Goal: Task Accomplishment & Management: Manage account settings

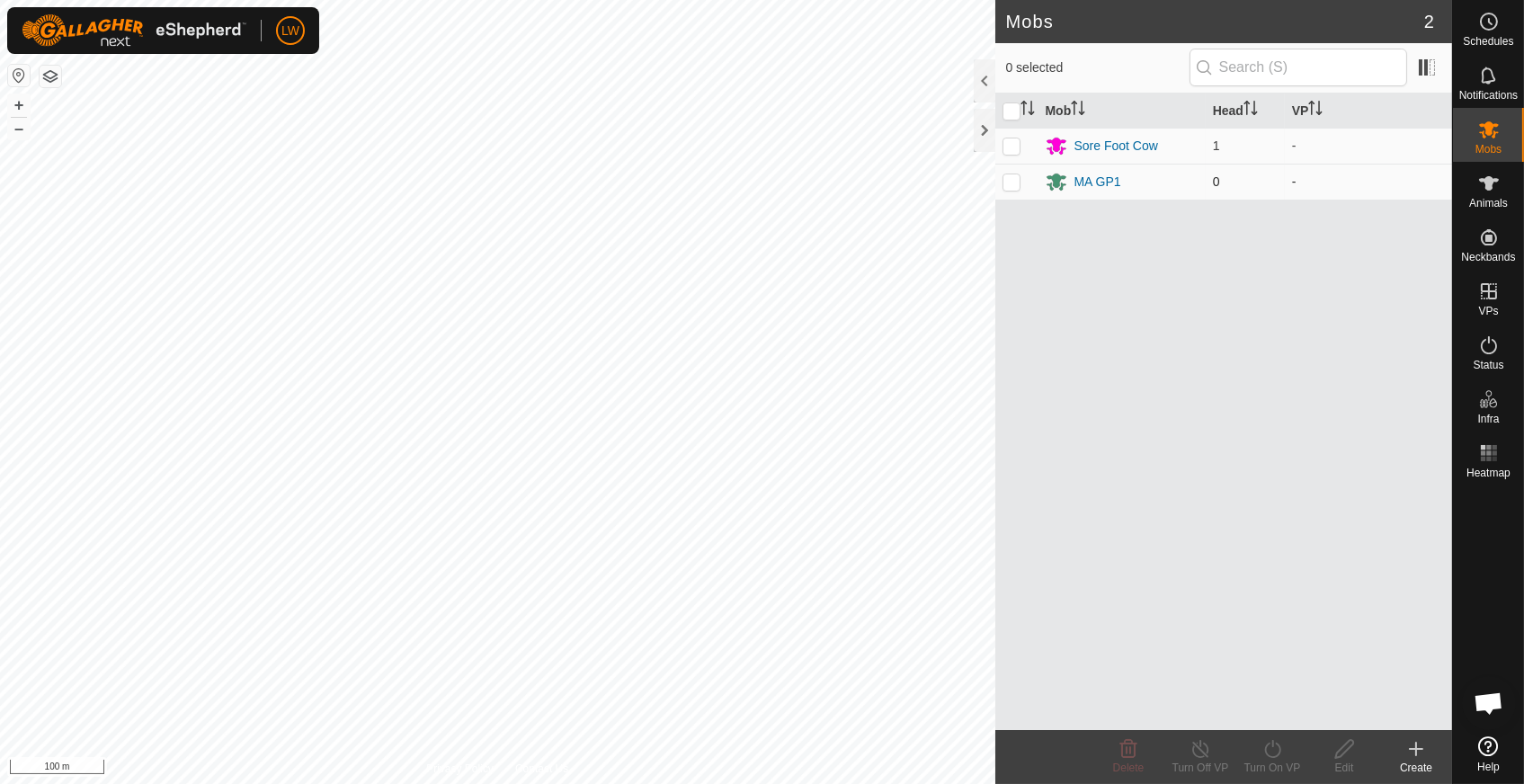
click at [1017, 179] on p-checkbox at bounding box center [1011, 182] width 18 height 15
click at [1127, 756] on icon at bounding box center [1128, 749] width 22 height 22
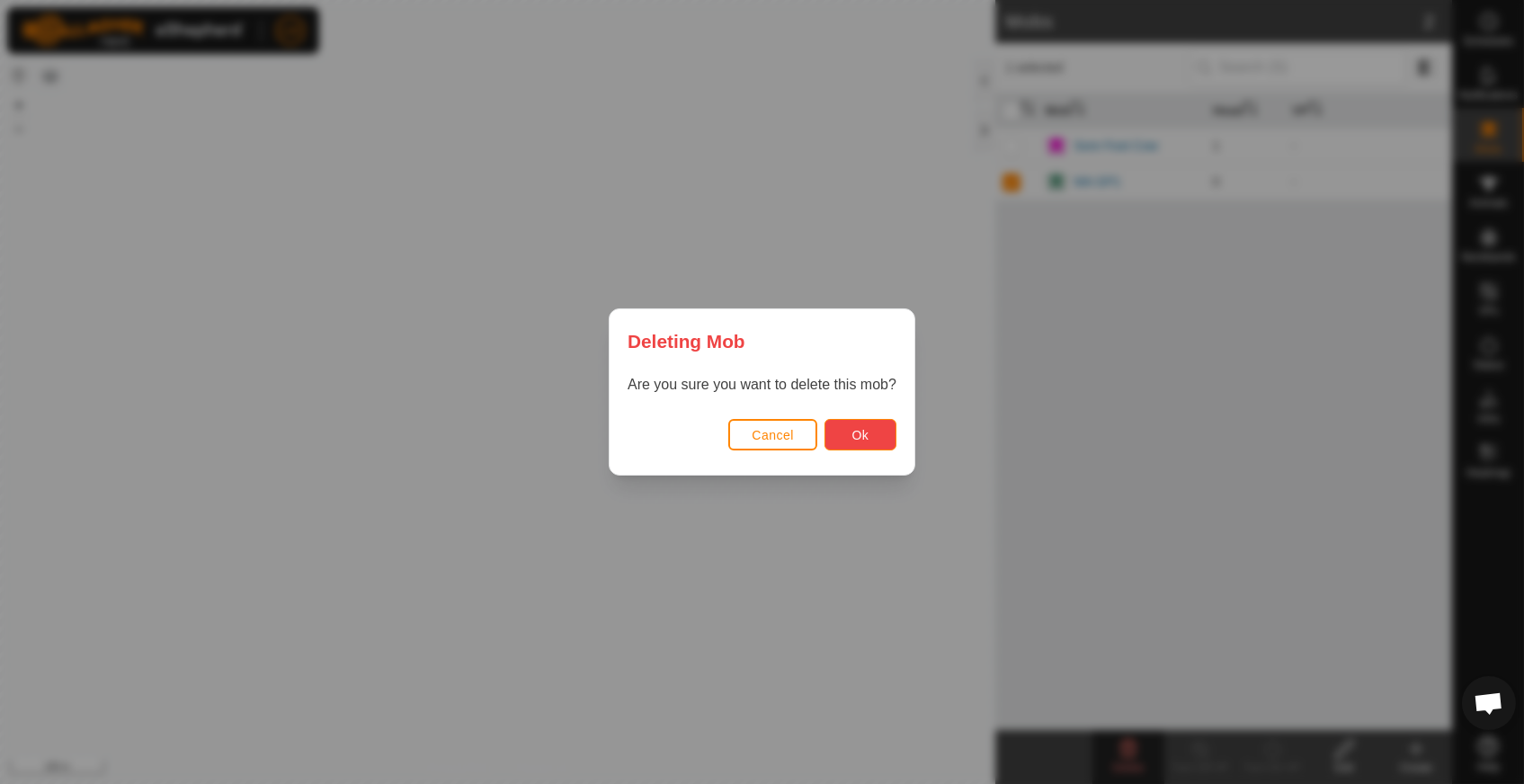
click at [859, 428] on span "Ok" at bounding box center [860, 435] width 17 height 15
checkbox input "false"
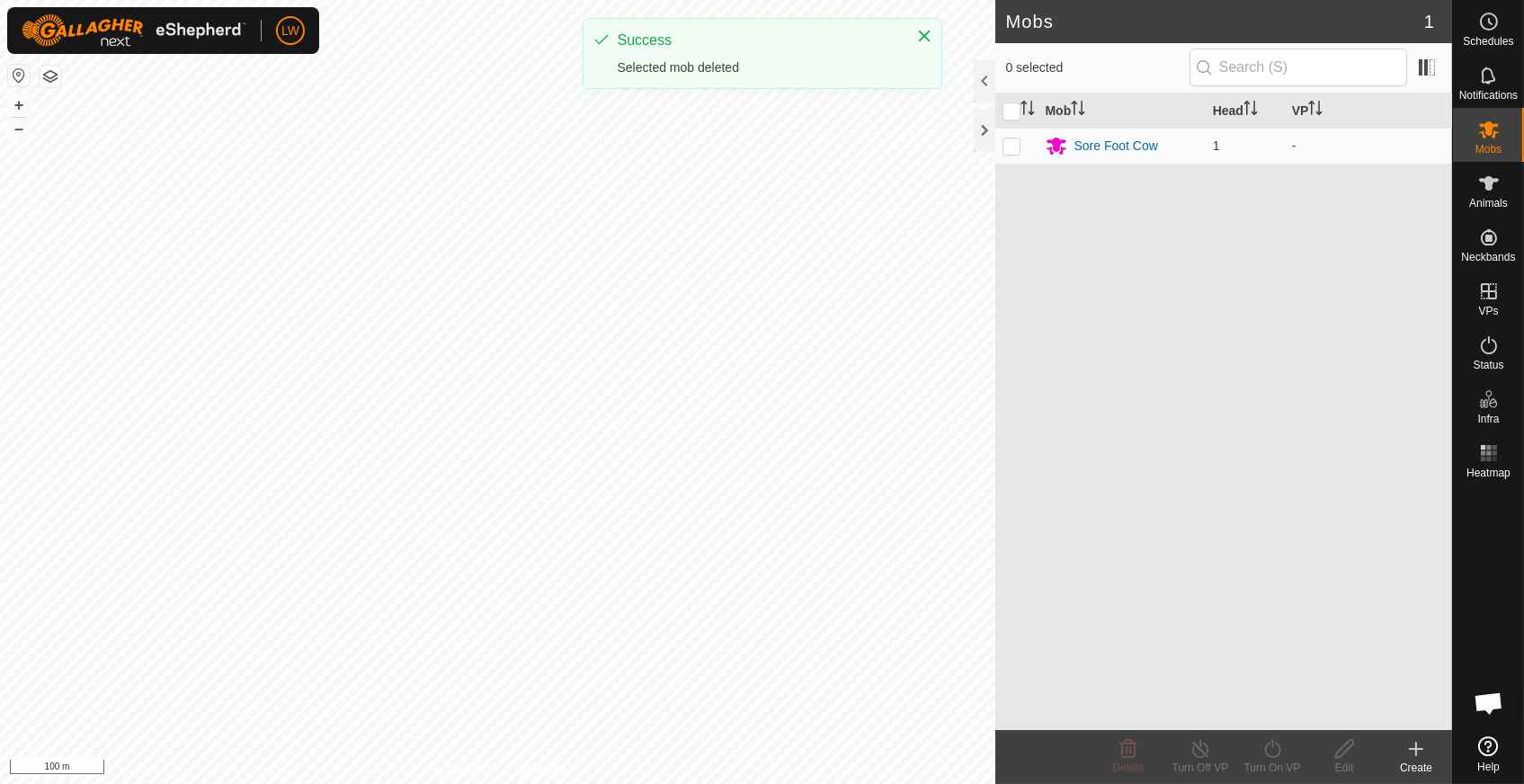
click at [1413, 751] on icon at bounding box center [1416, 749] width 22 height 22
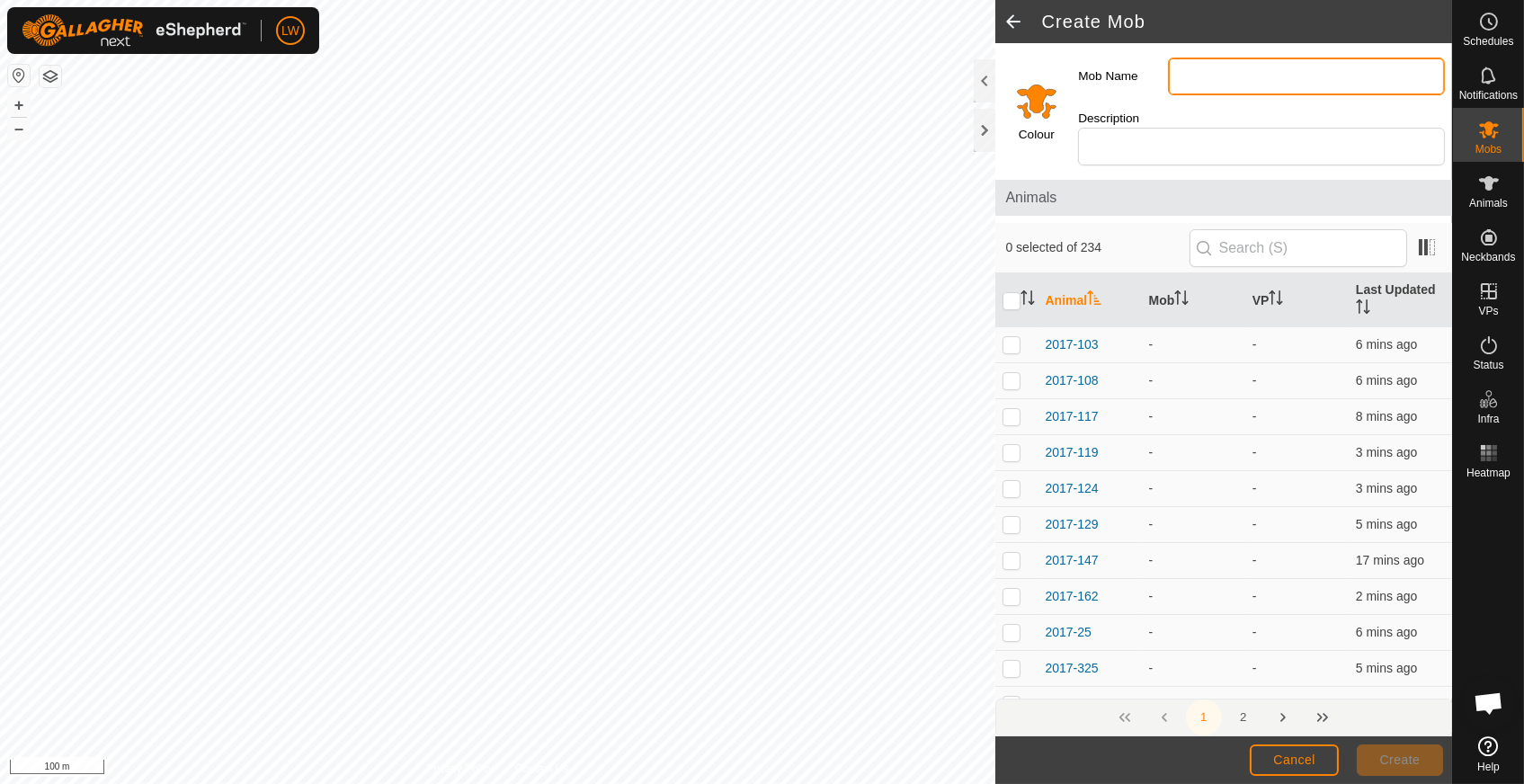
click at [1202, 78] on input "Mob Name" at bounding box center [1307, 77] width 277 height 37
type input "MA GP1"
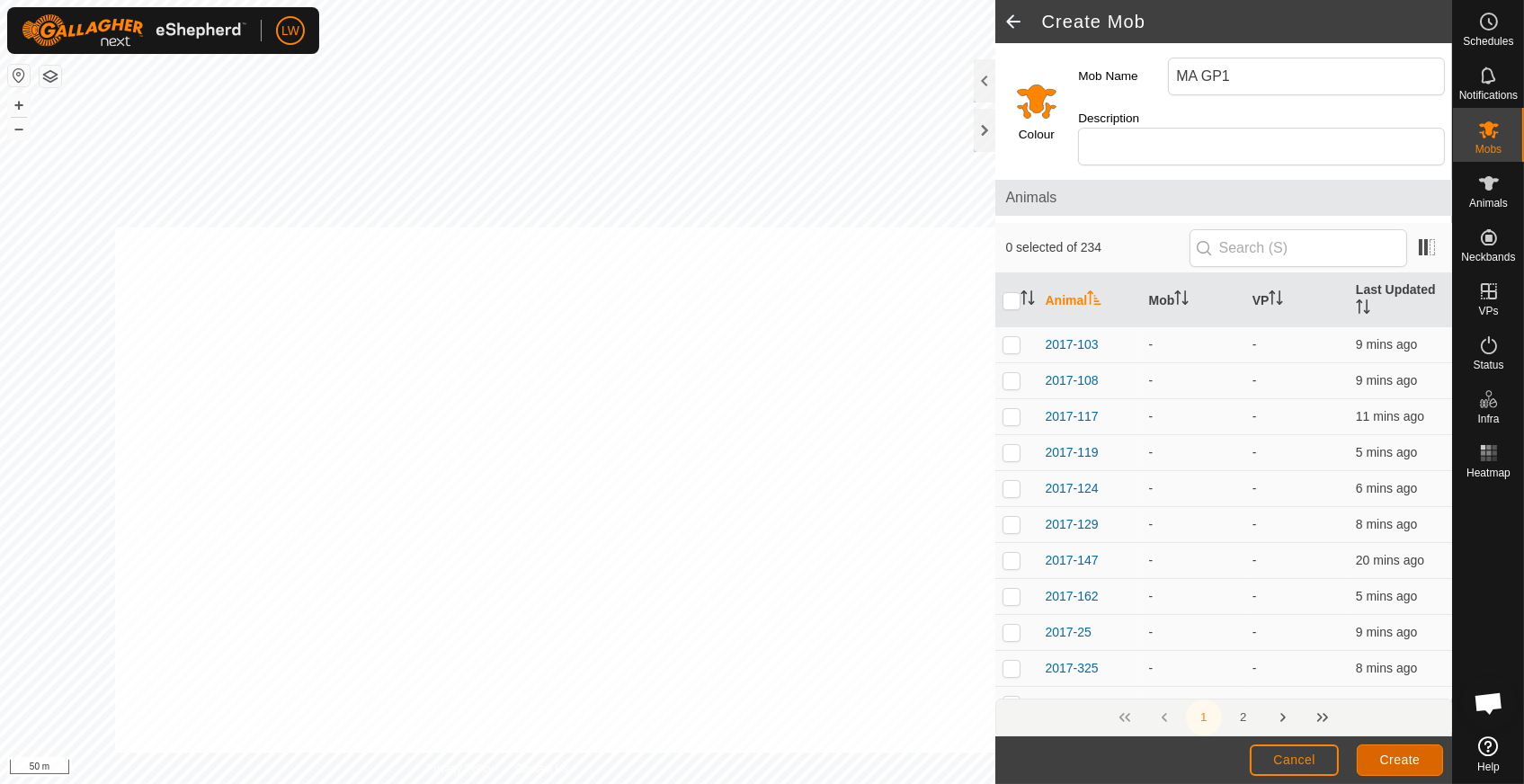
drag, startPoint x: 751, startPoint y: 443, endPoint x: 1393, endPoint y: 752, distance: 712.5
click at [1393, 752] on button "Create" at bounding box center [1400, 760] width 86 height 31
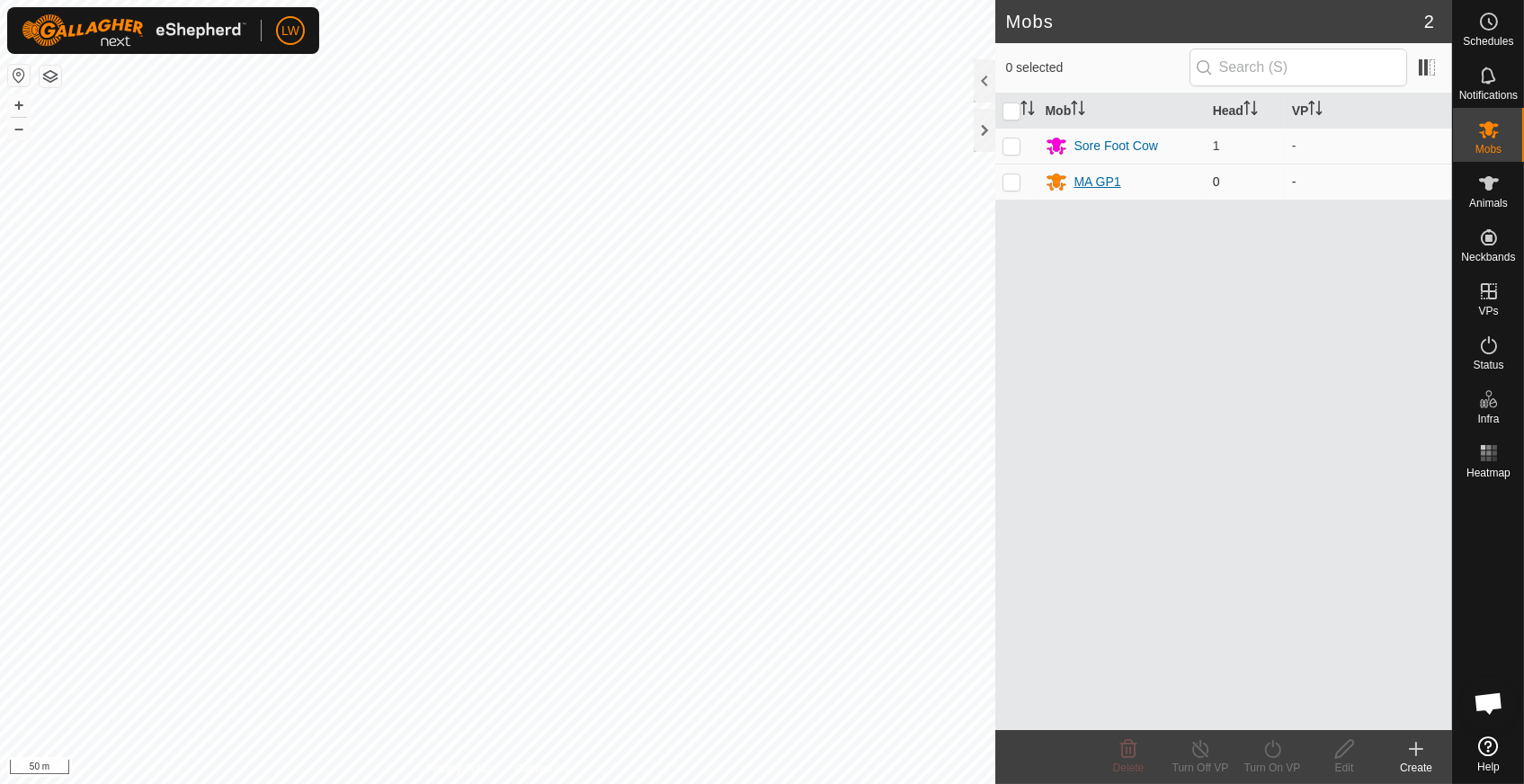
click at [1097, 183] on div "MA GP1" at bounding box center [1099, 182] width 47 height 19
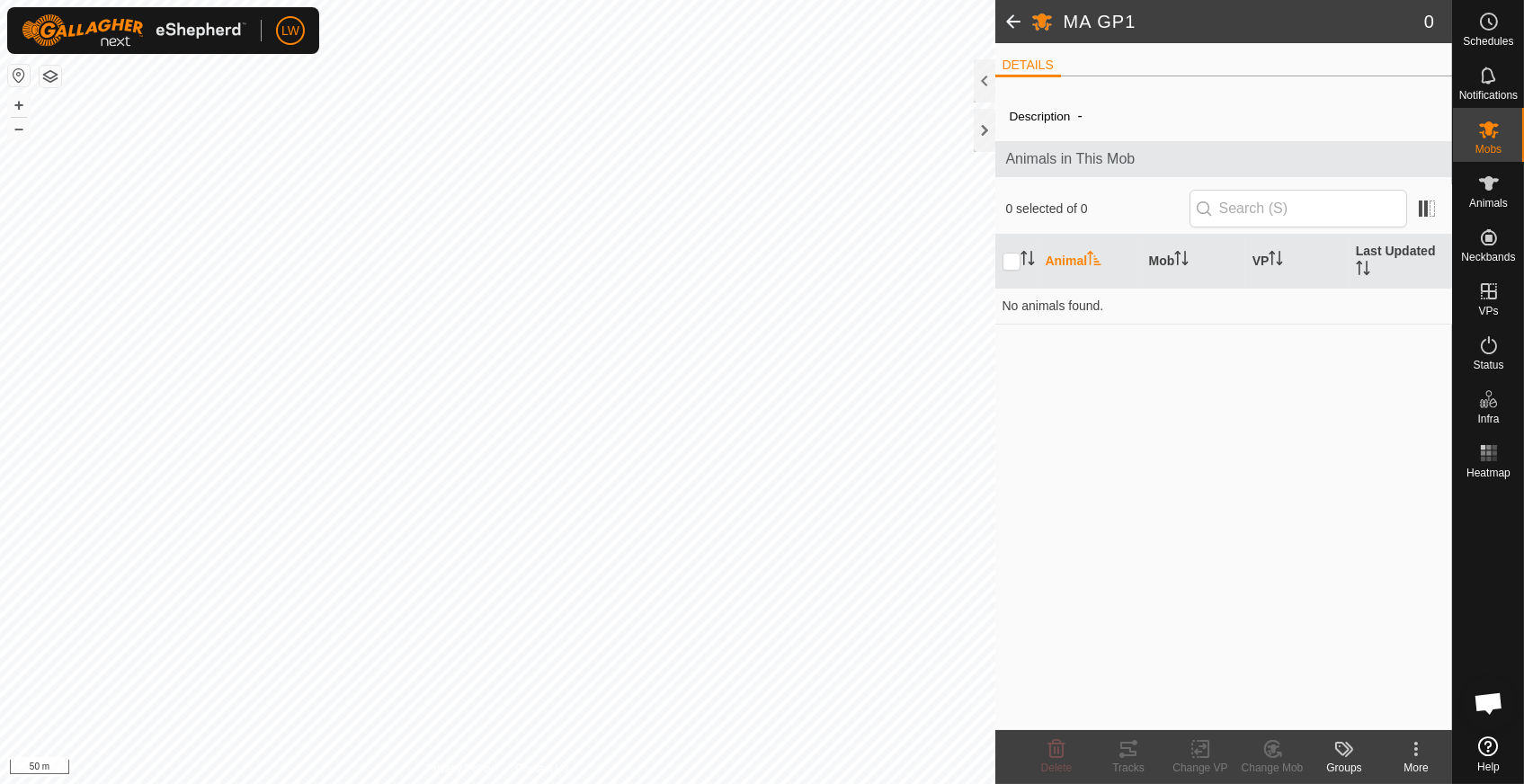
click at [1007, 16] on span at bounding box center [1013, 22] width 36 height 43
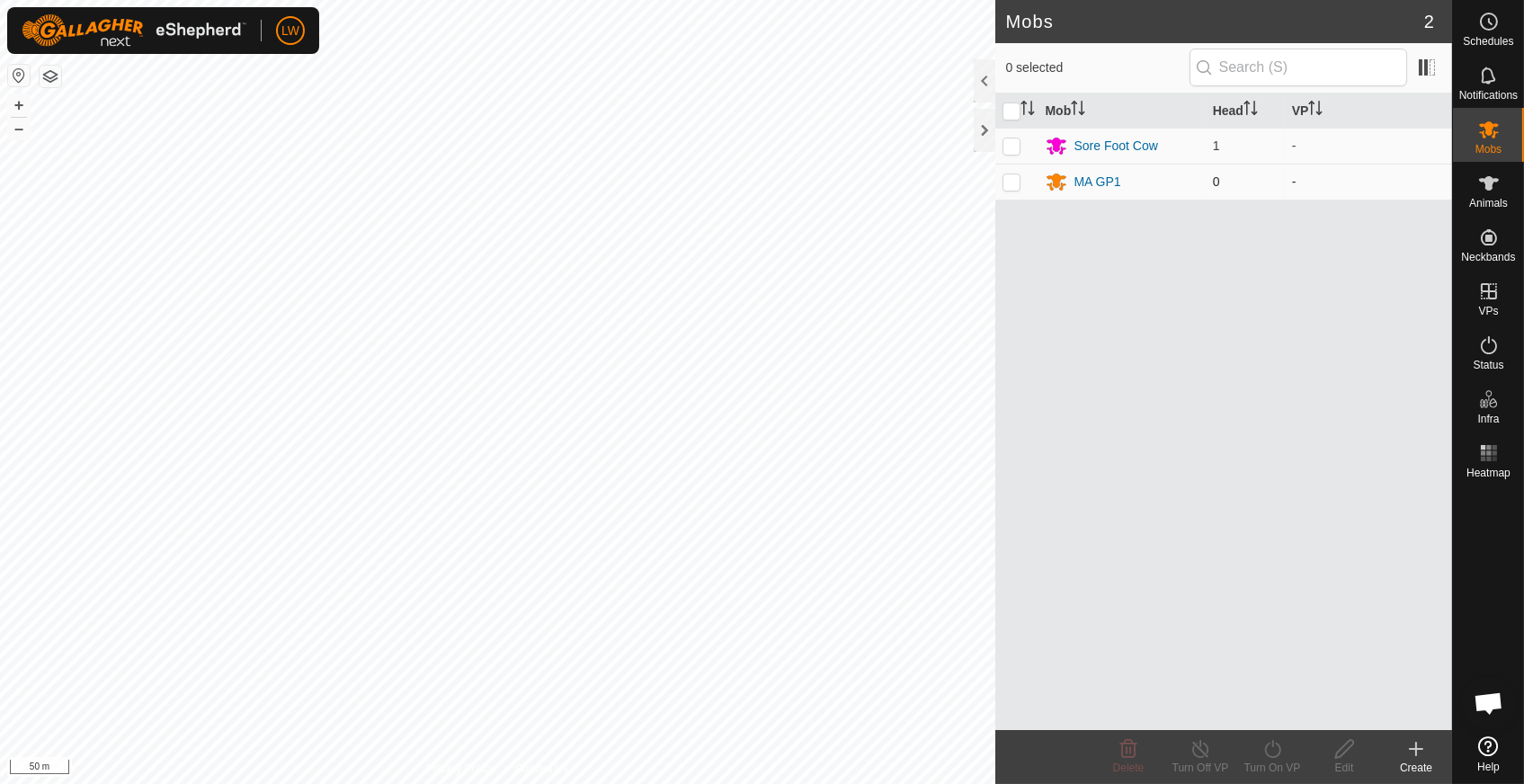
click at [1012, 179] on p-checkbox at bounding box center [1011, 182] width 18 height 15
click at [1128, 756] on icon at bounding box center [1128, 749] width 22 height 22
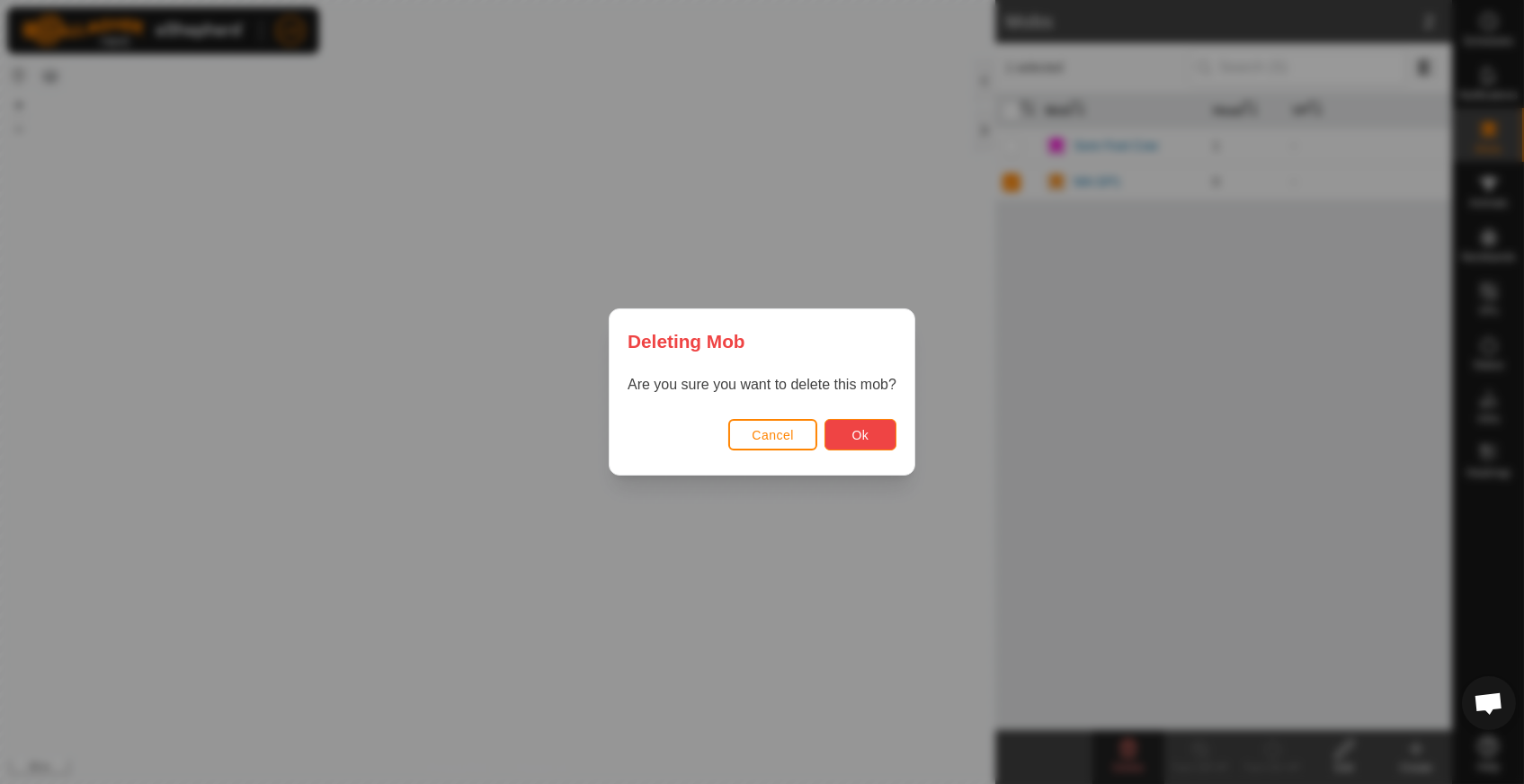
click at [855, 428] on span "Ok" at bounding box center [860, 435] width 17 height 15
checkbox input "false"
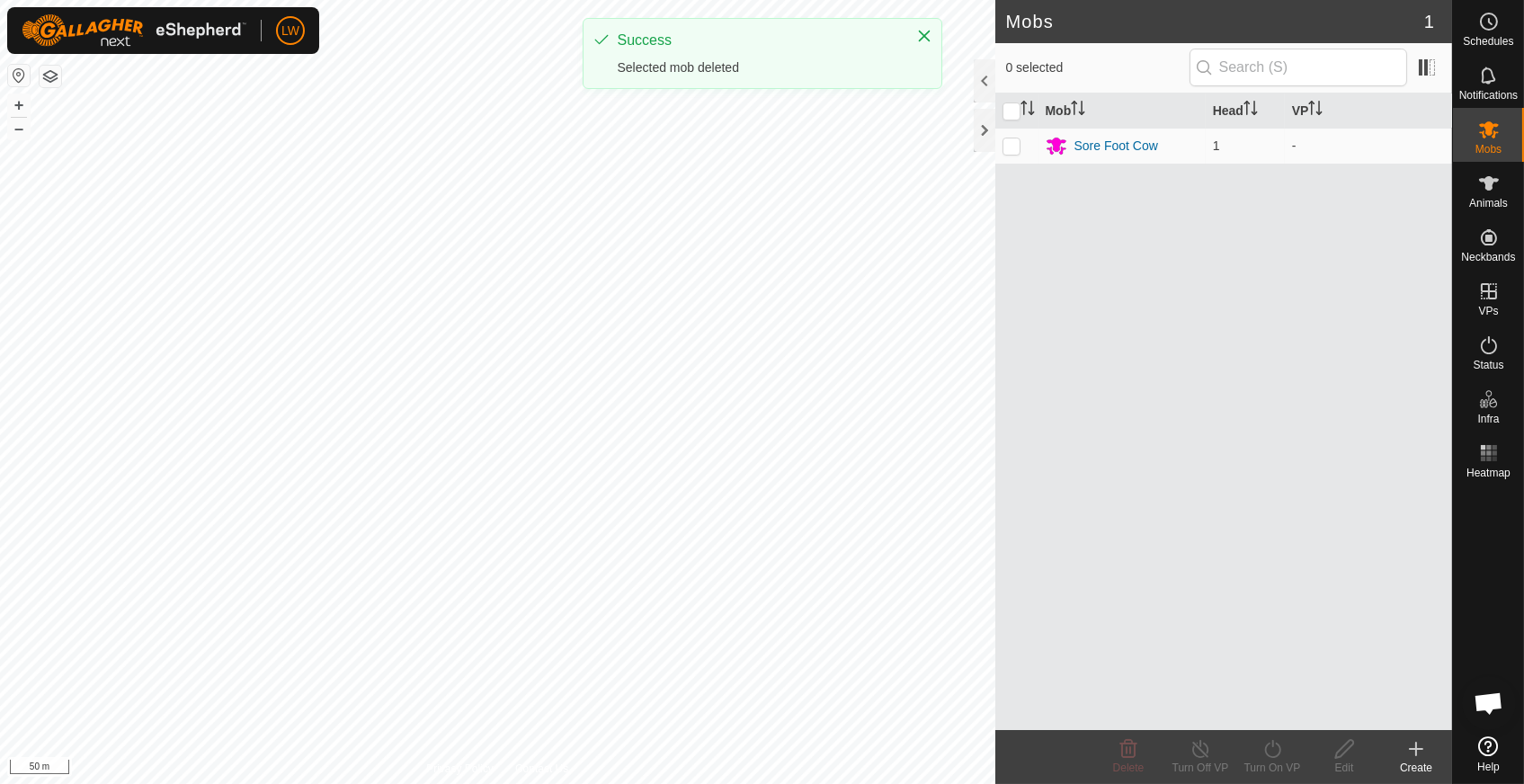
click at [1413, 756] on icon at bounding box center [1416, 749] width 22 height 22
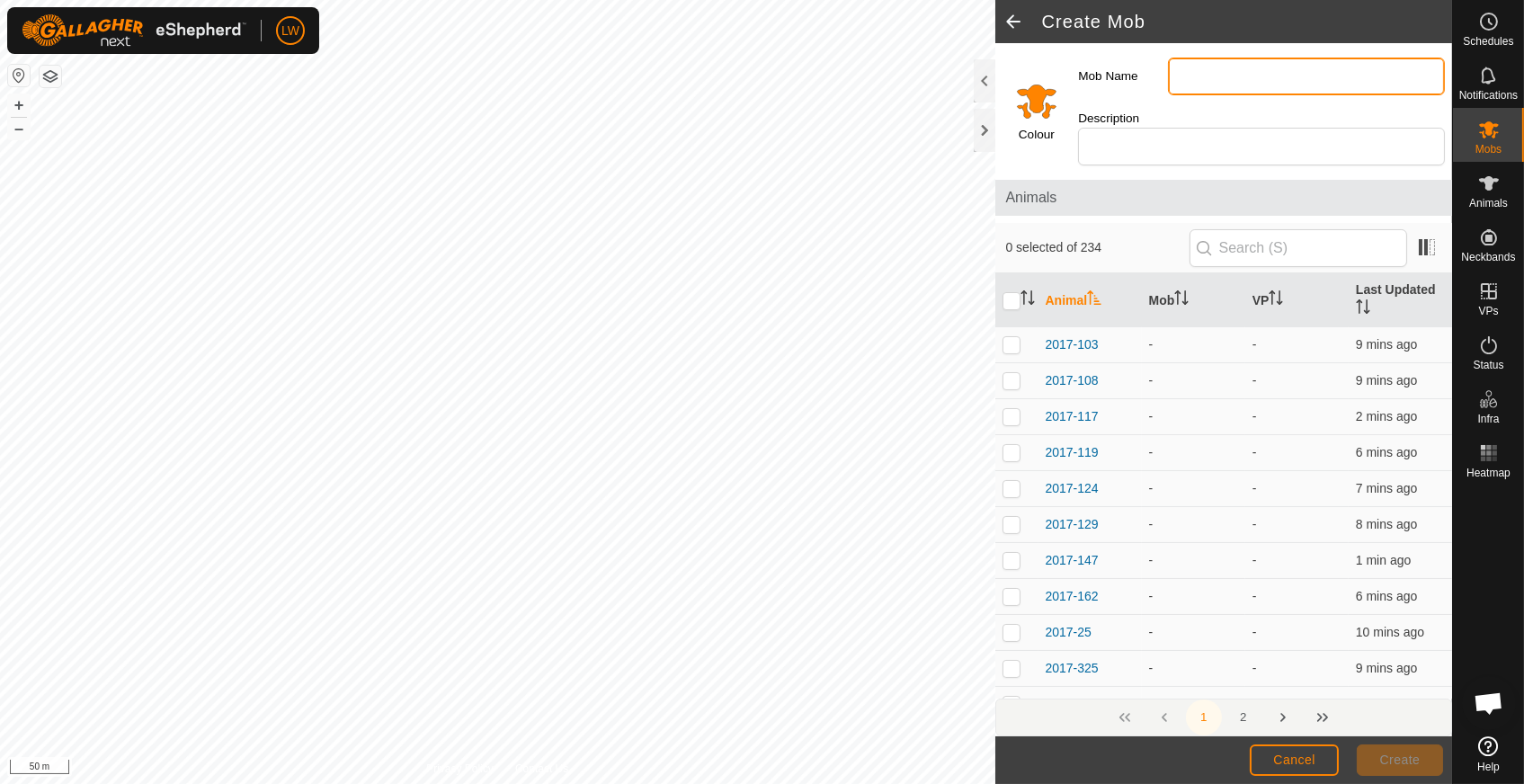
click at [1216, 74] on input "Mob Name" at bounding box center [1307, 77] width 277 height 37
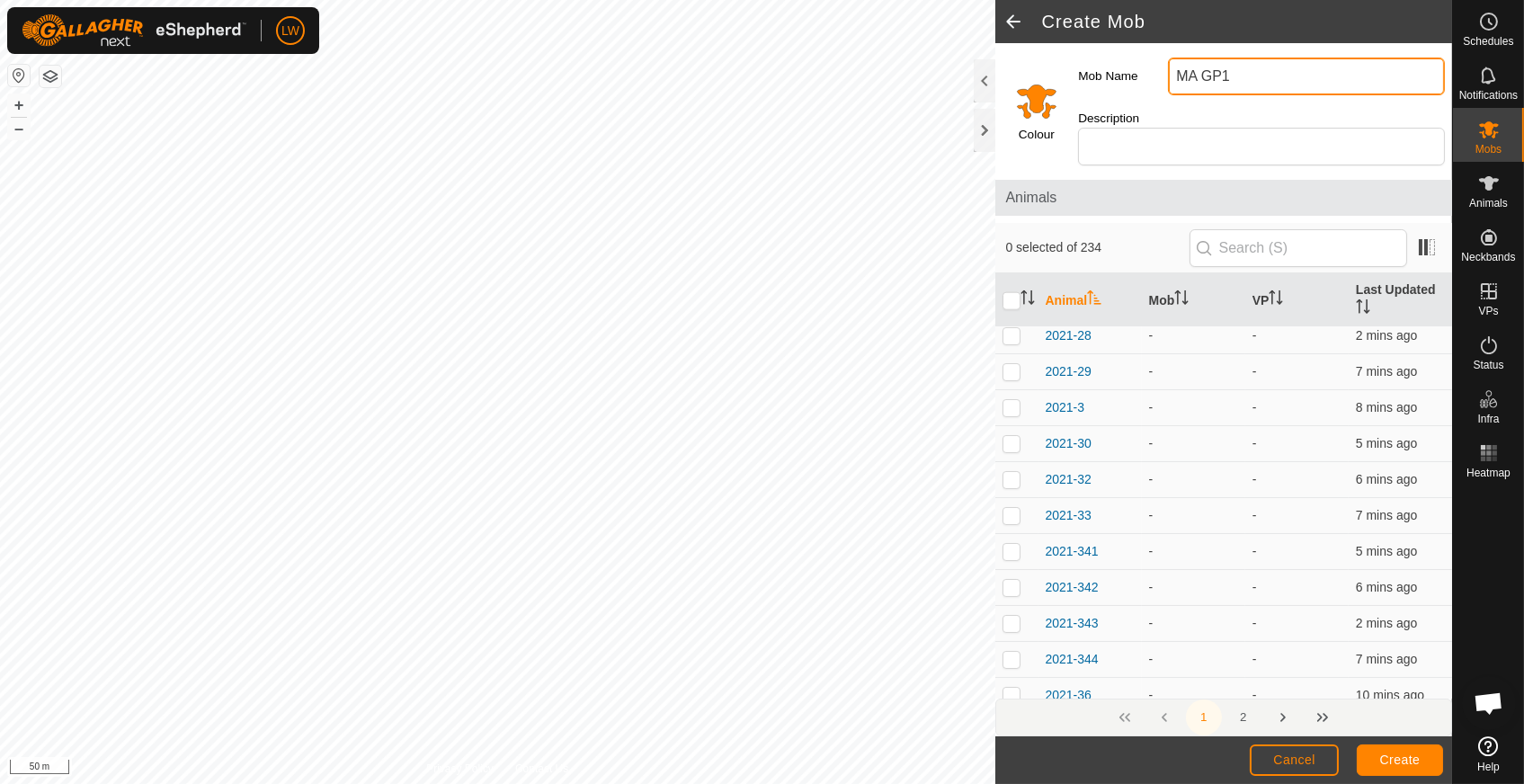
scroll to position [6802, 0]
type input "MA GP1"
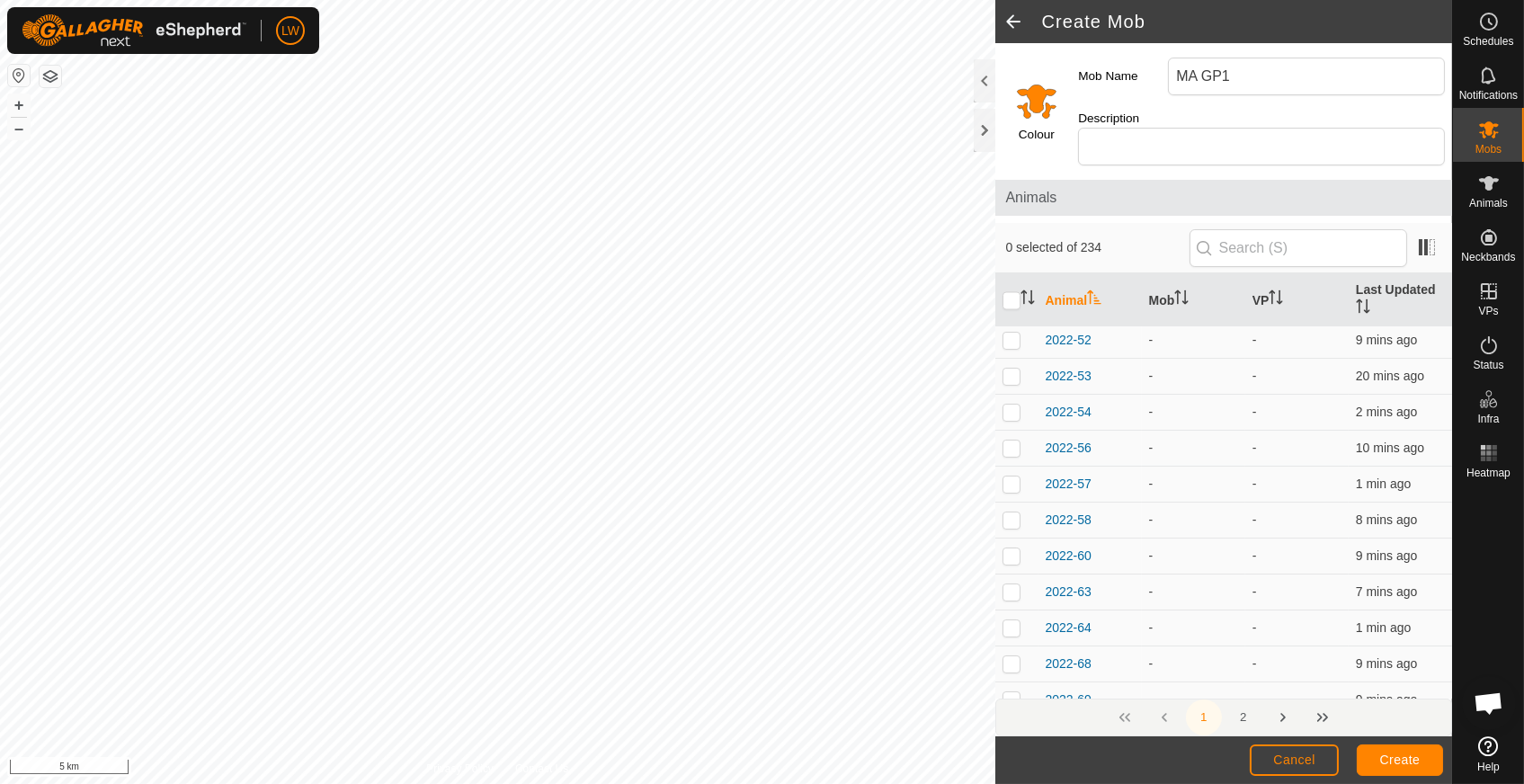
click at [1523, 391] on html "LW Schedules Notifications Mobs Animals Neckbands VPs Status Infra Heatmap Help…" at bounding box center [762, 392] width 1524 height 784
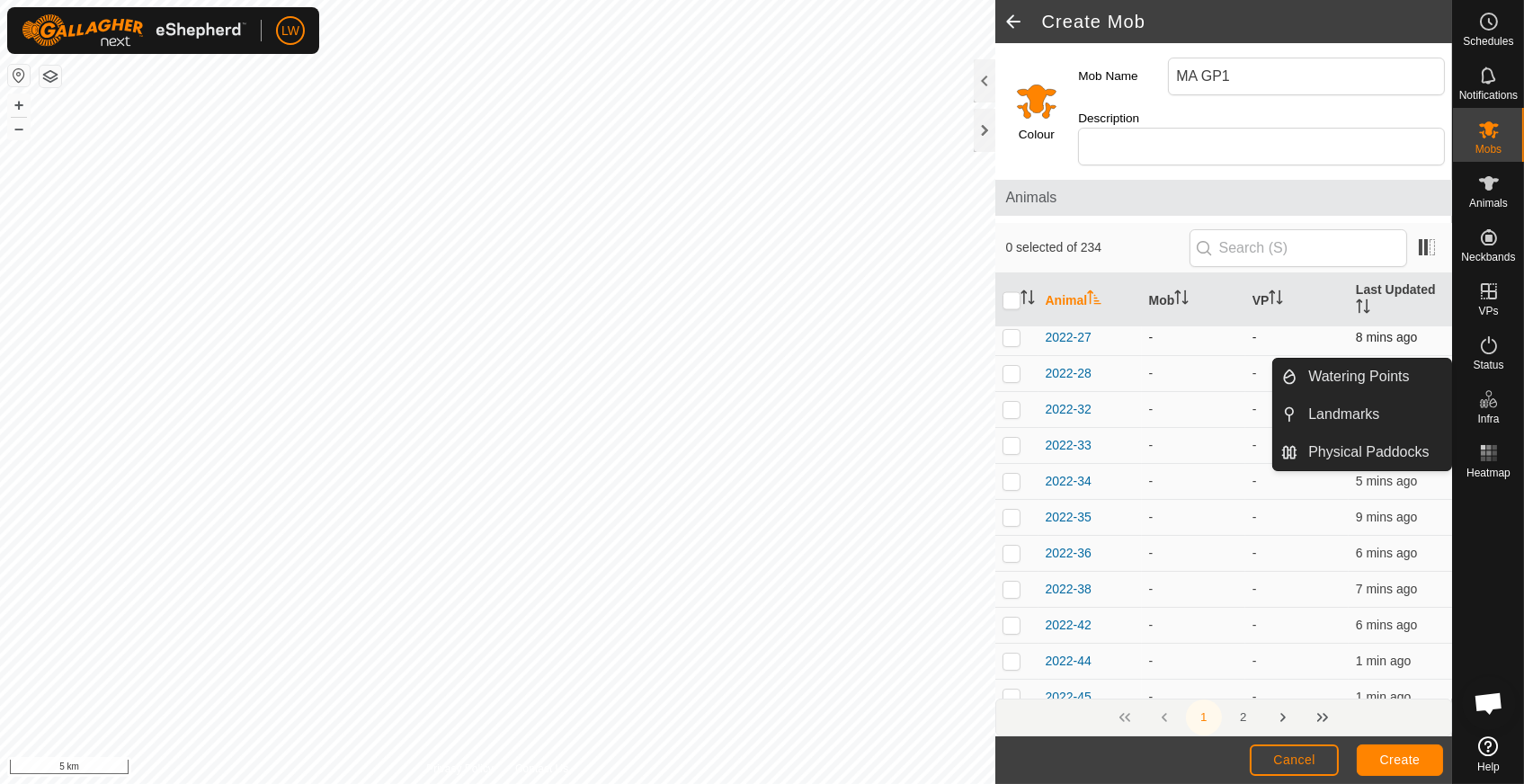
scroll to position [6262, 0]
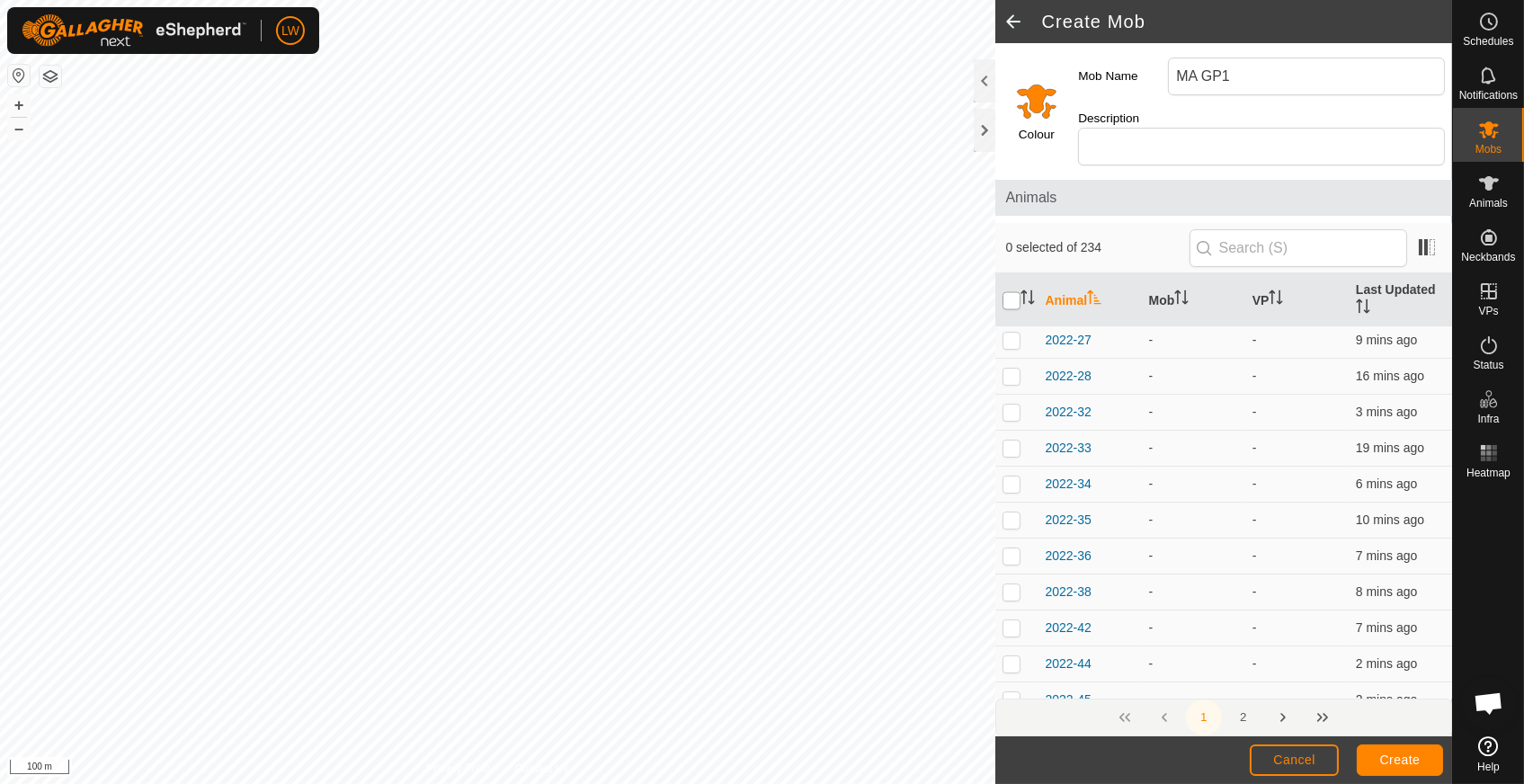
click at [1011, 292] on input "checkbox" at bounding box center [1011, 301] width 18 height 18
checkbox input "true"
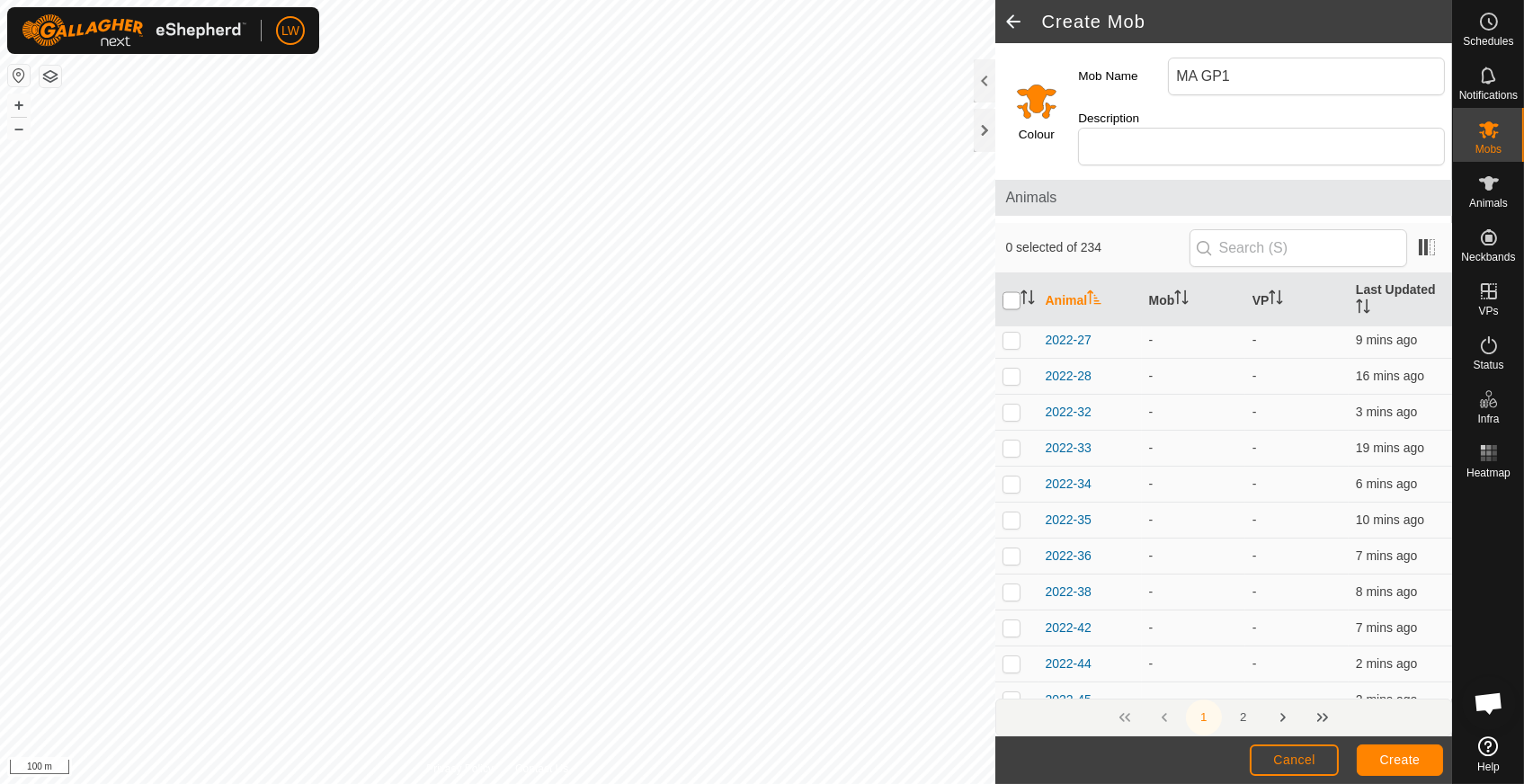
checkbox input "true"
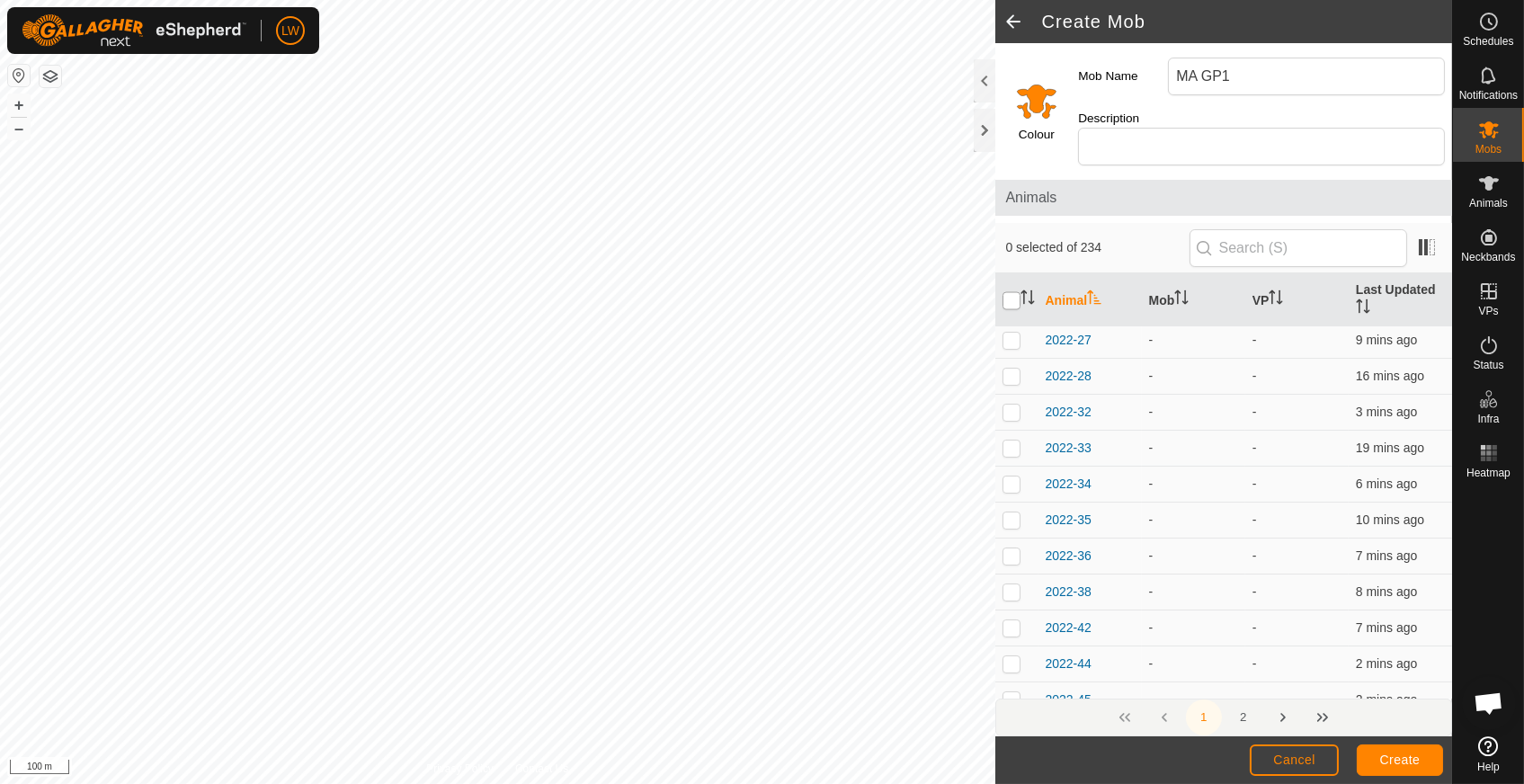
checkbox input "true"
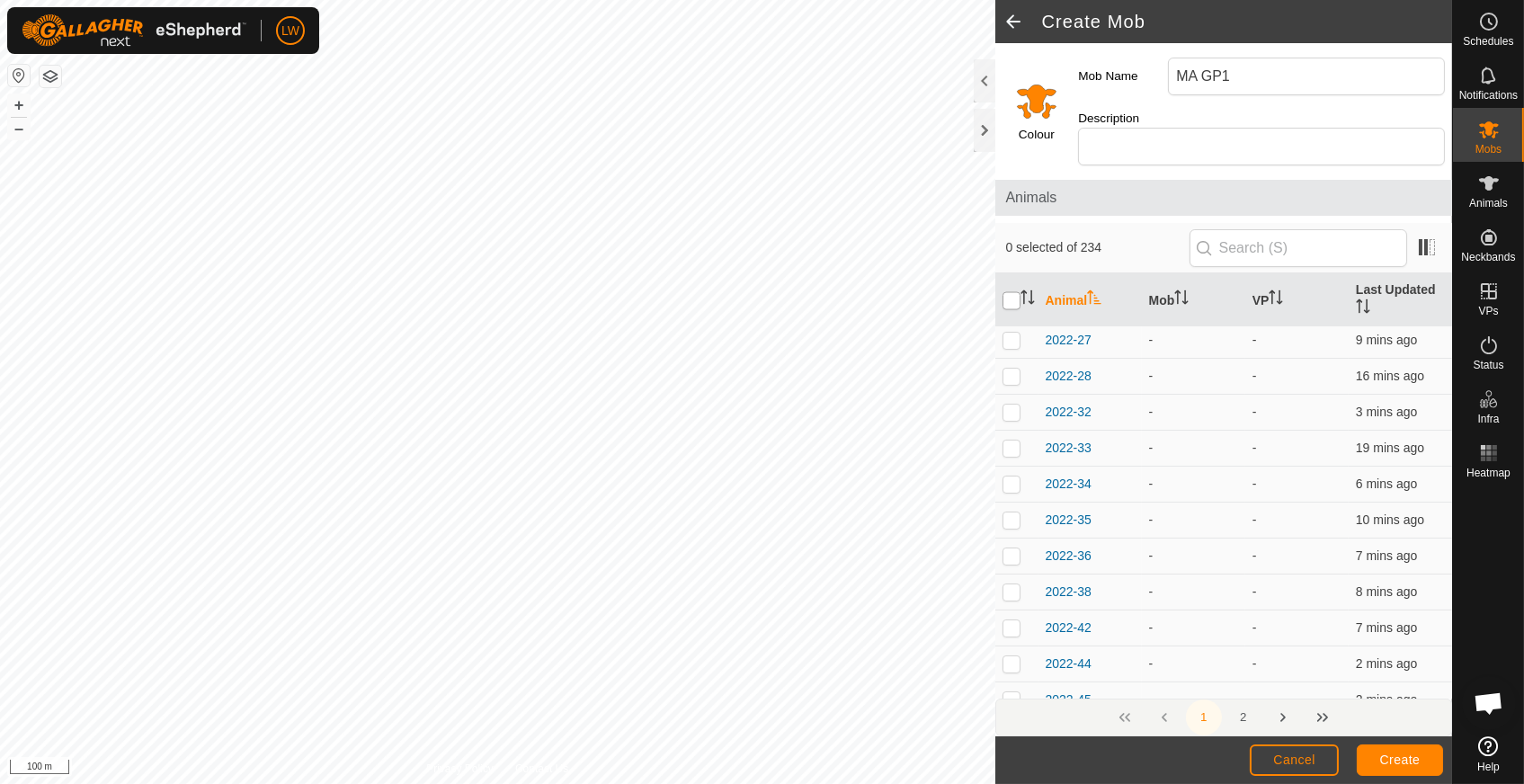
checkbox input "true"
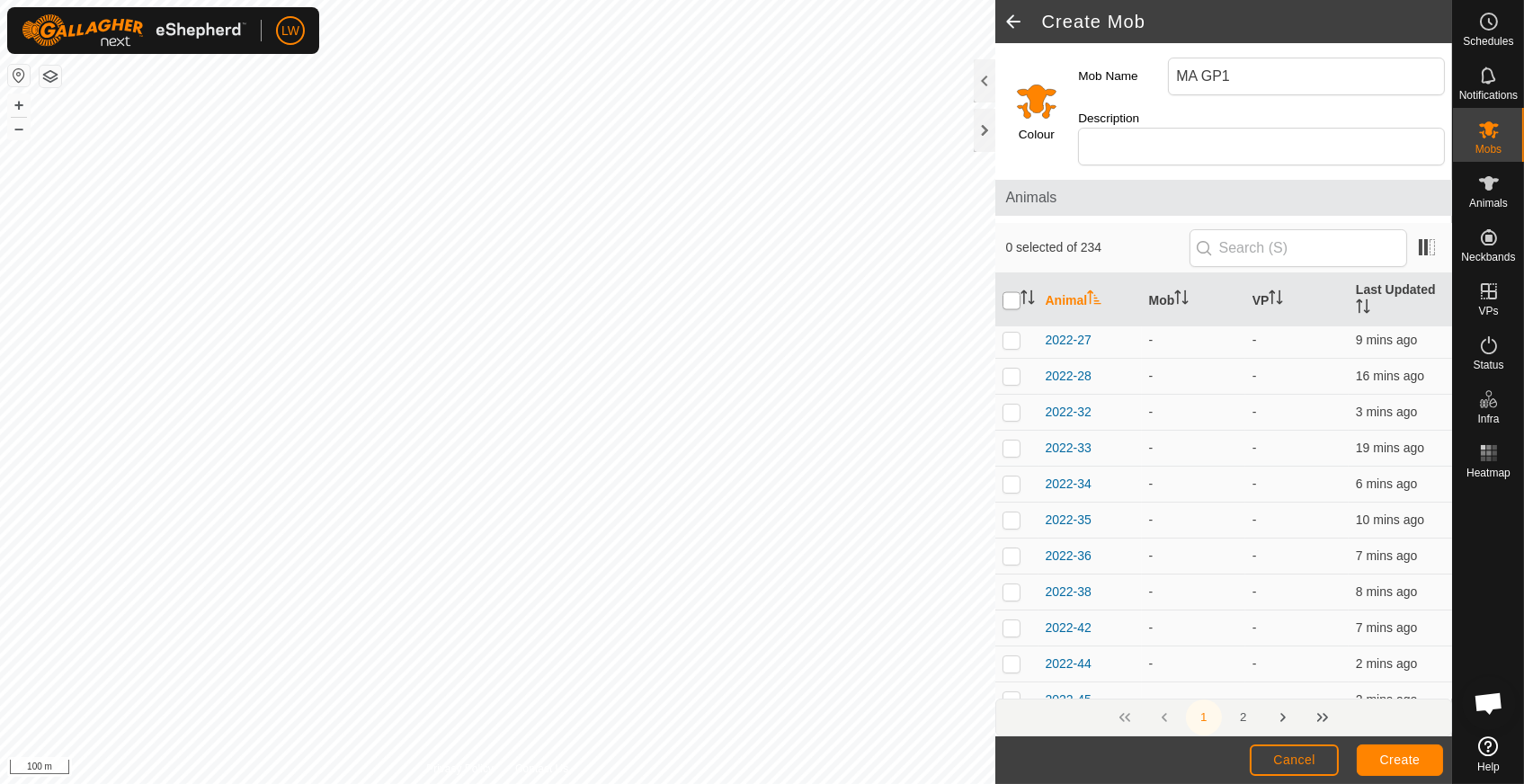
checkbox input "true"
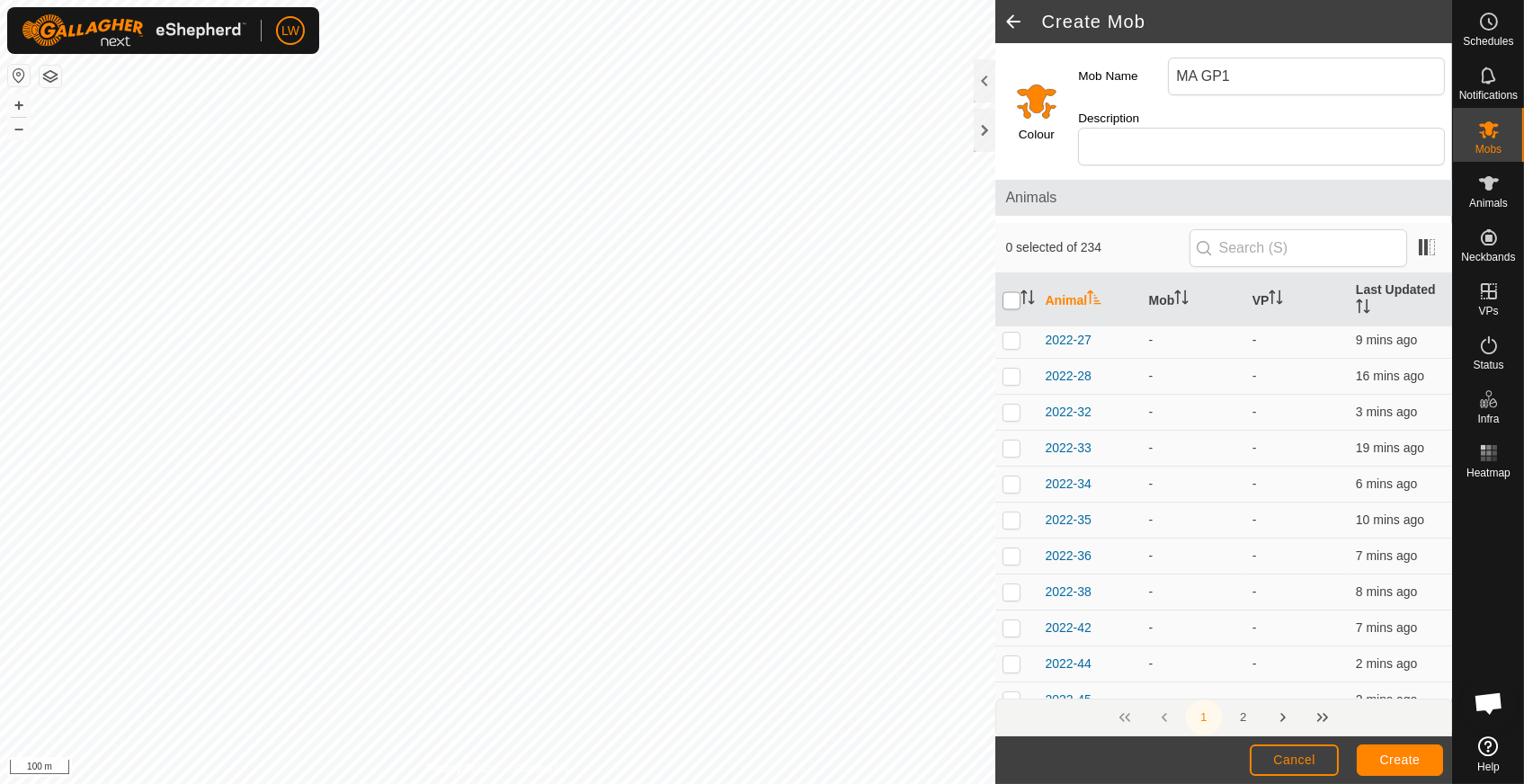
checkbox input "true"
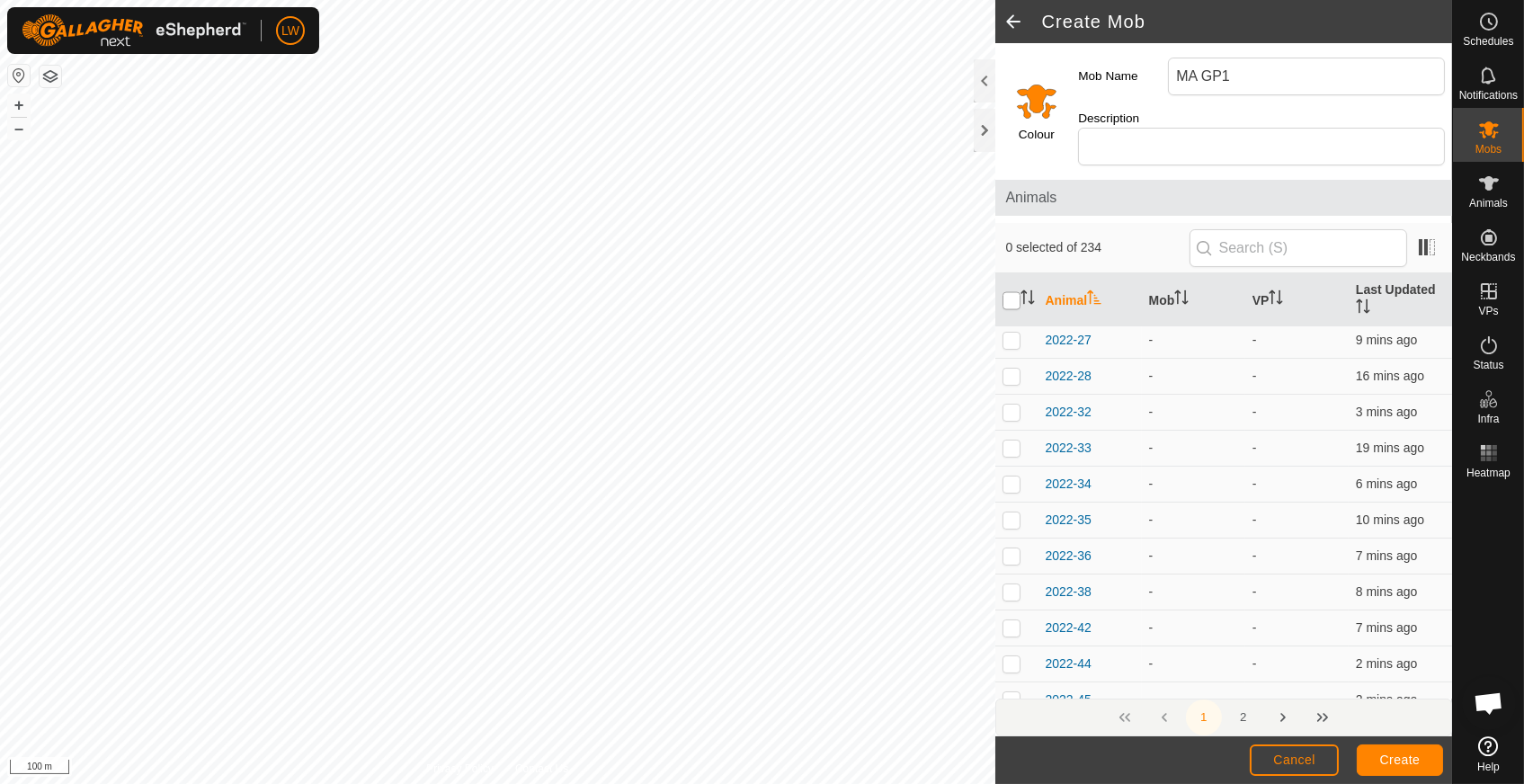
checkbox input "true"
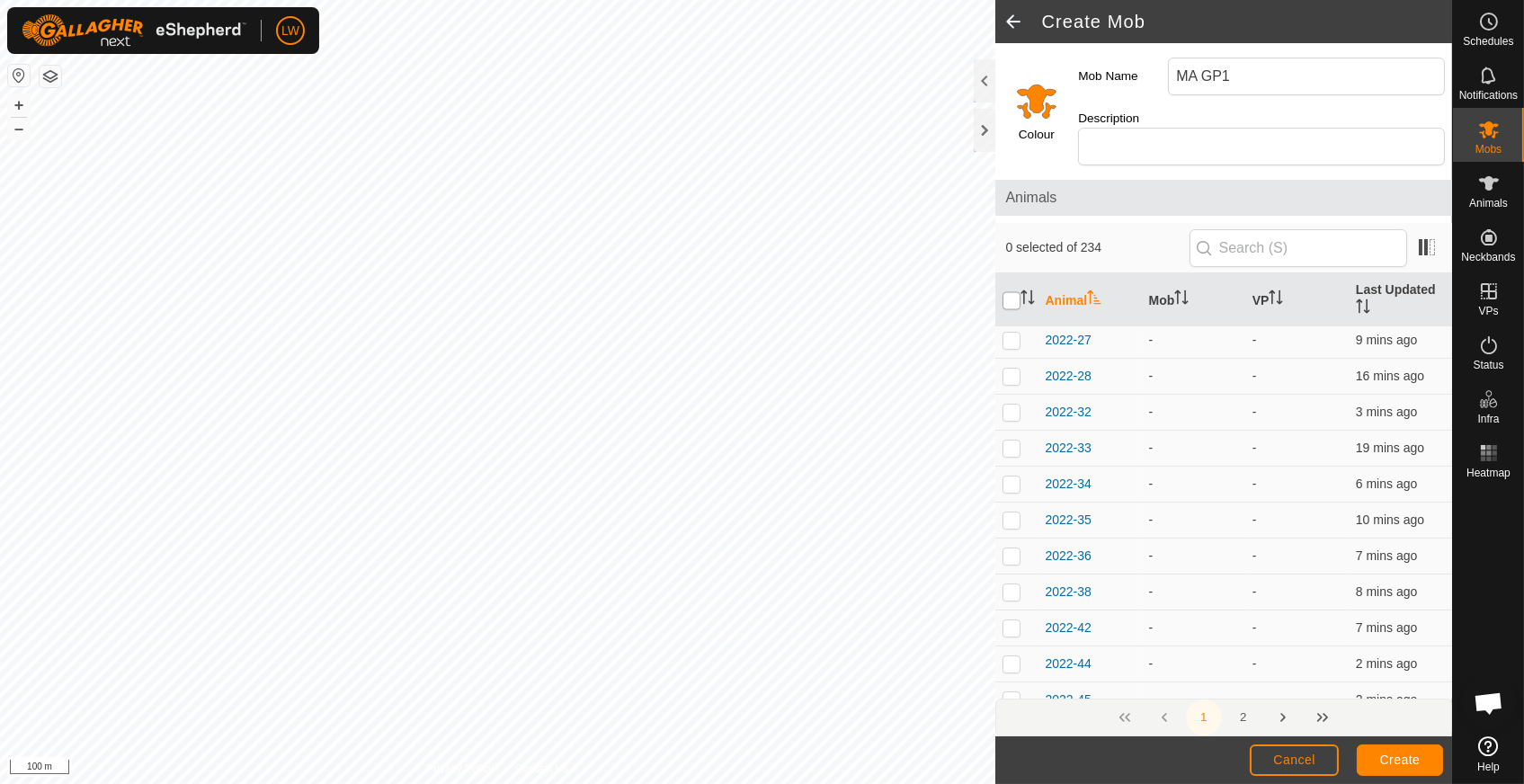
checkbox input "true"
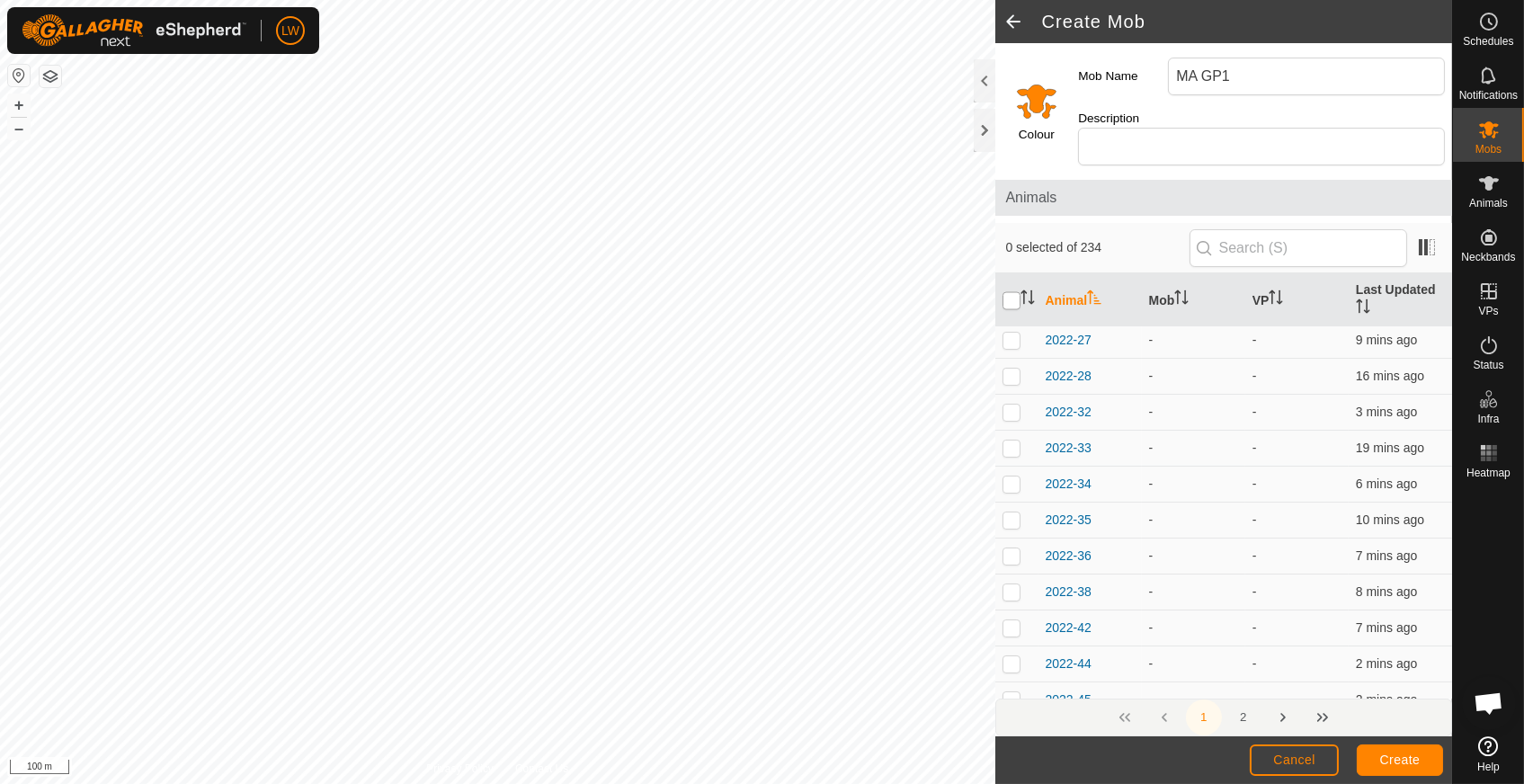
checkbox input "true"
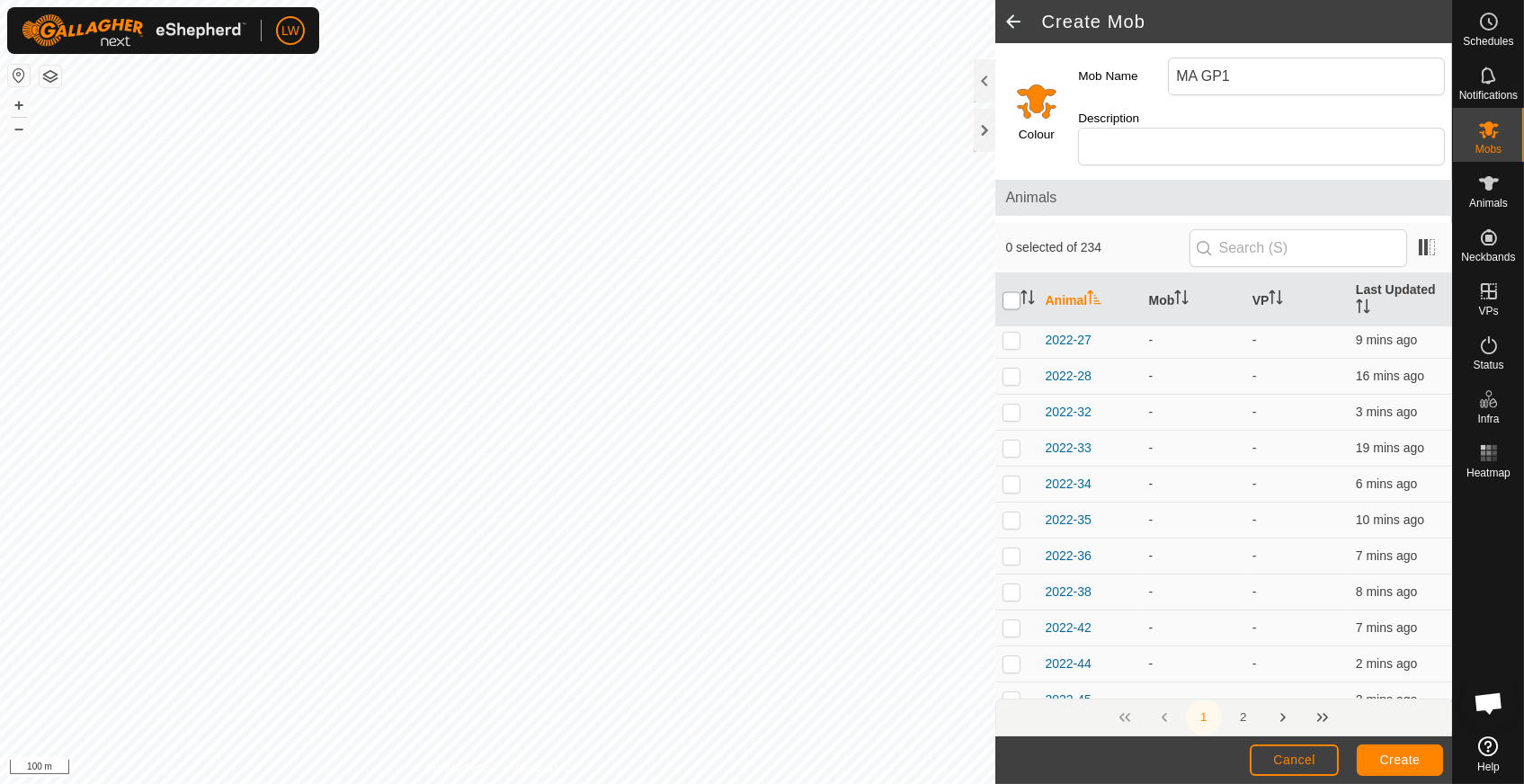
checkbox input "true"
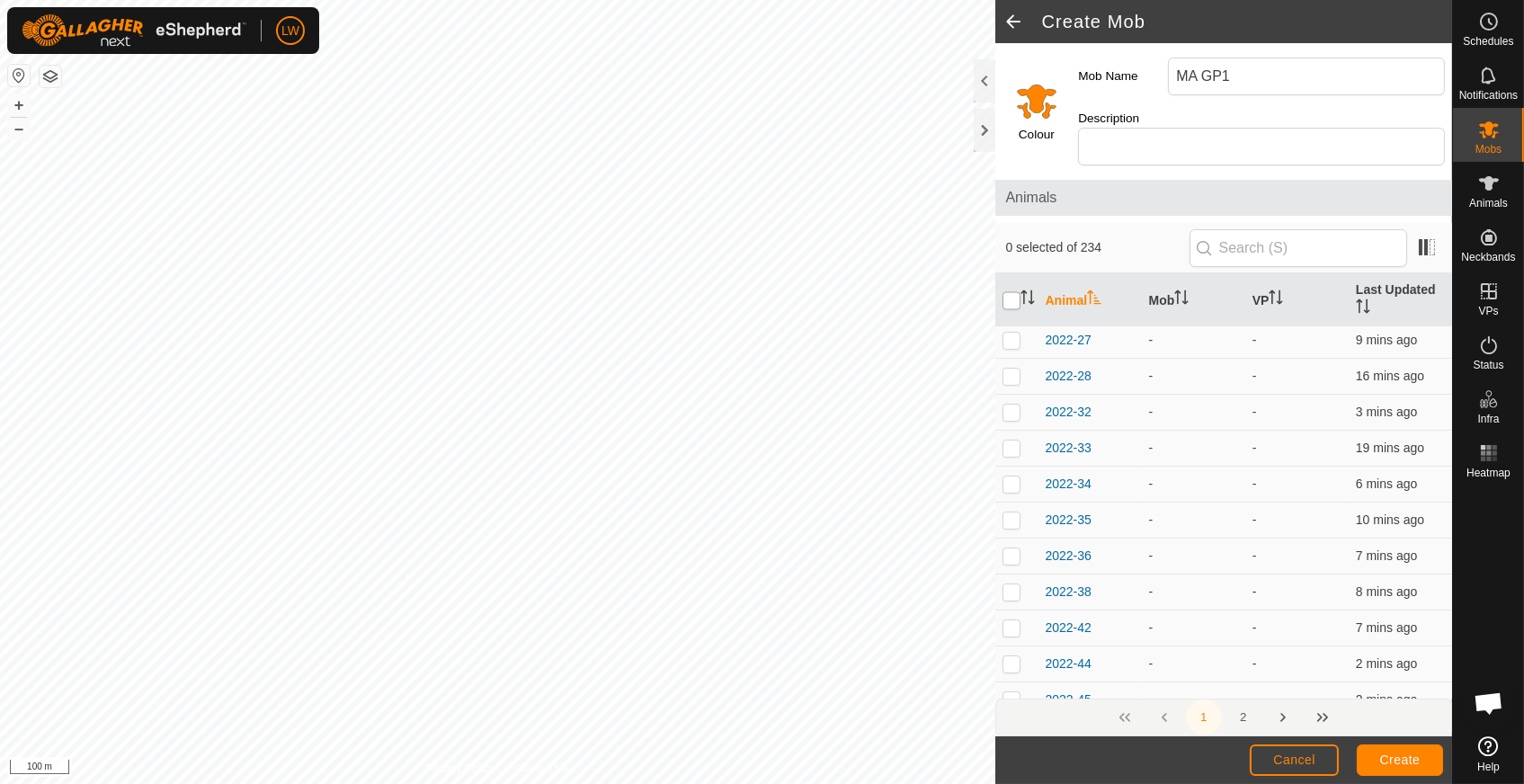
checkbox input "true"
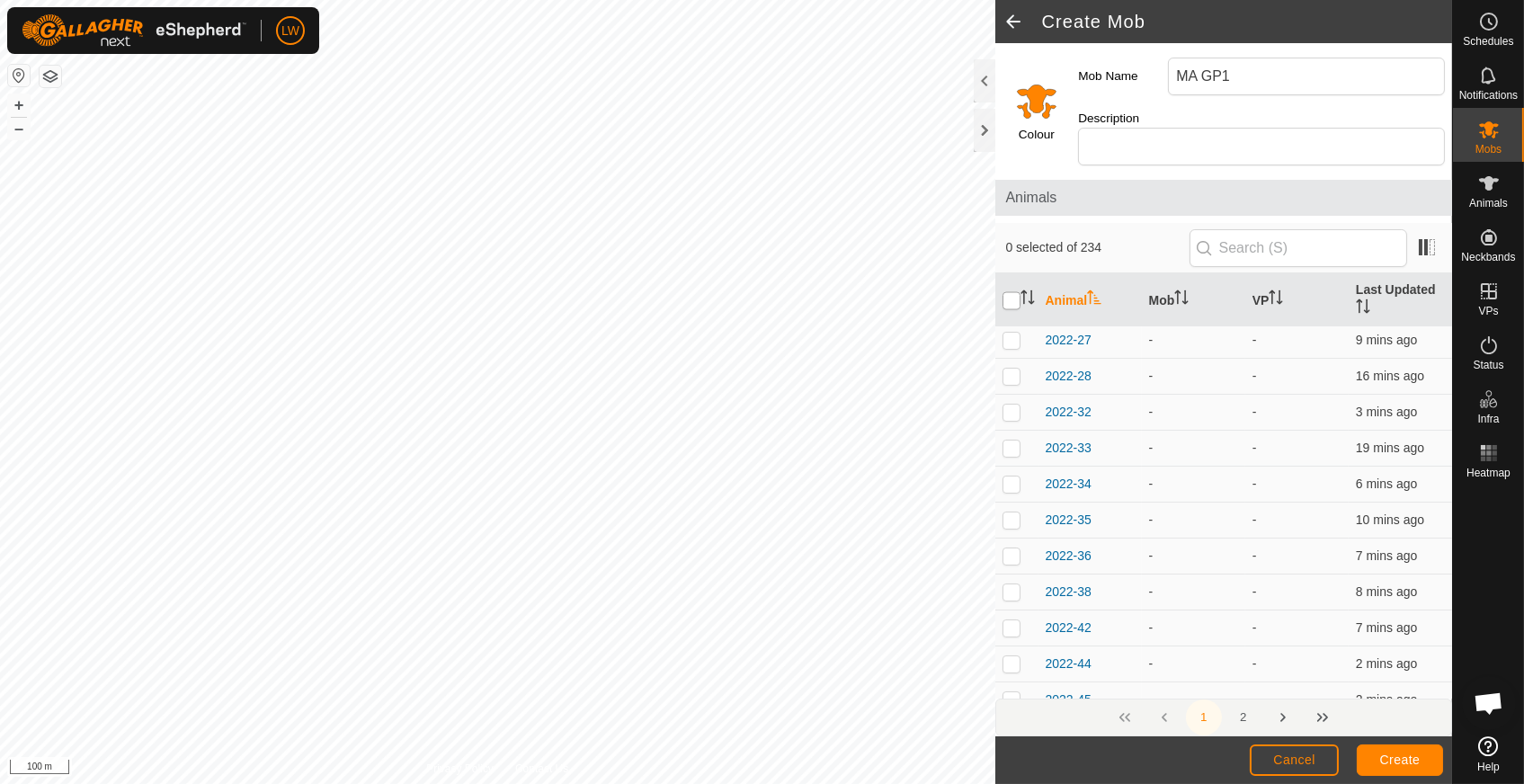
checkbox input "true"
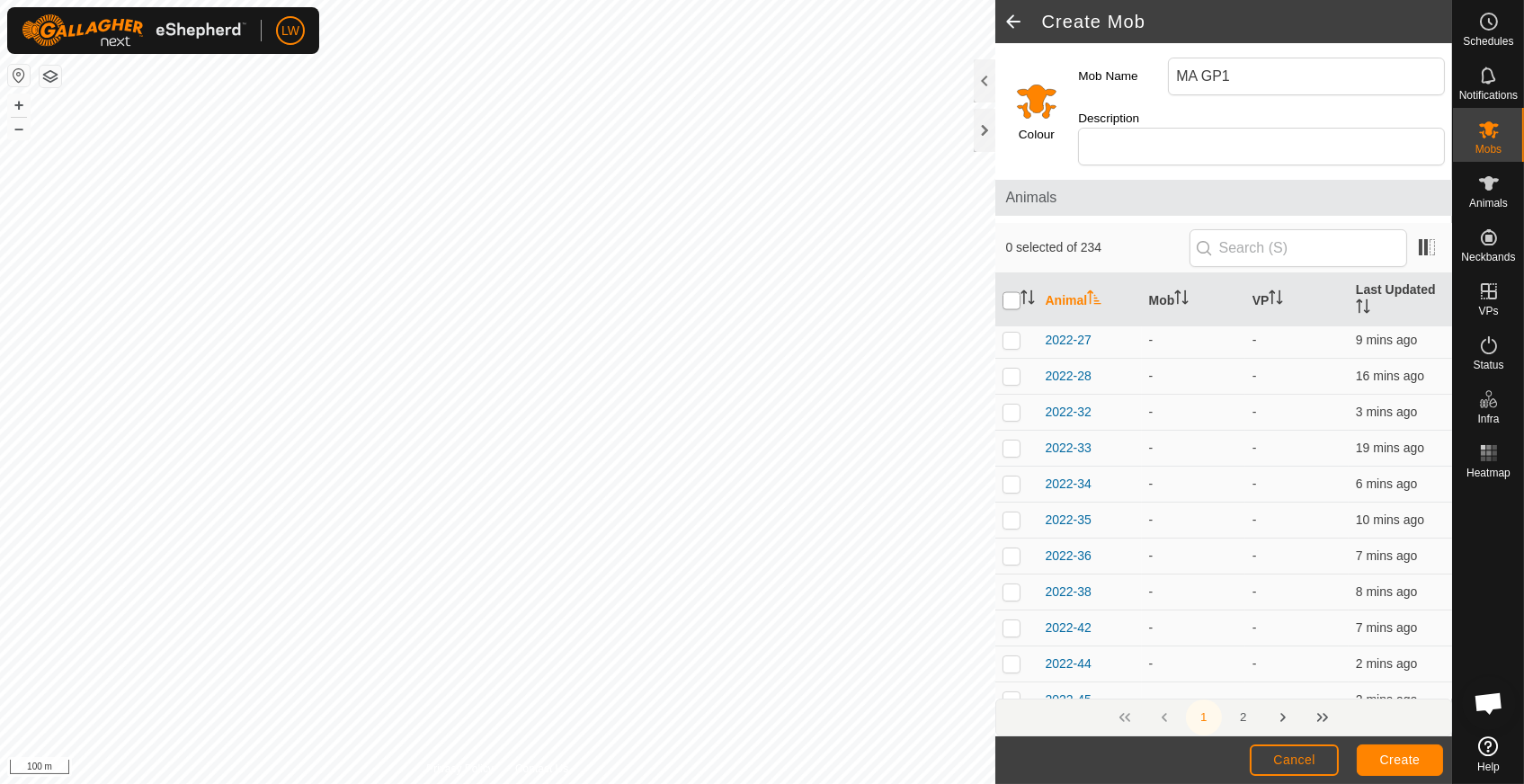
checkbox input "true"
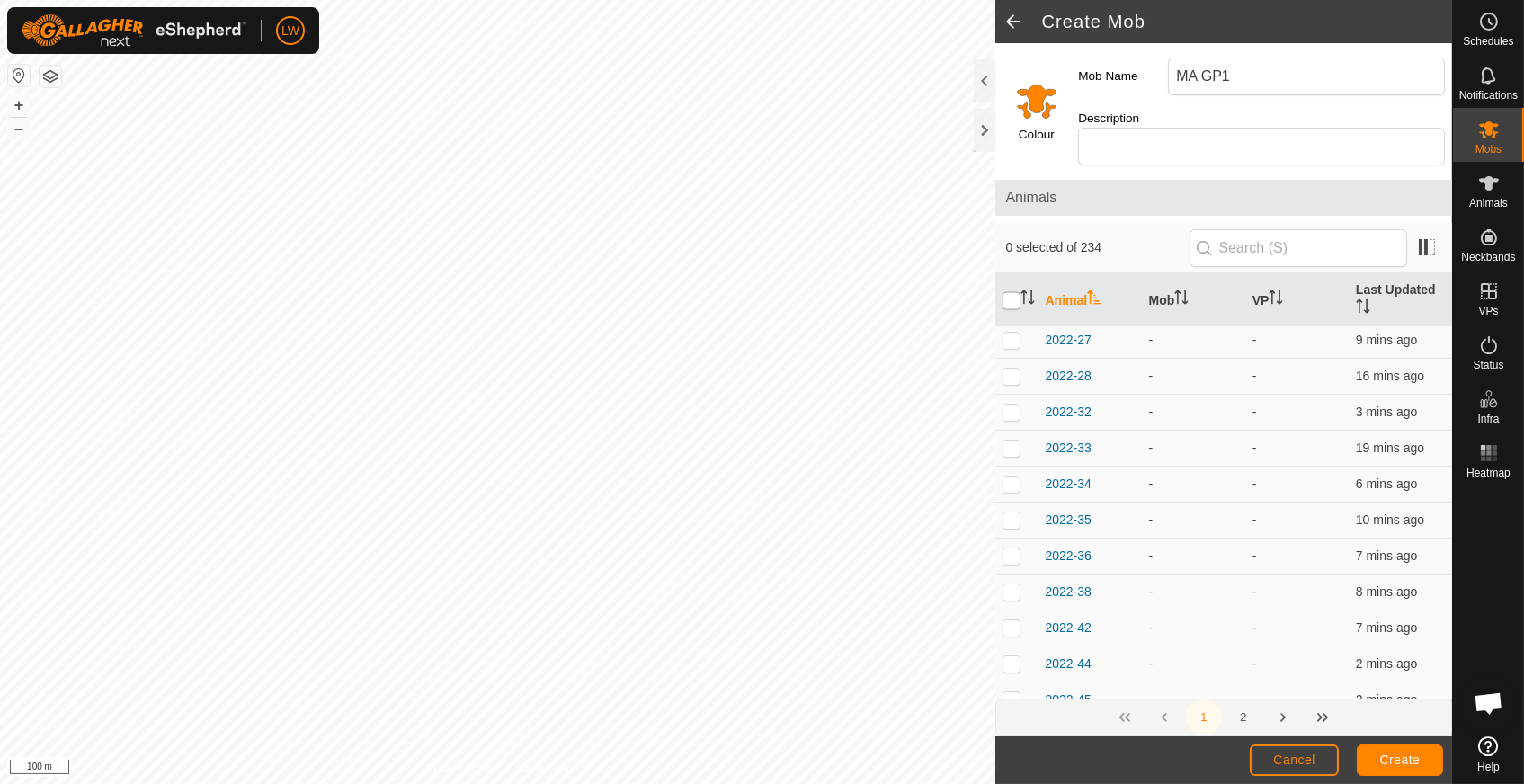
checkbox input "true"
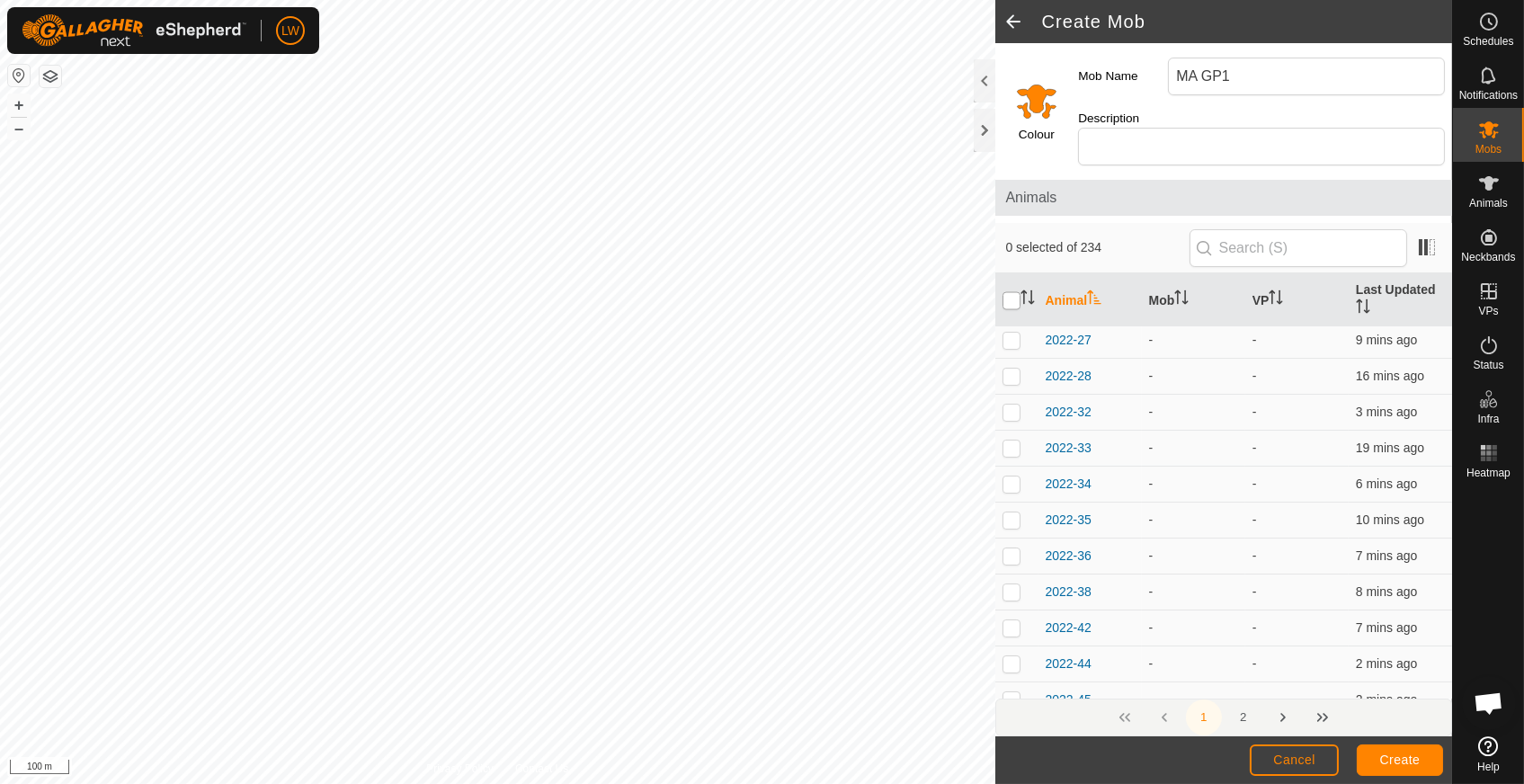
checkbox input "true"
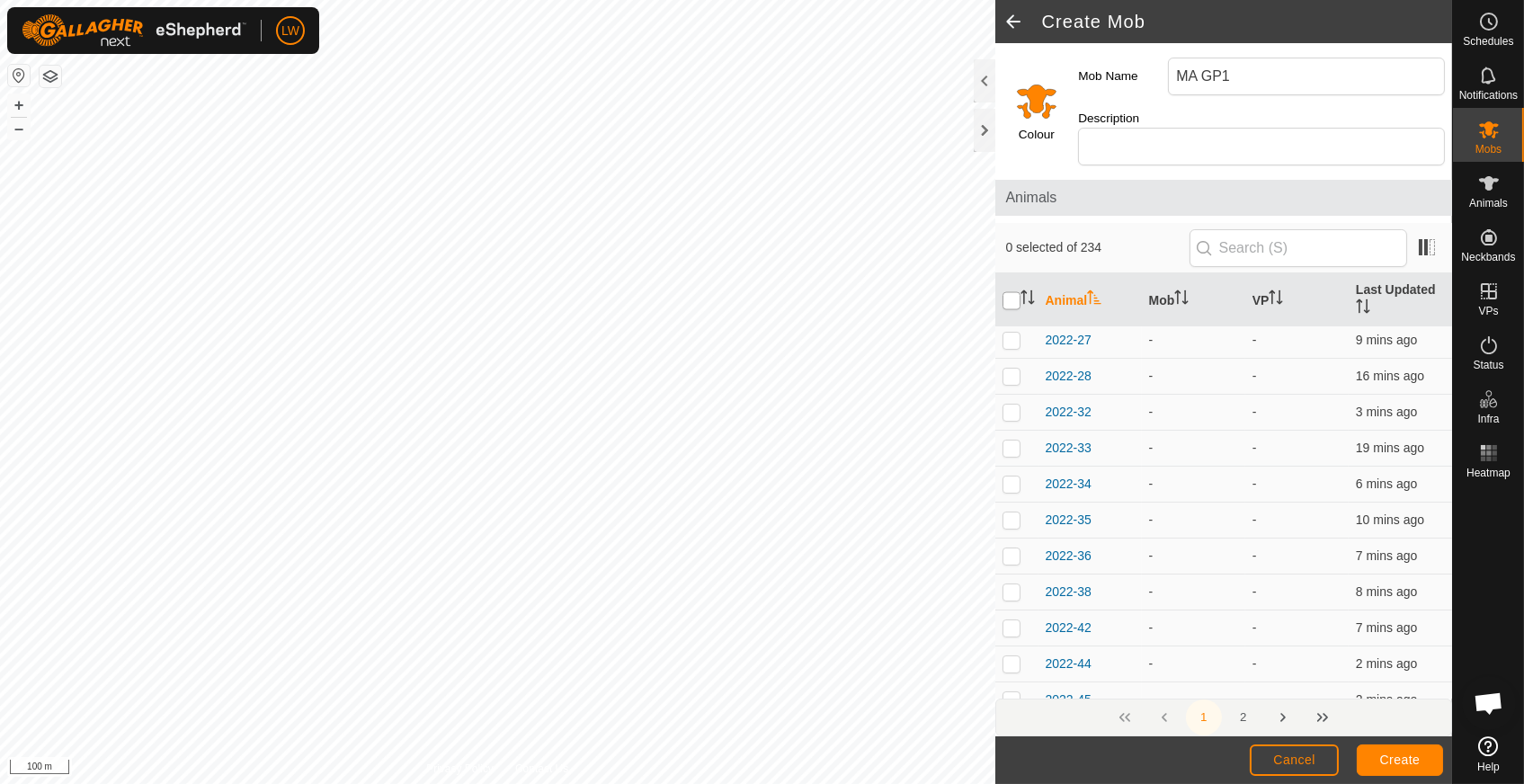
checkbox input "true"
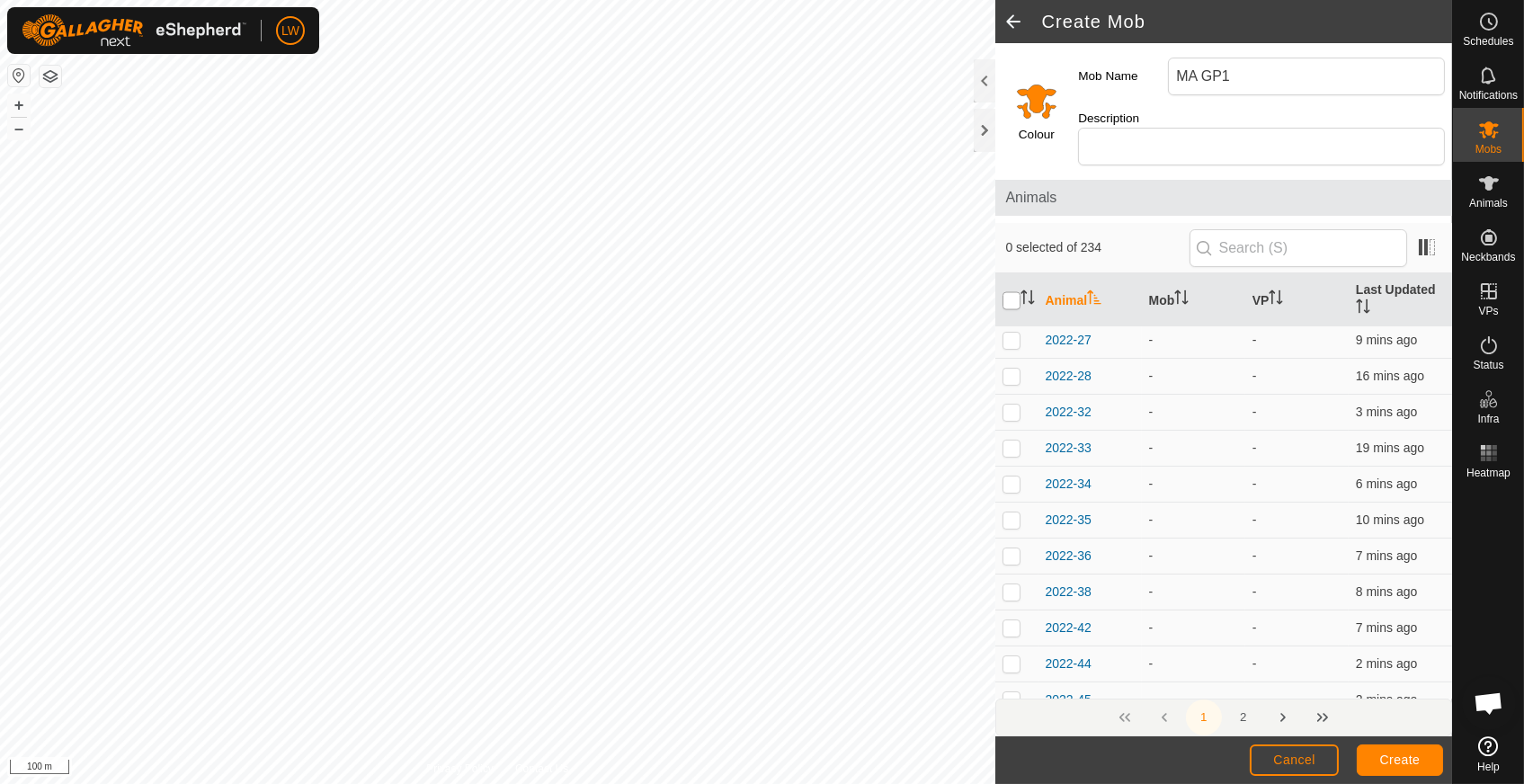
checkbox input "true"
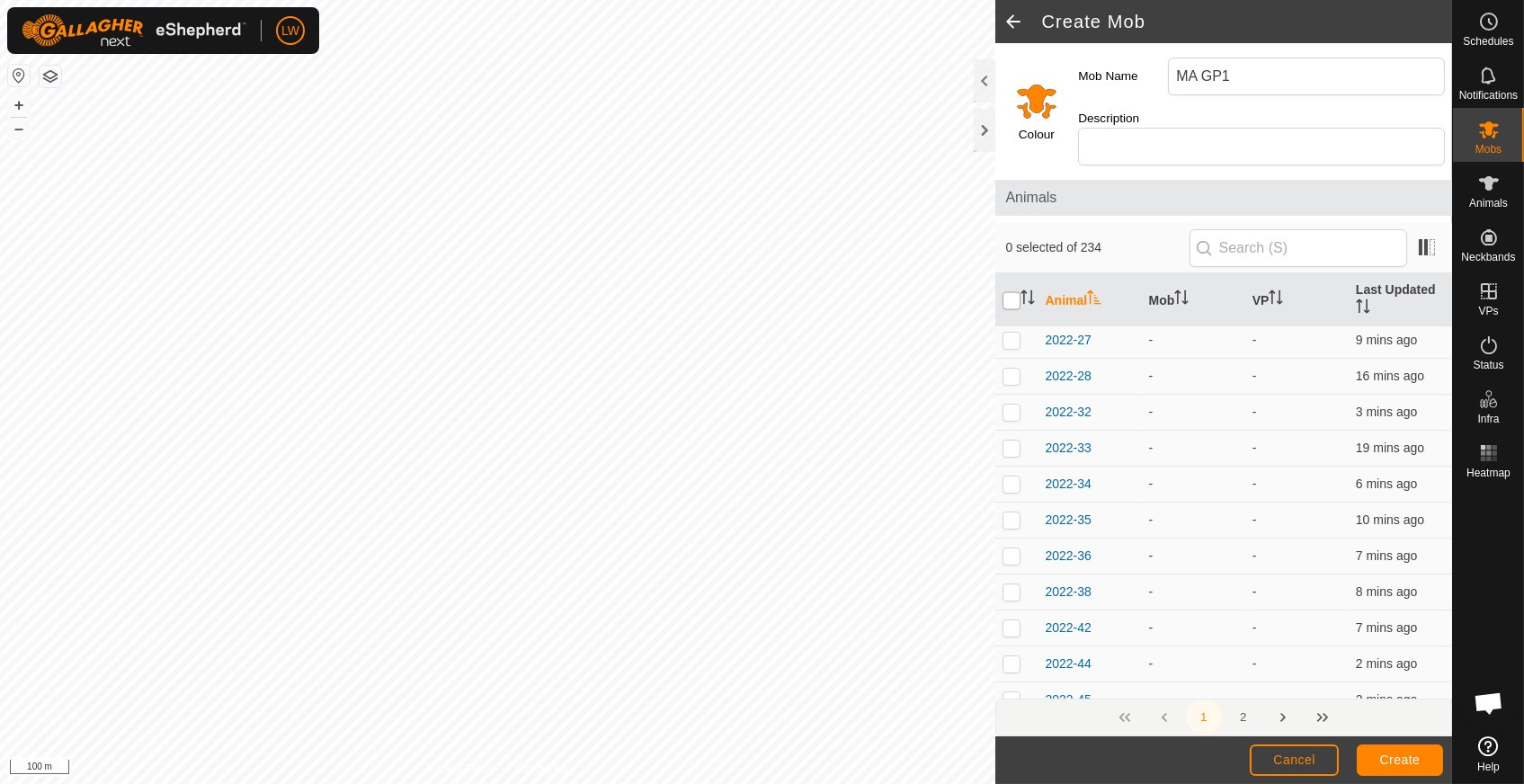
checkbox input "true"
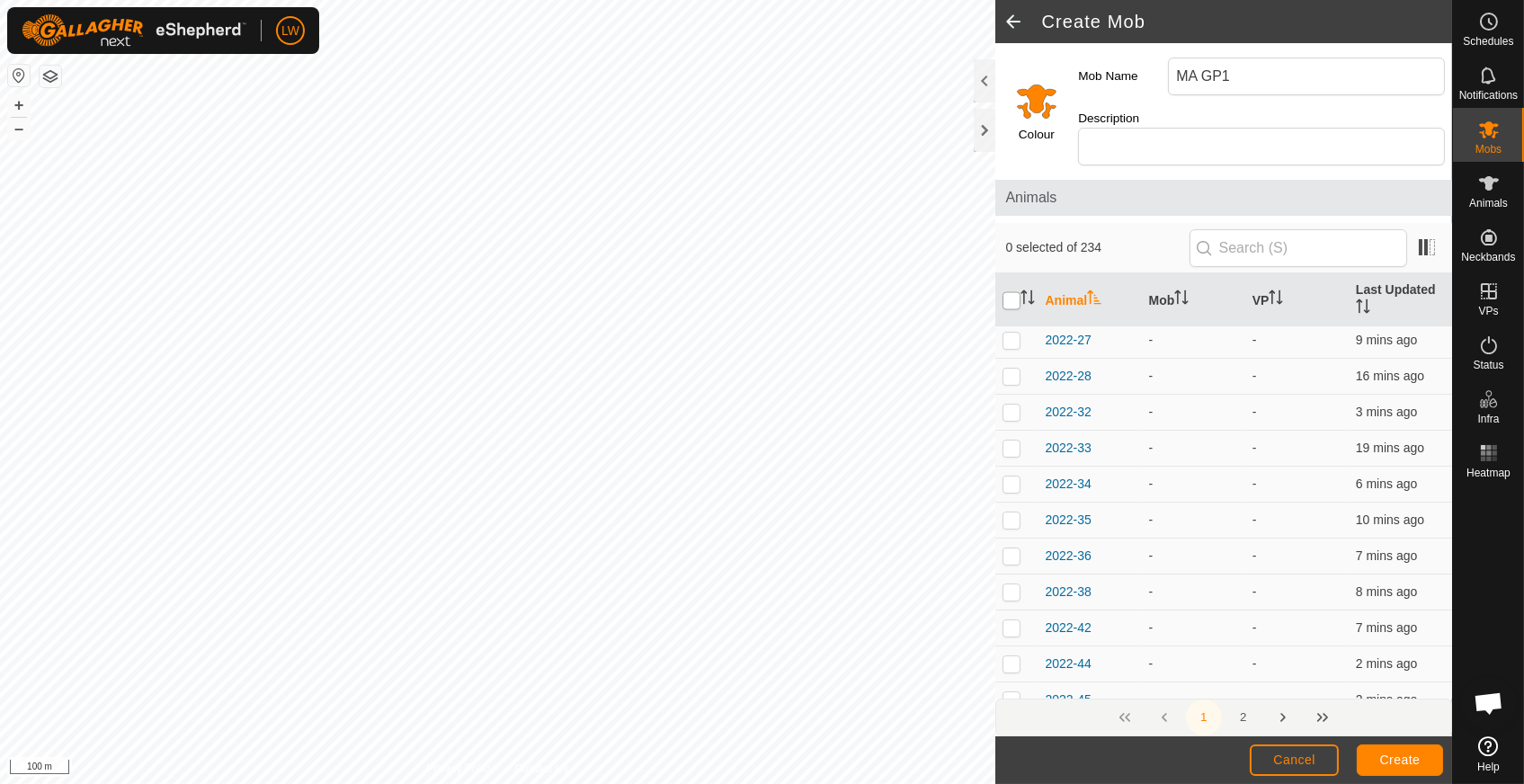
checkbox input "true"
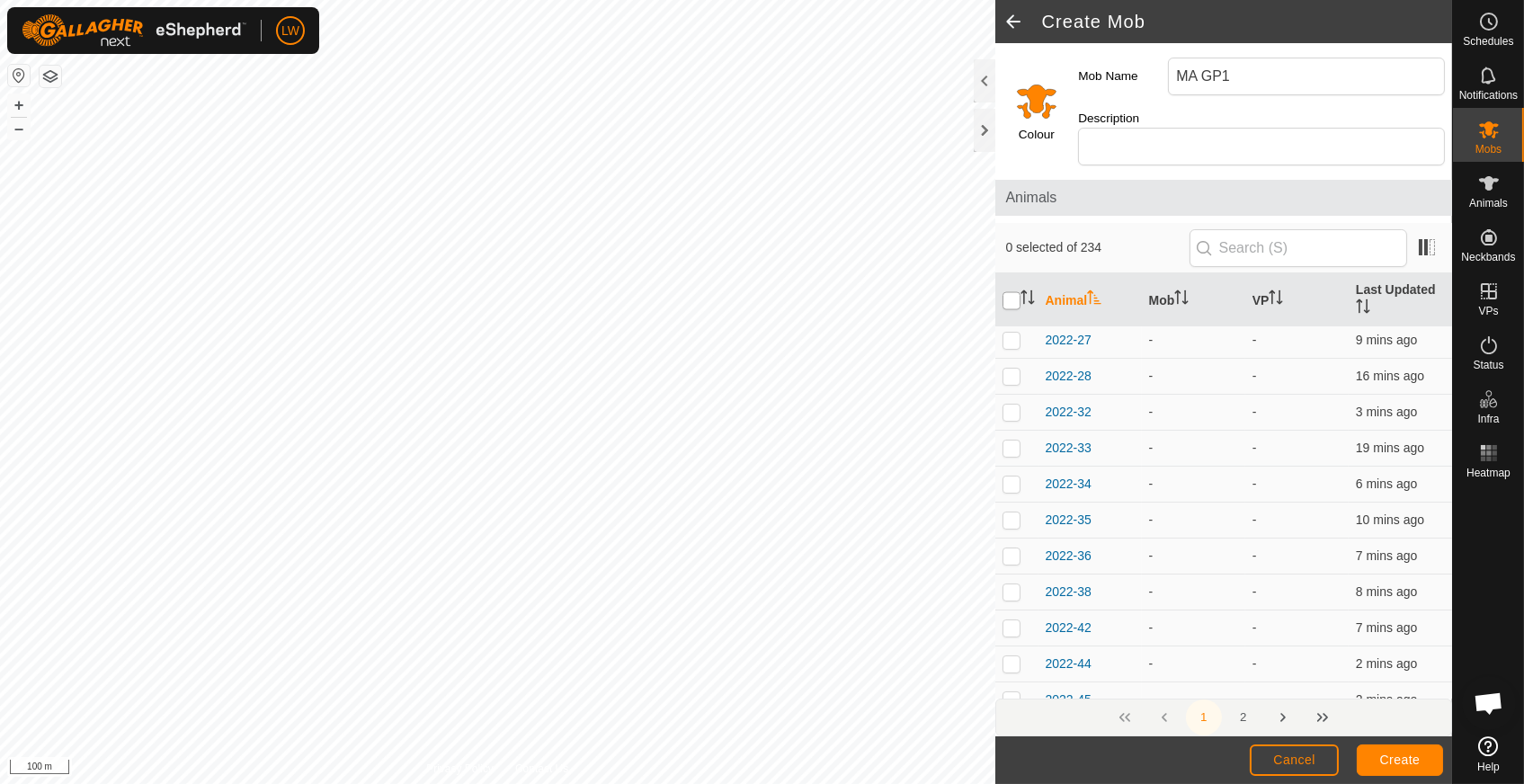
checkbox input "true"
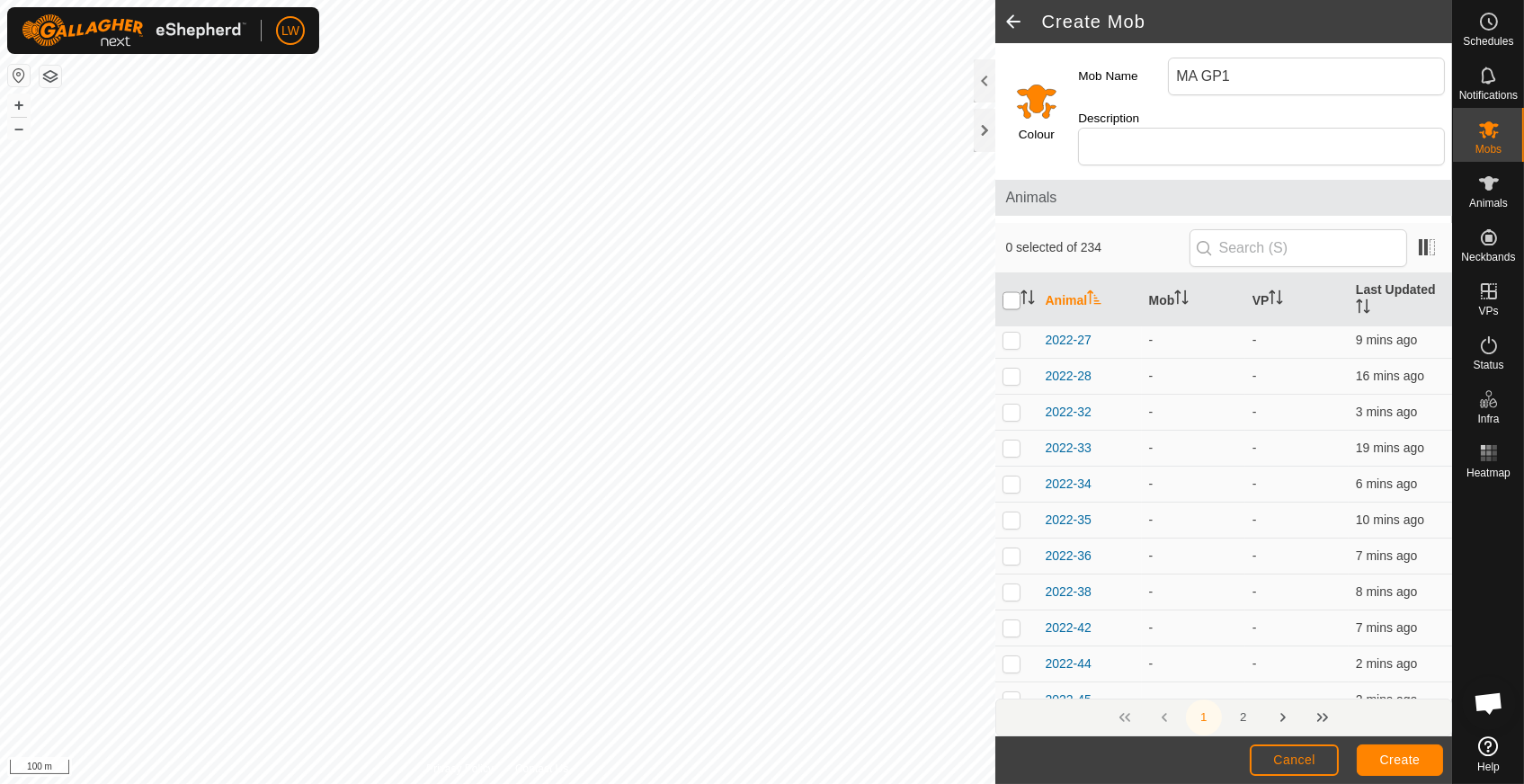
checkbox input "true"
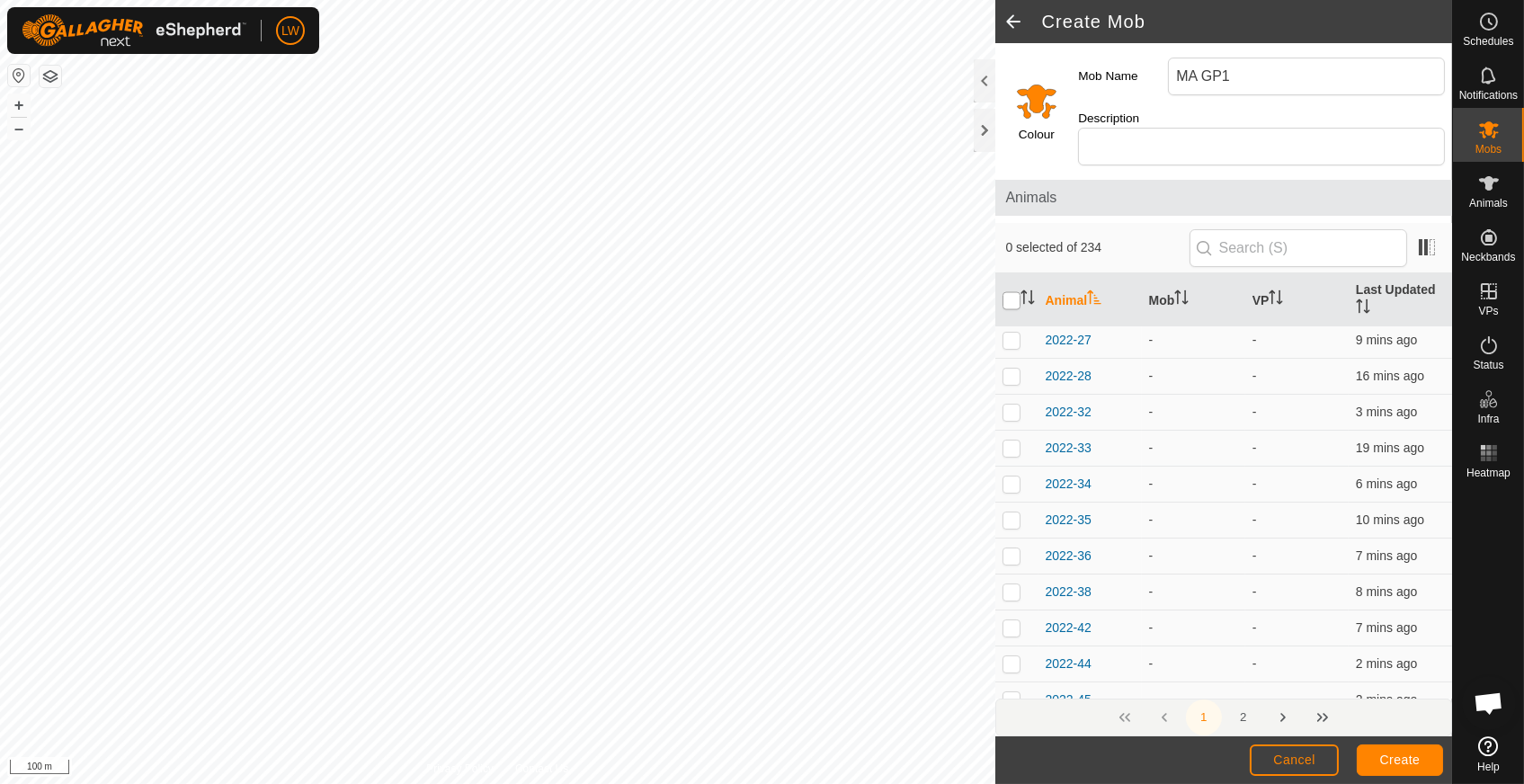
checkbox input "true"
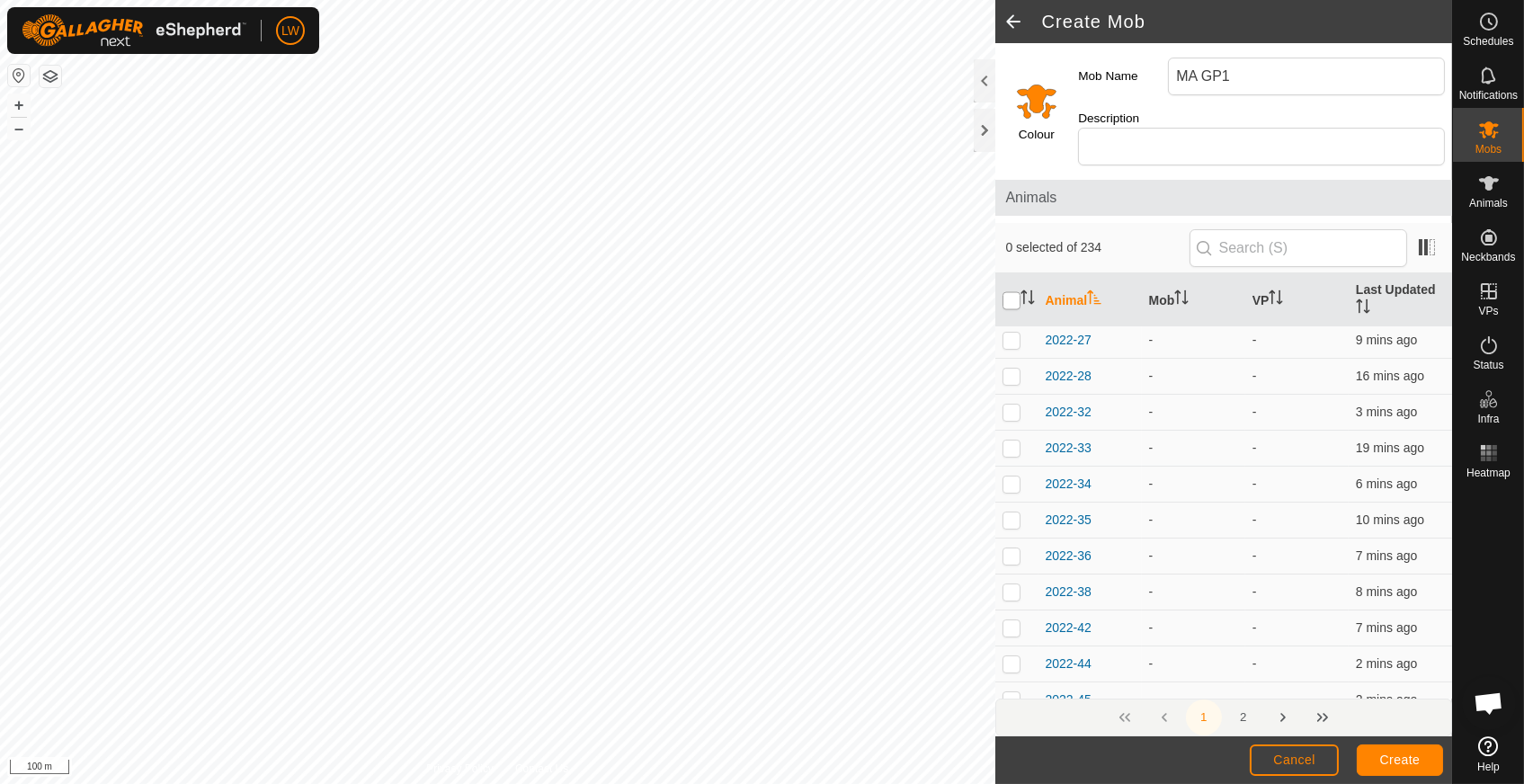
checkbox input "true"
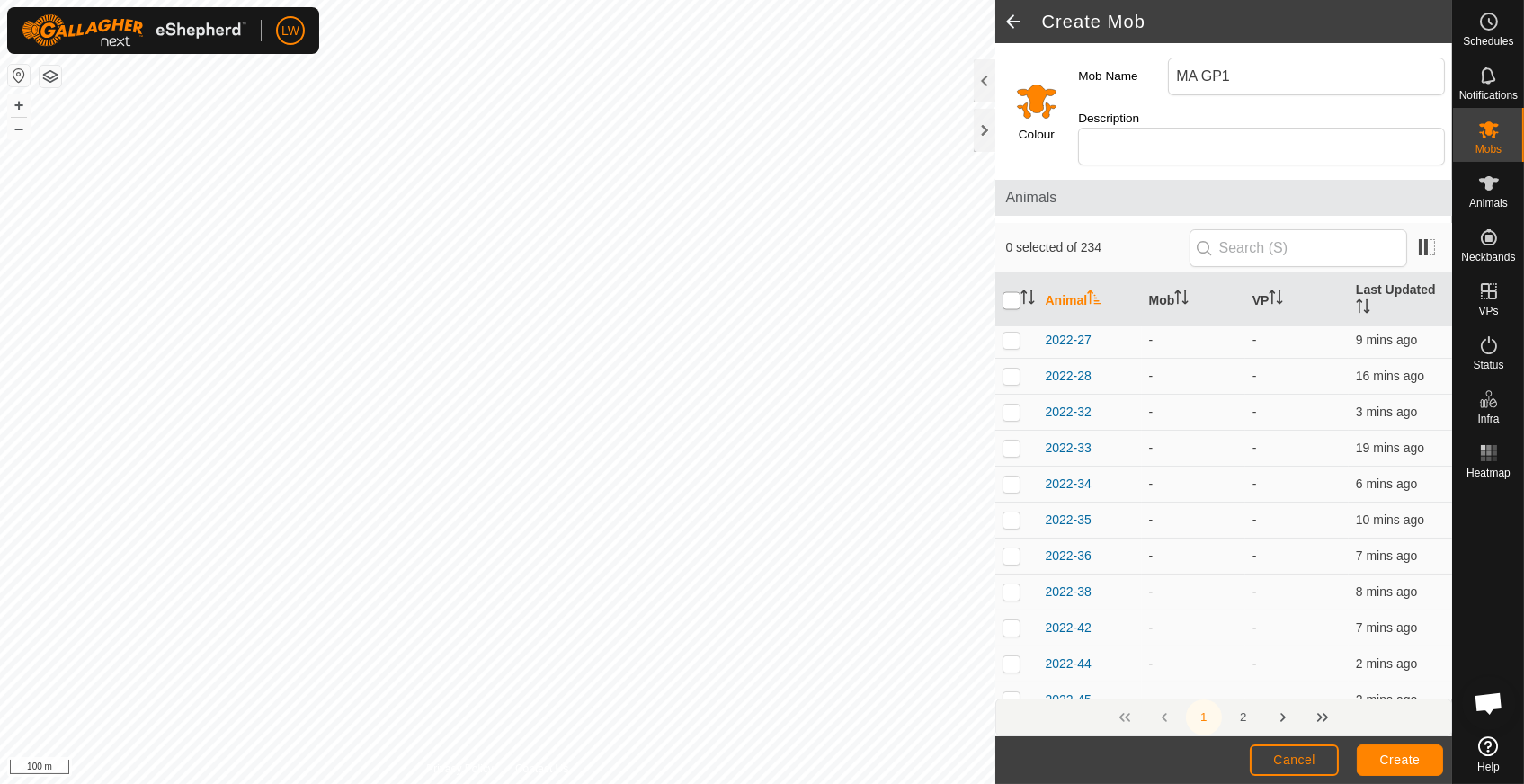
checkbox input "true"
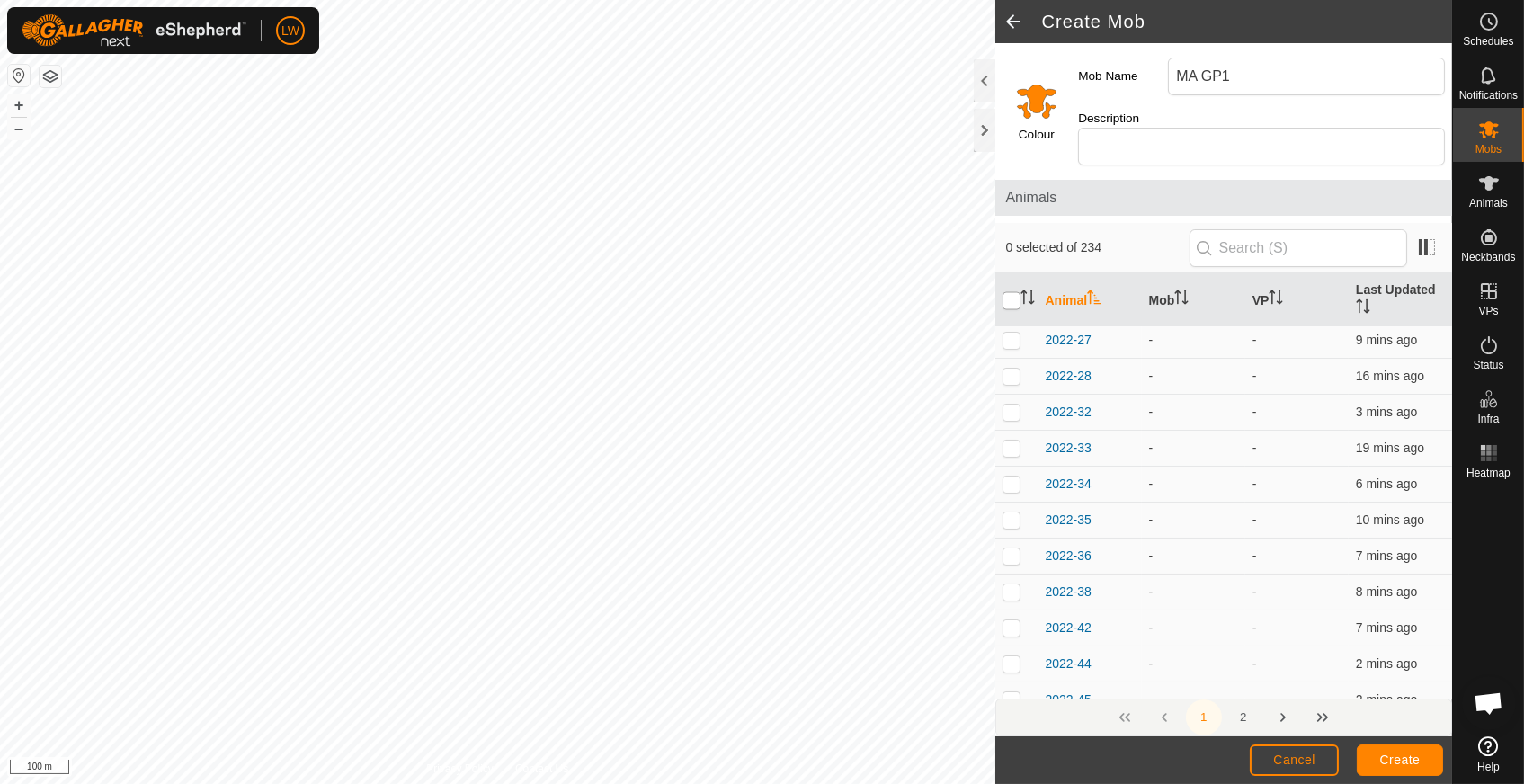
checkbox input "true"
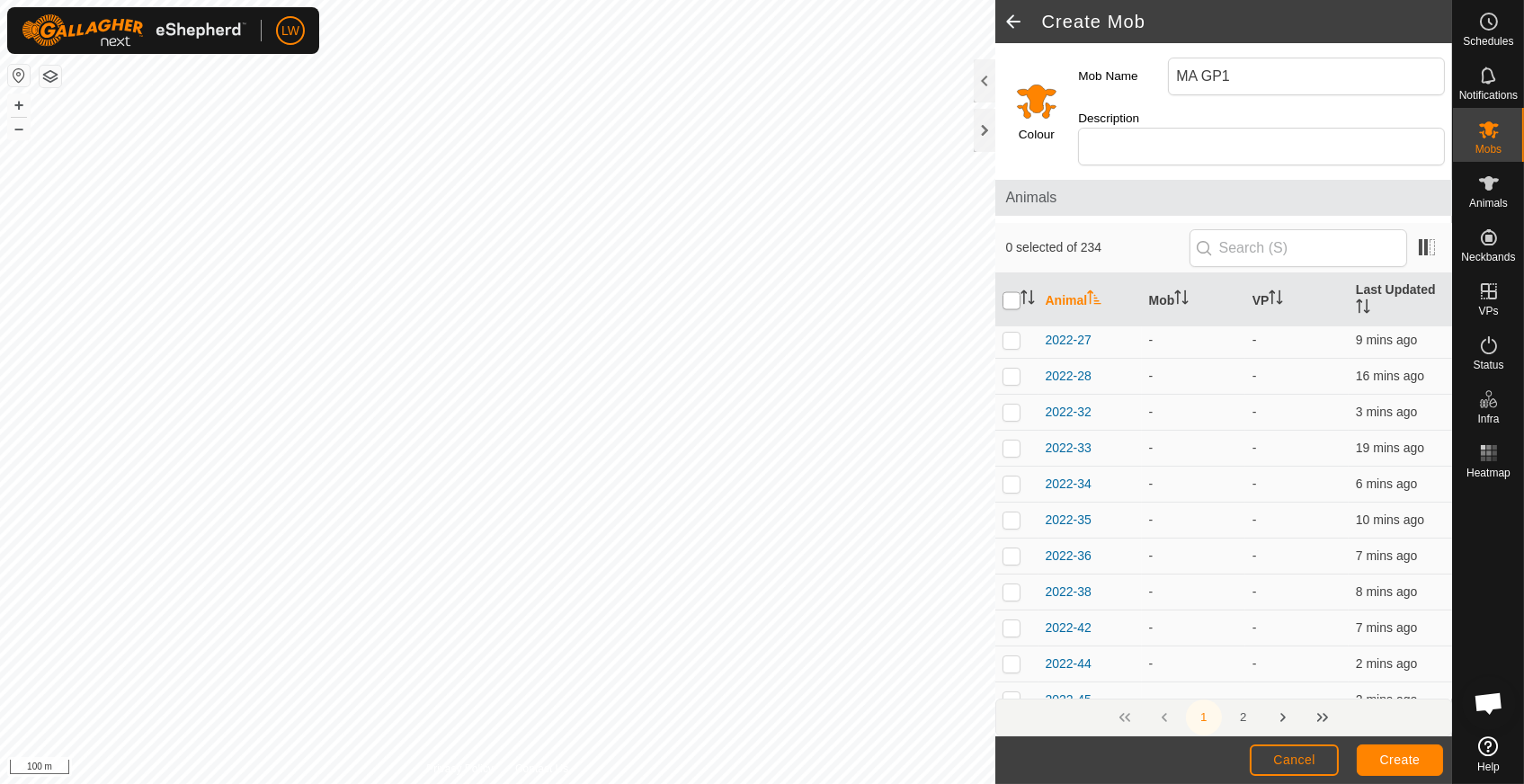
checkbox input "true"
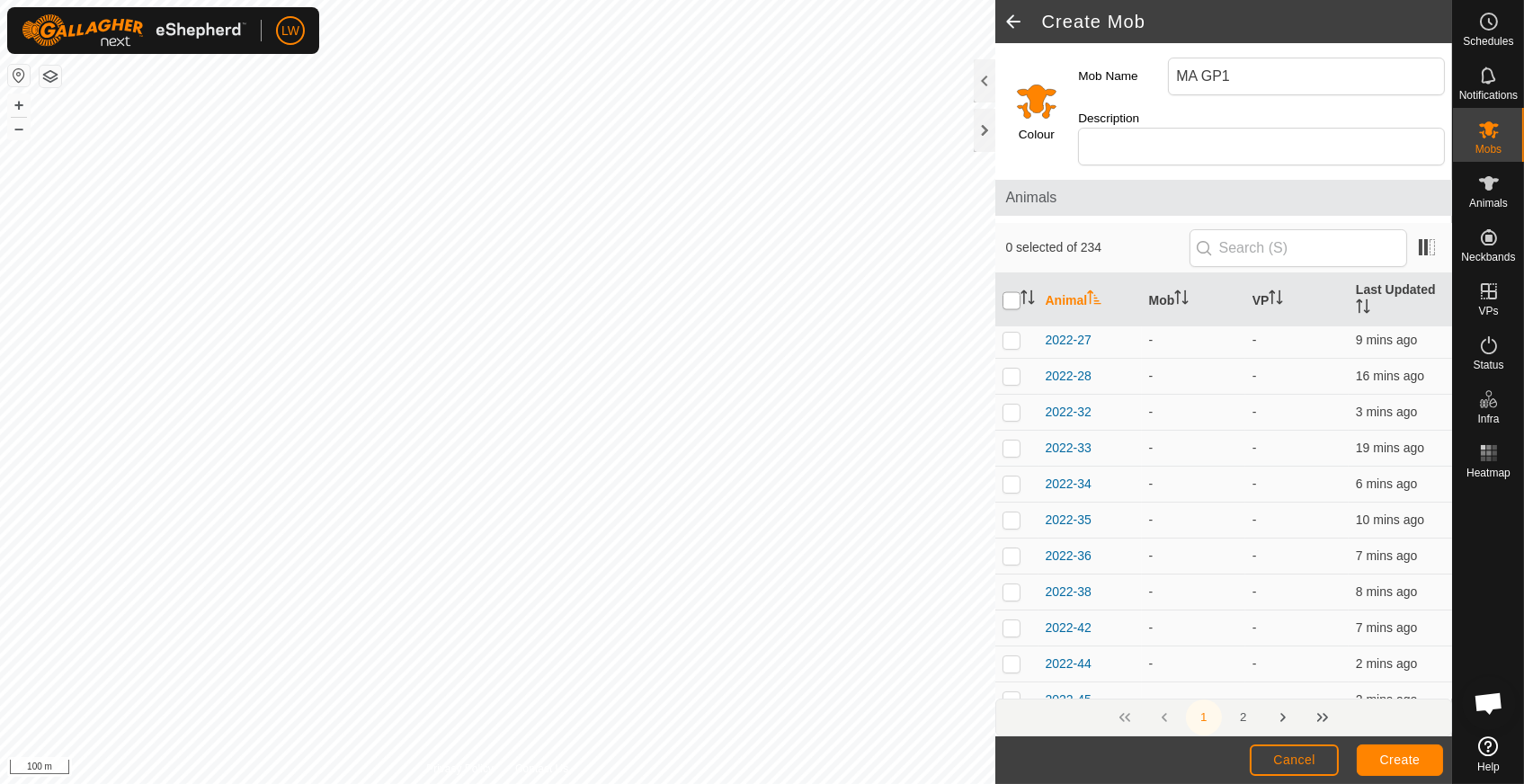
checkbox input "true"
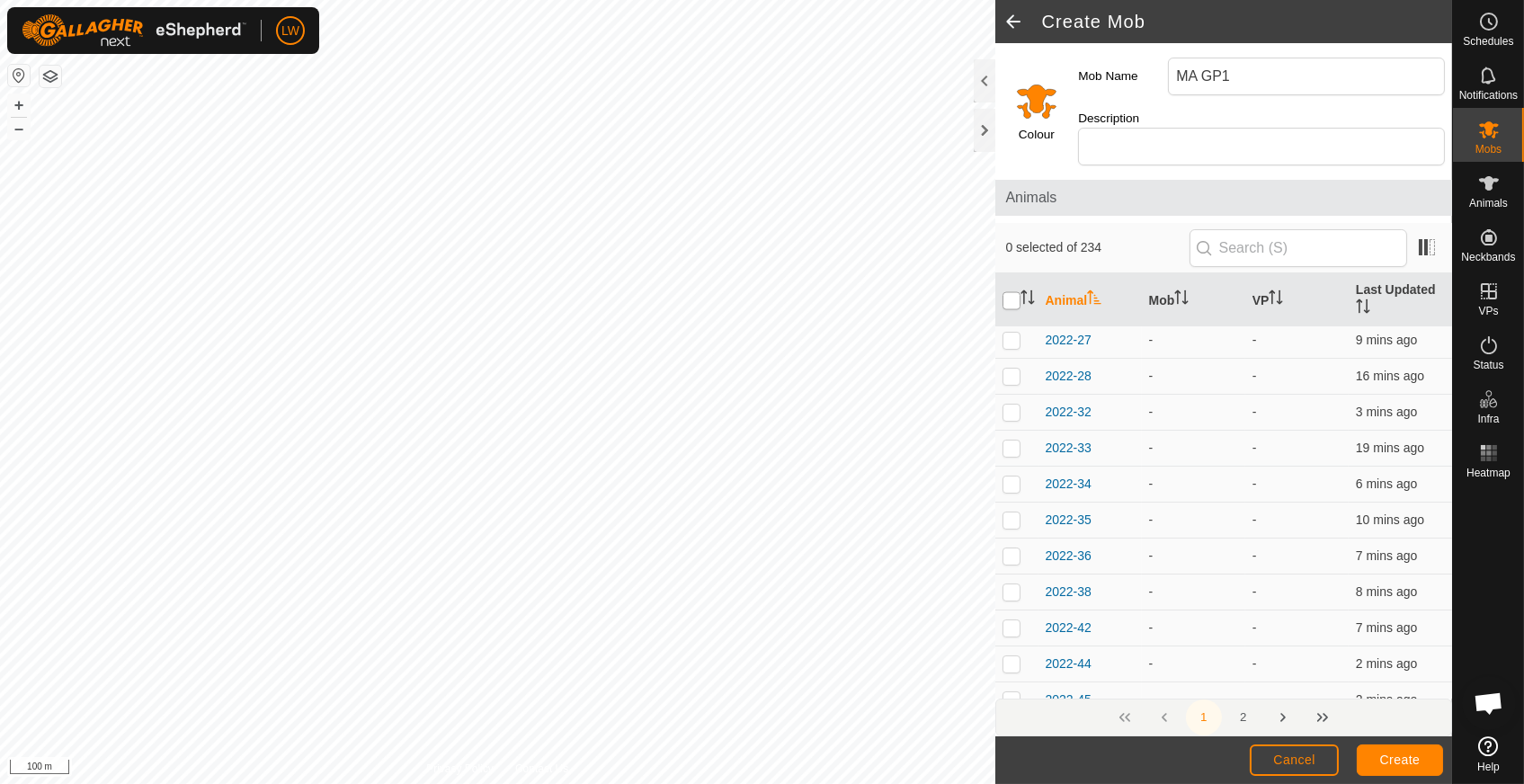
checkbox input "true"
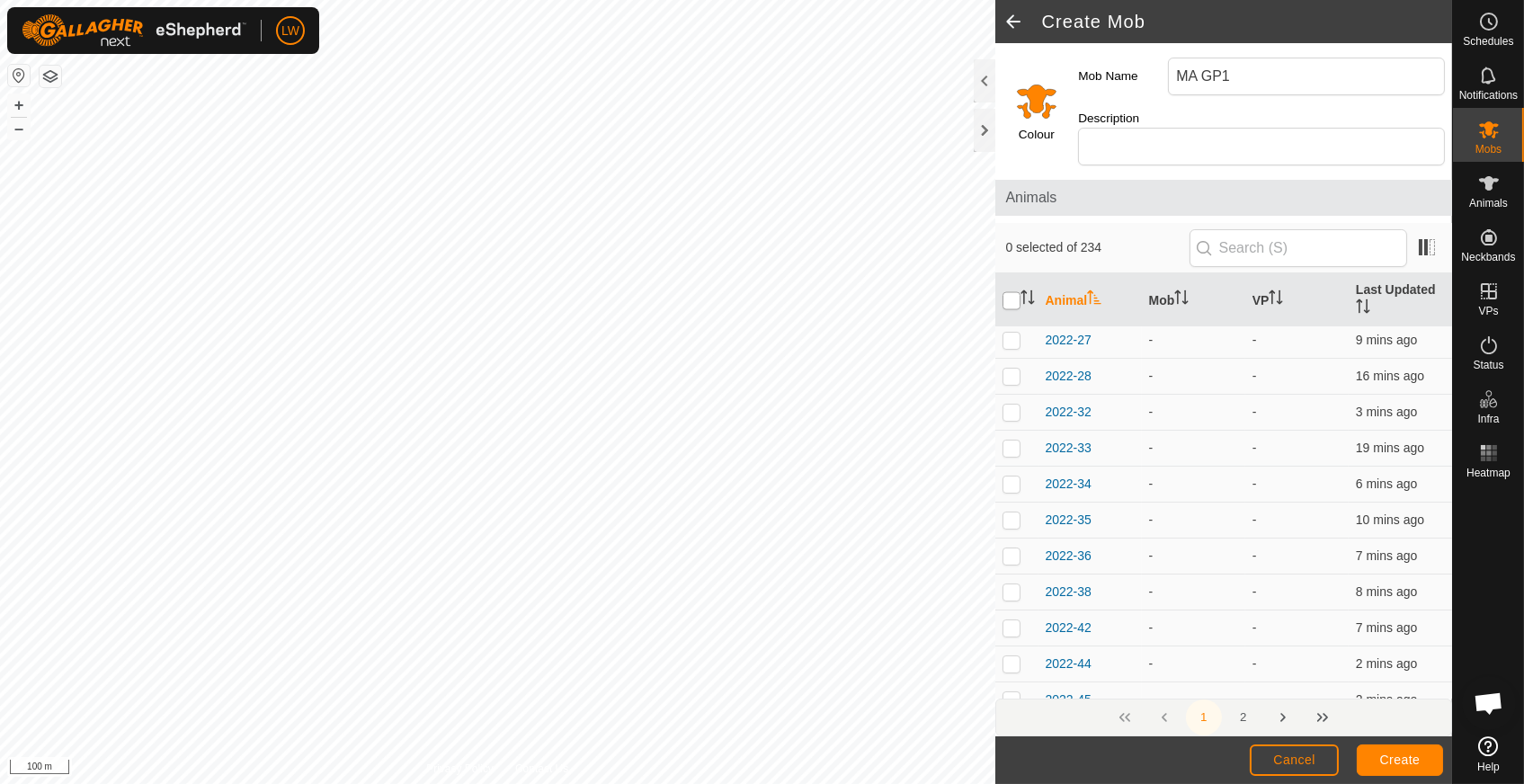
checkbox input "true"
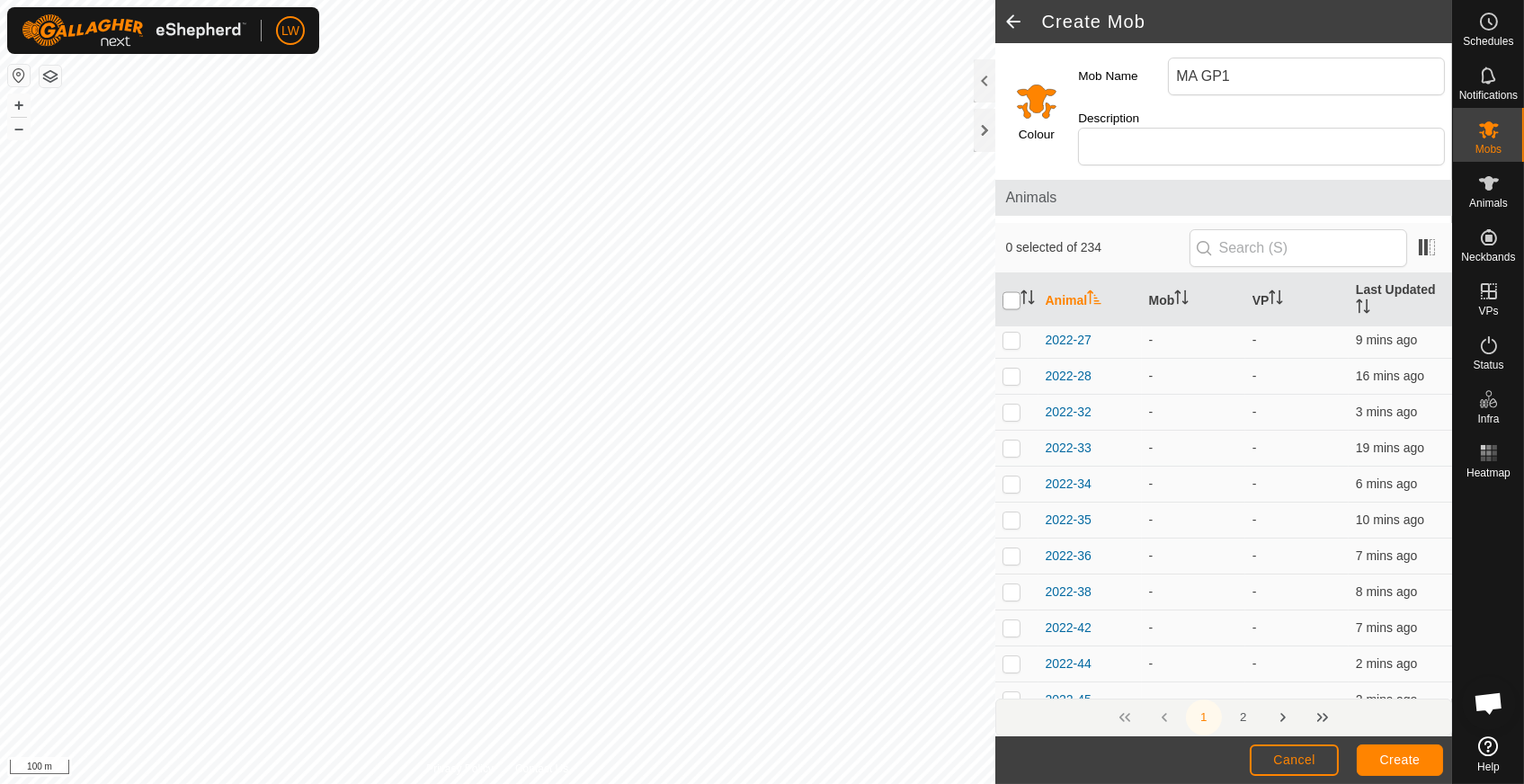
checkbox input "true"
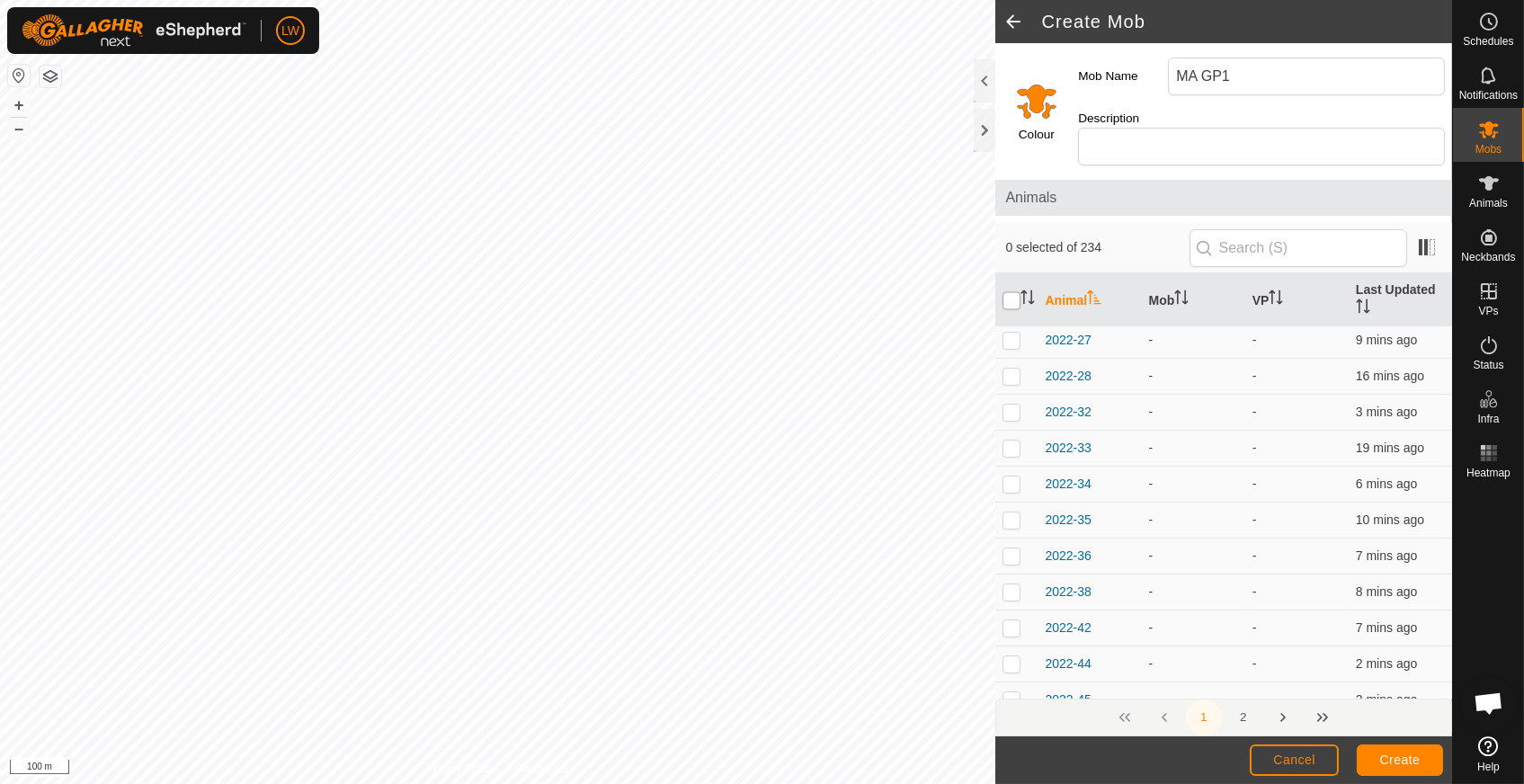
checkbox input "true"
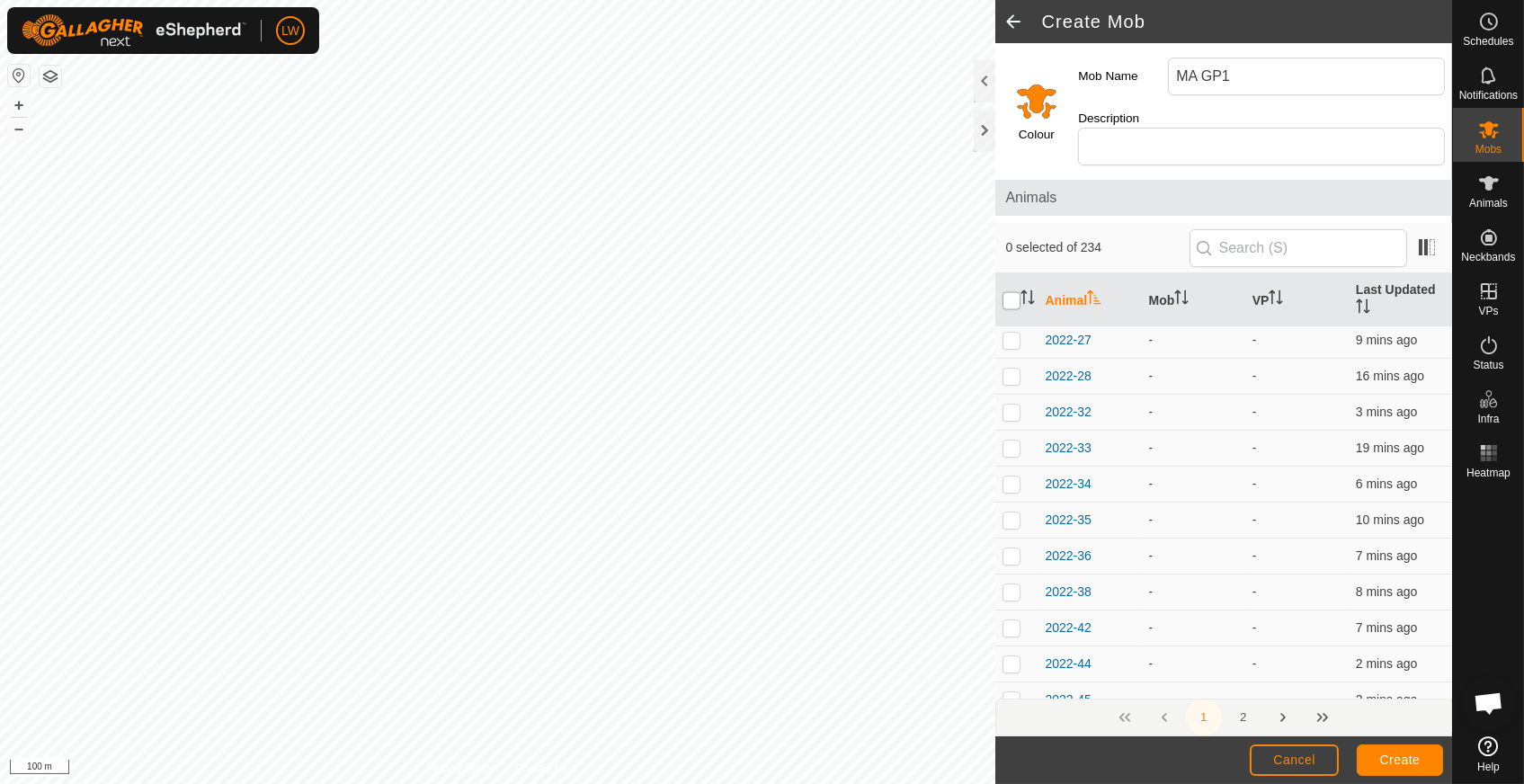
checkbox input "true"
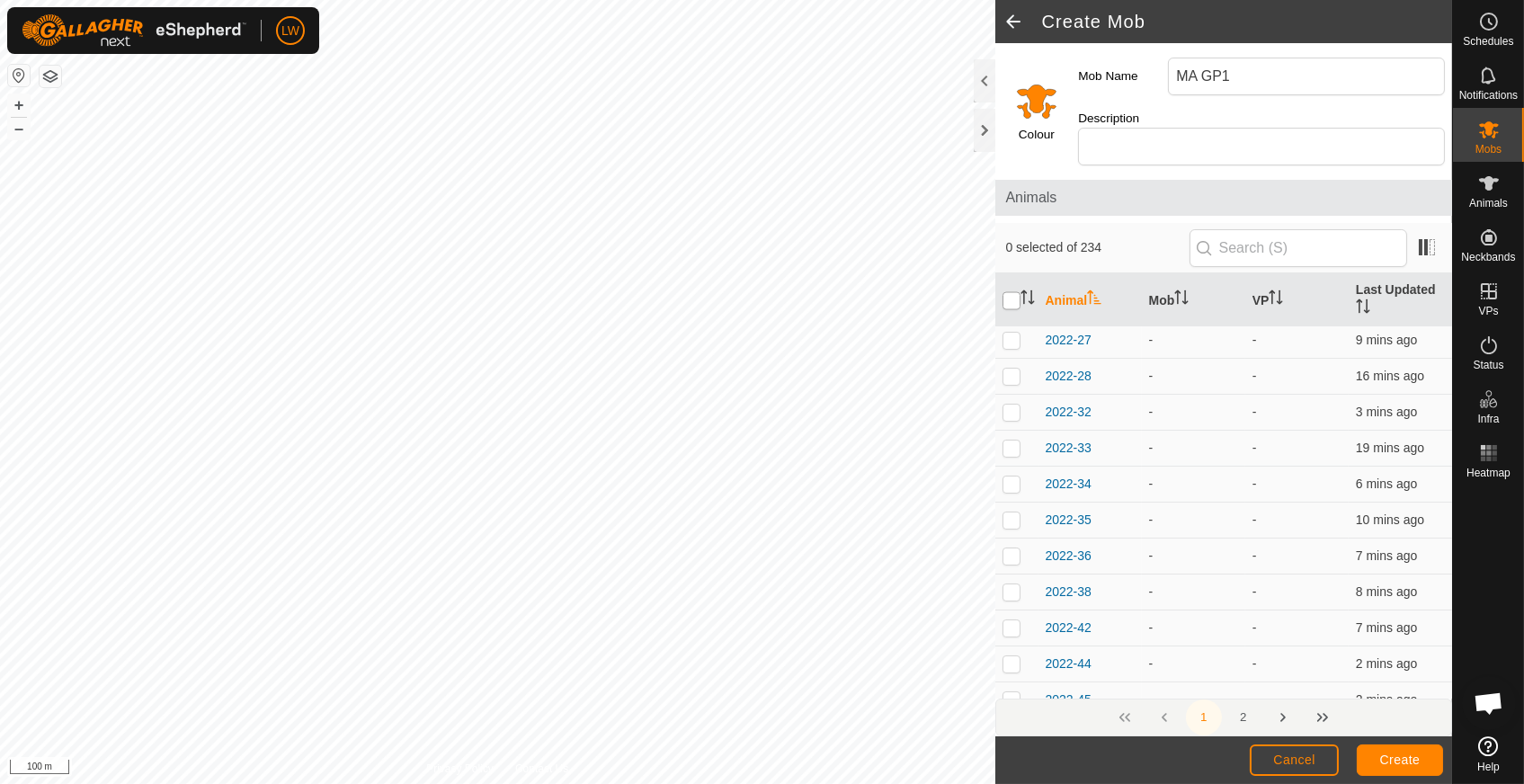
checkbox input "true"
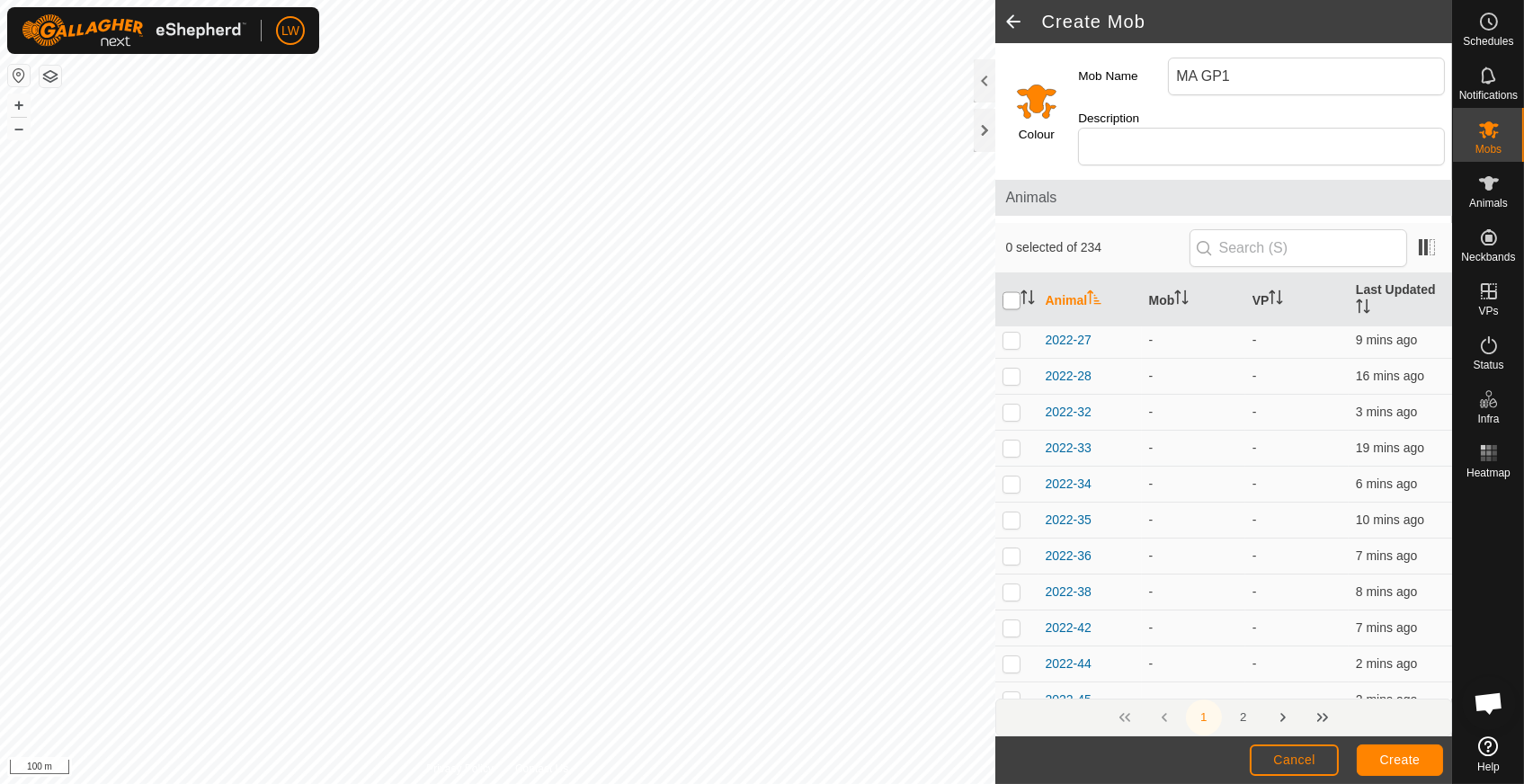
checkbox input "true"
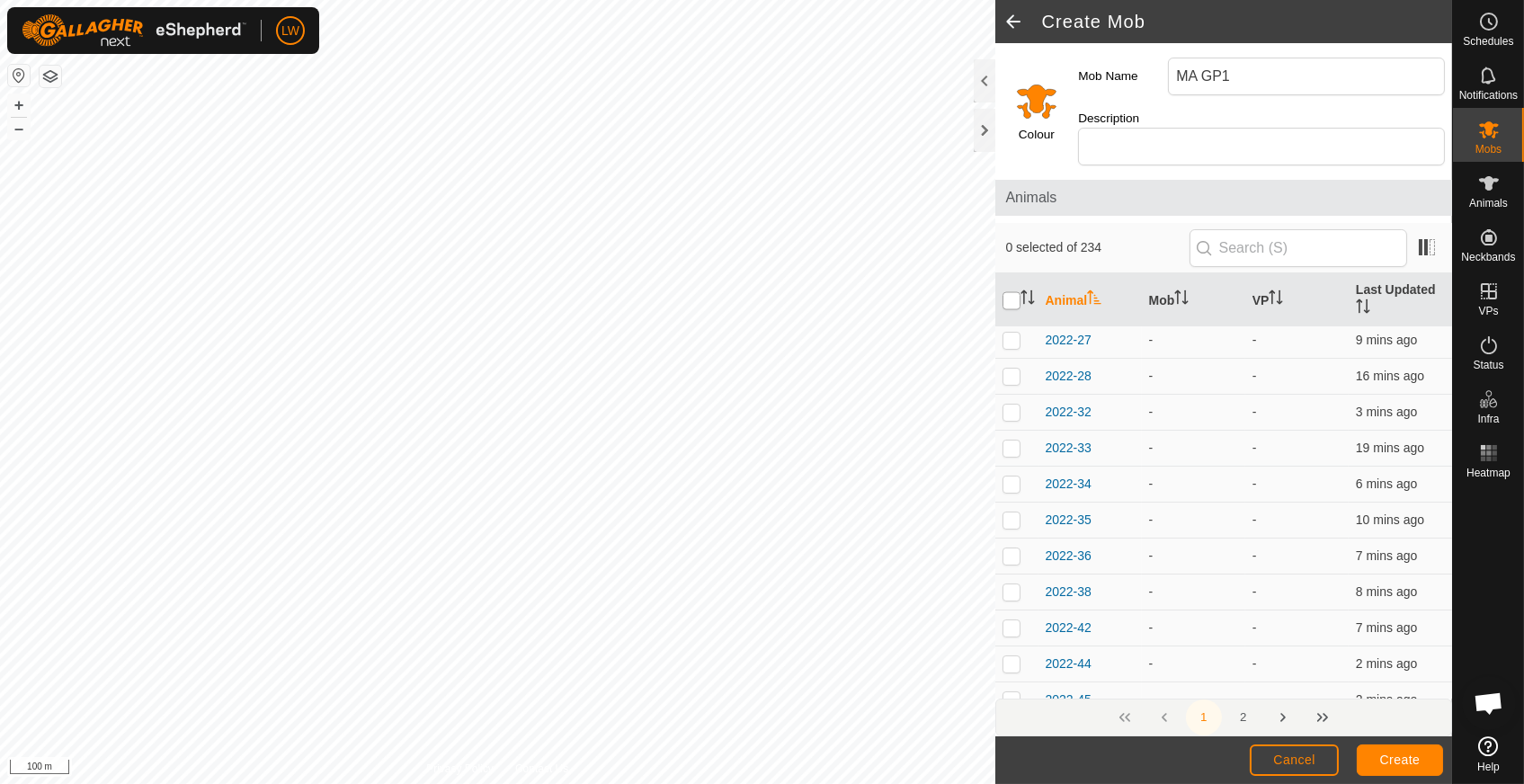
checkbox input "true"
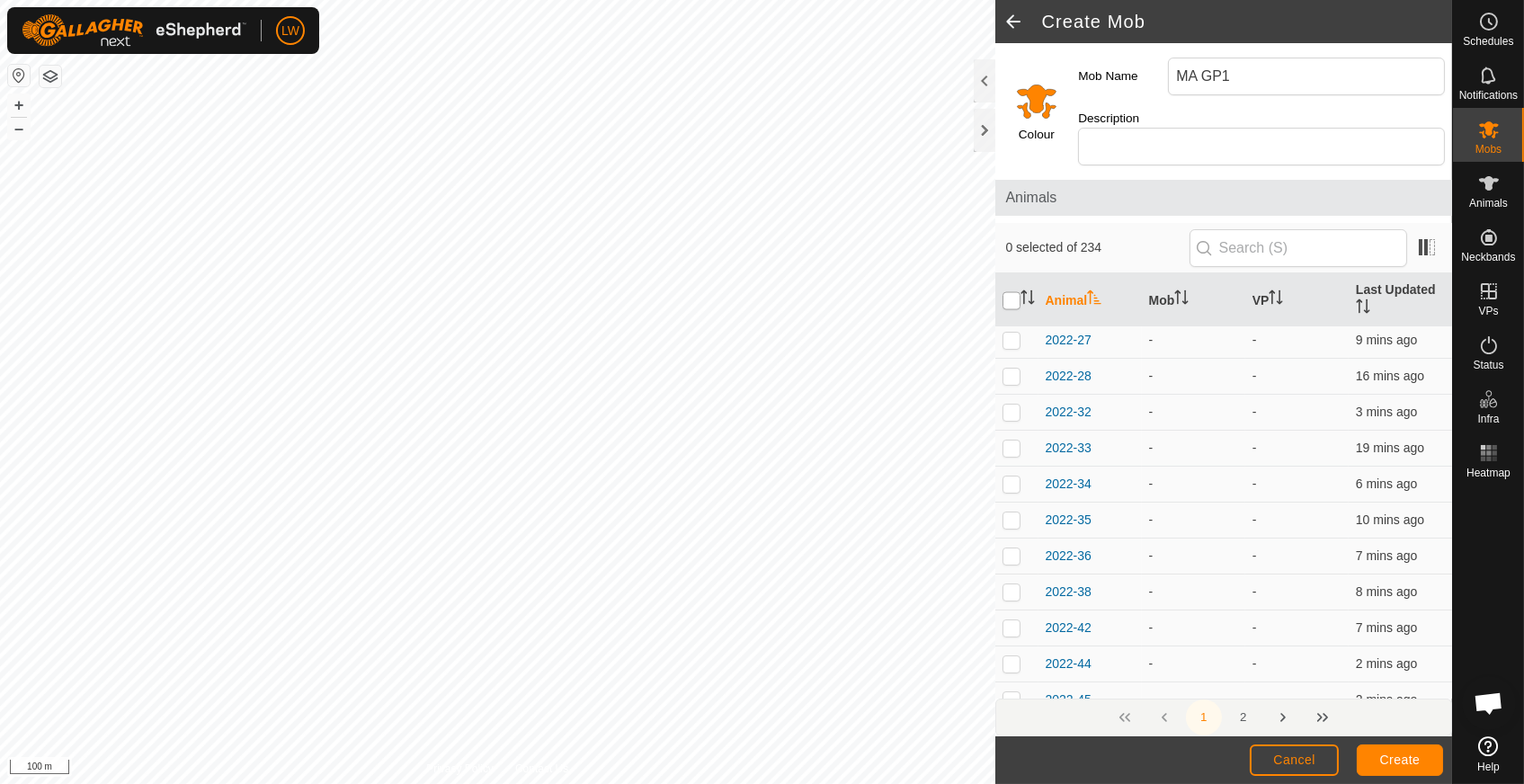
checkbox input "true"
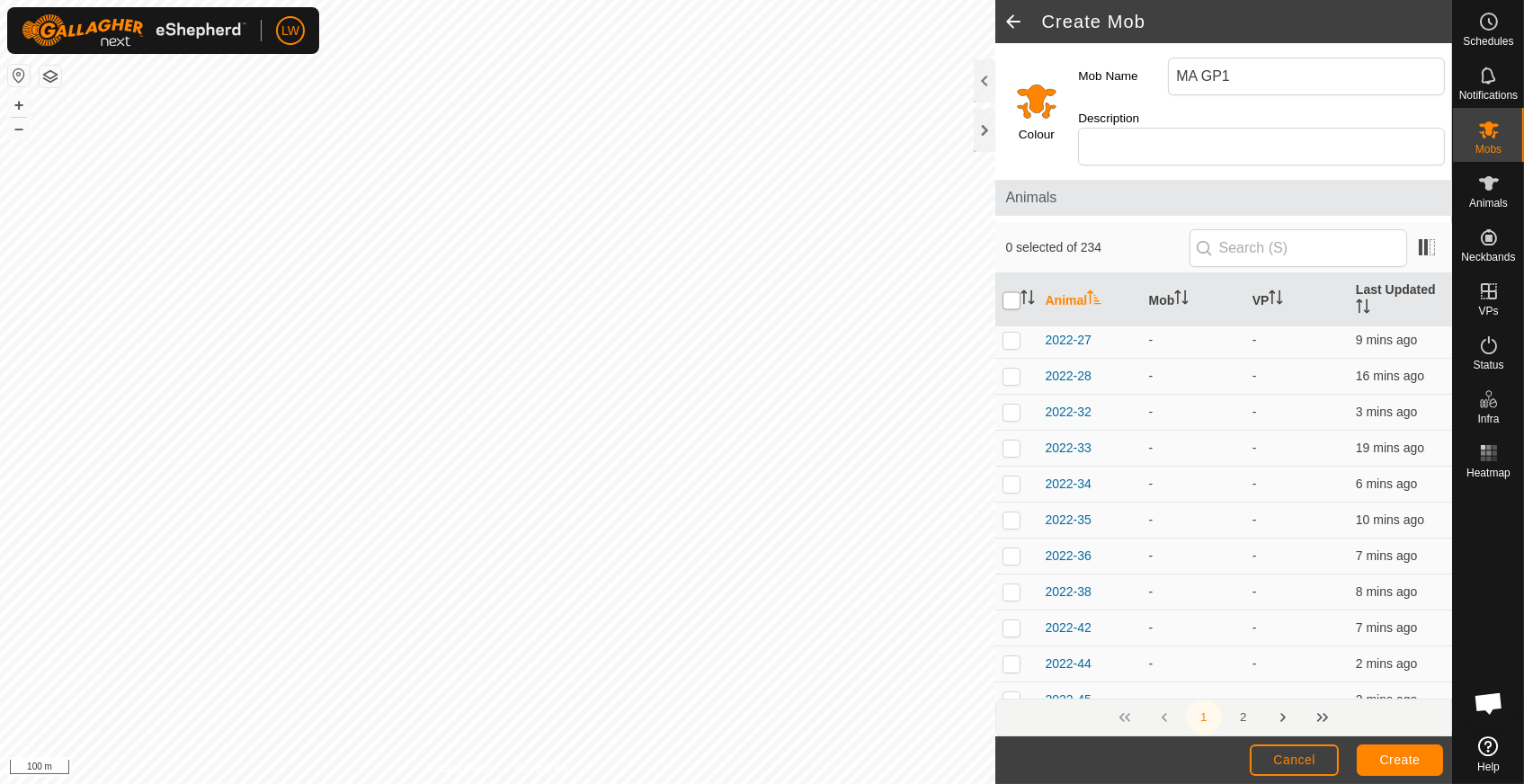
checkbox input "true"
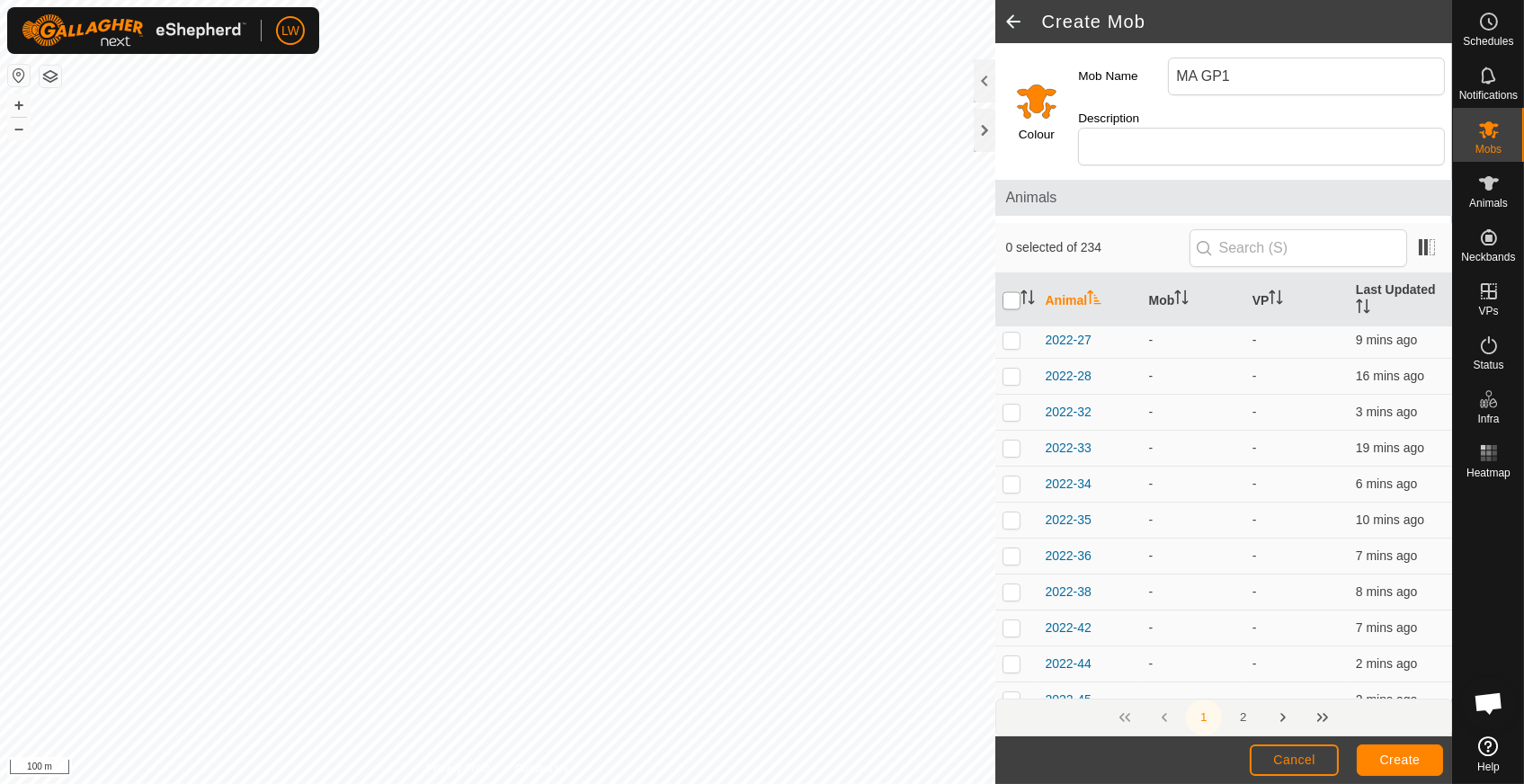
checkbox input "true"
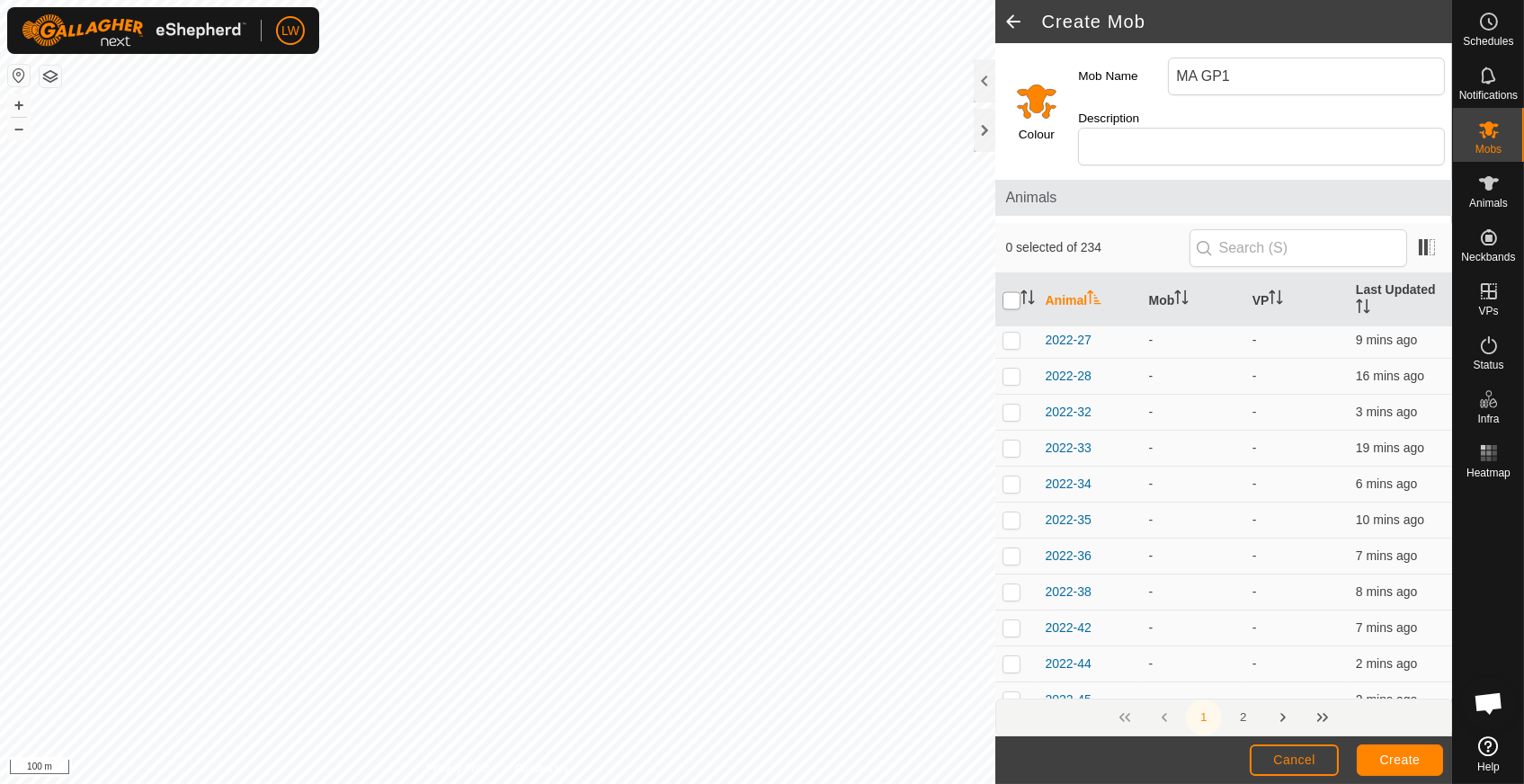
checkbox input "true"
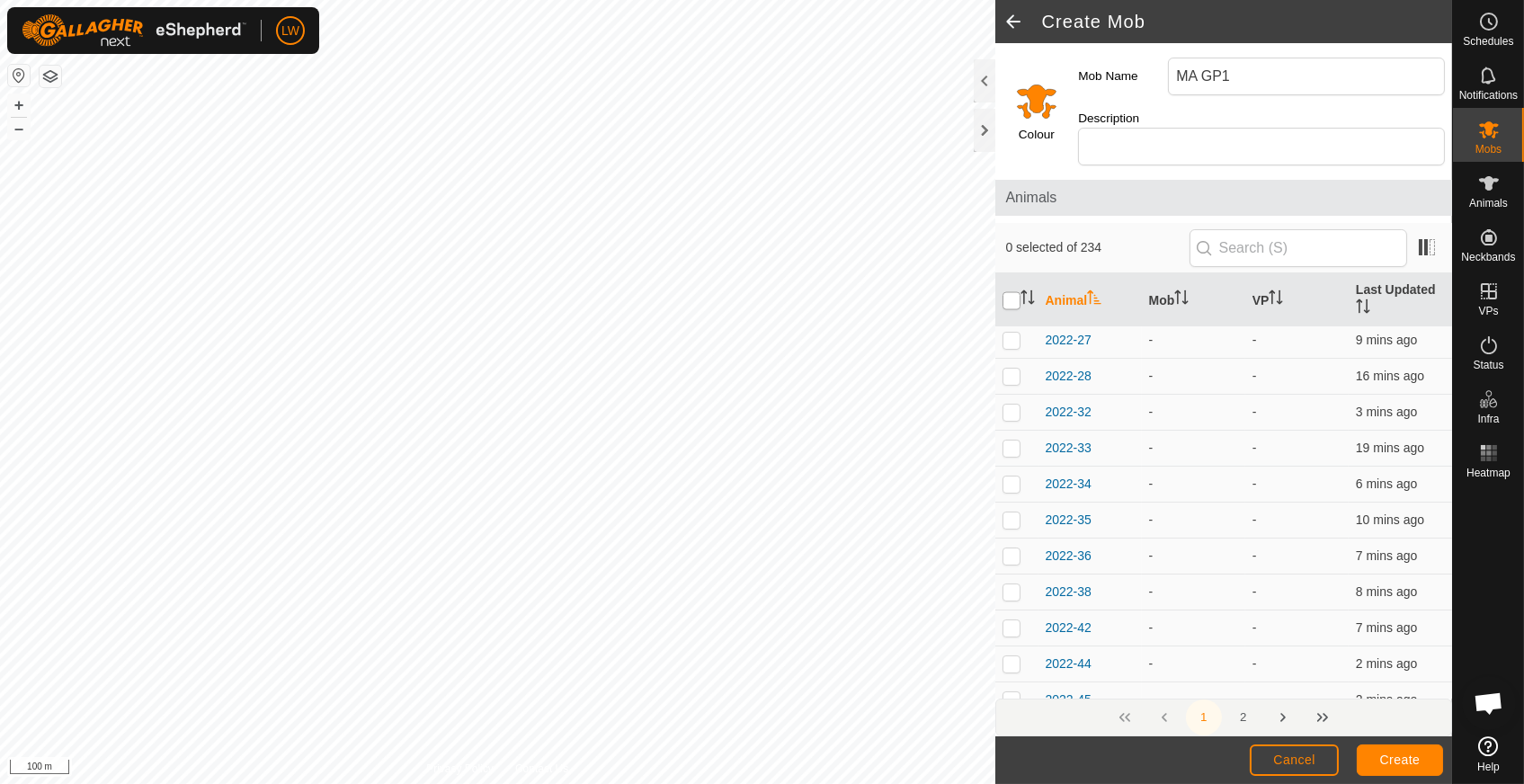
checkbox input "true"
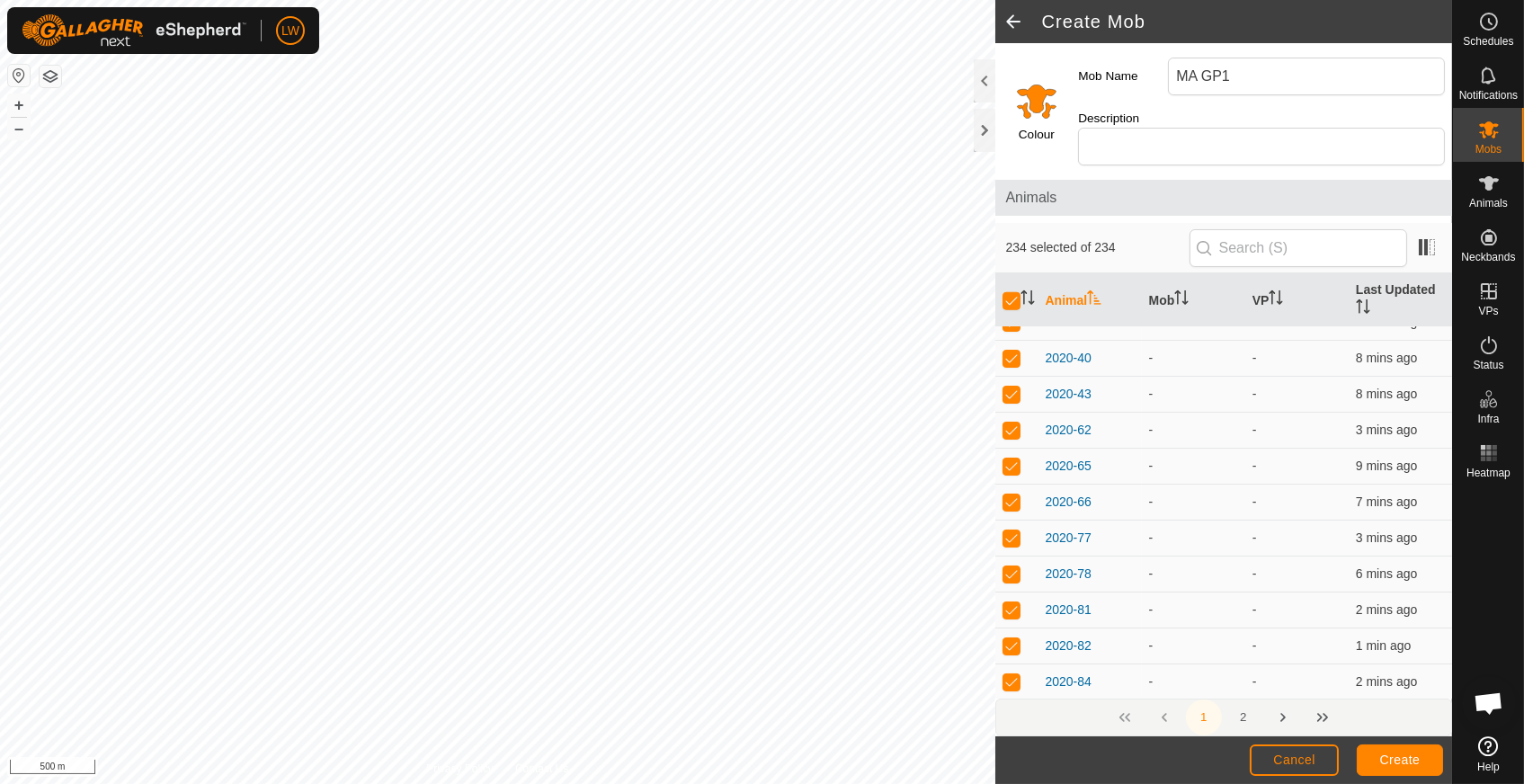
scroll to position [3295, 0]
click at [1300, 758] on span "Cancel" at bounding box center [1294, 759] width 42 height 15
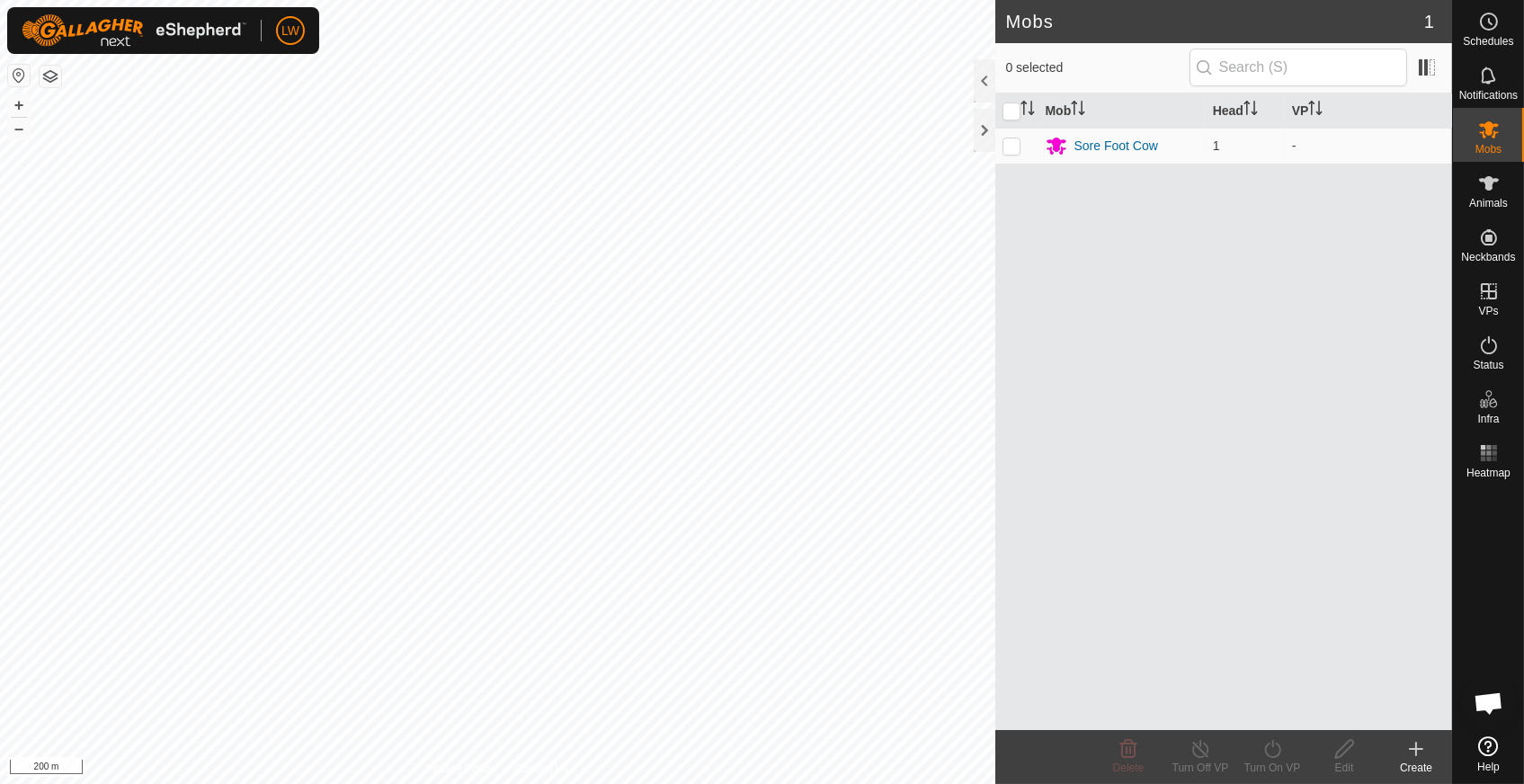
click at [1416, 765] on div "Create" at bounding box center [1416, 767] width 72 height 16
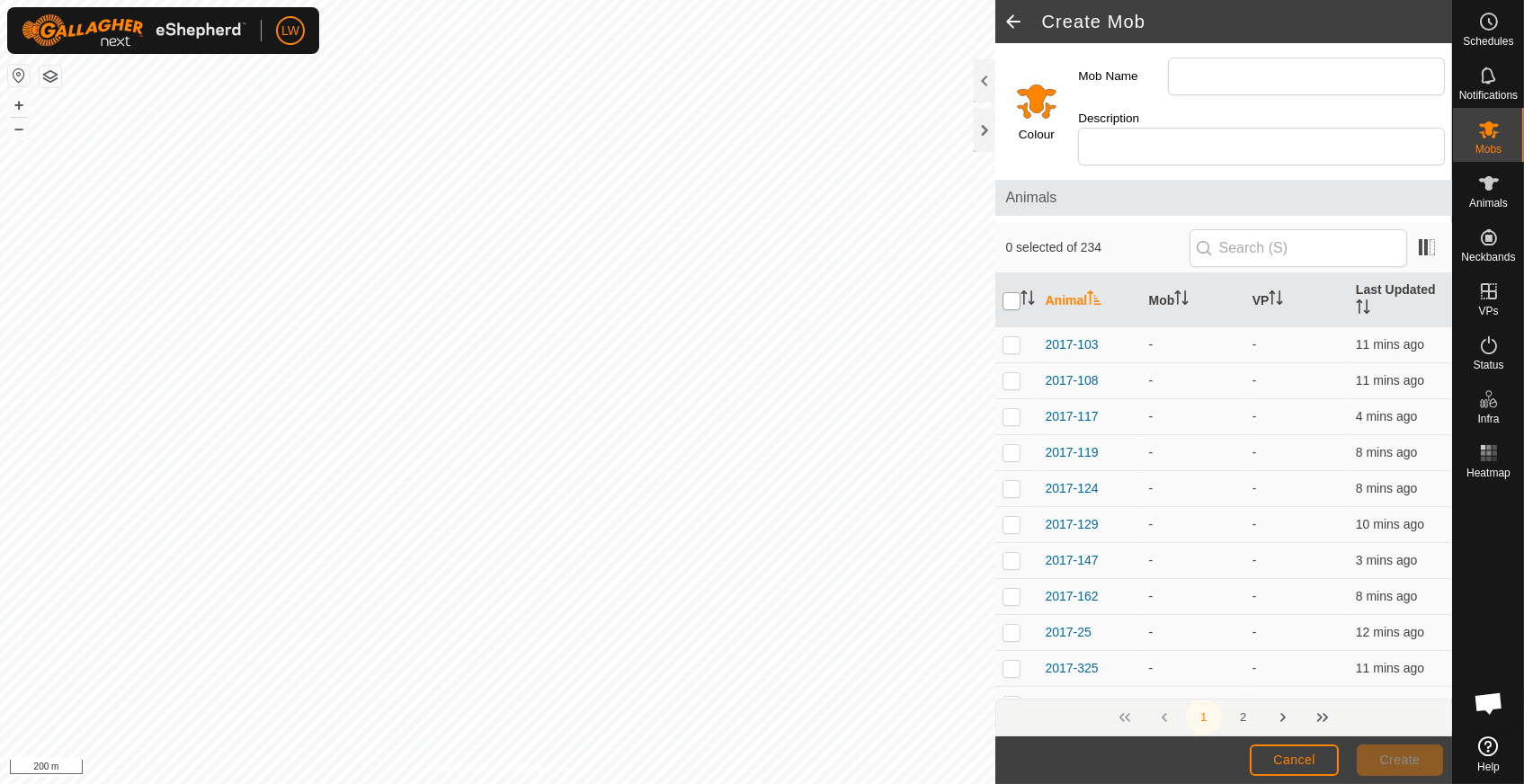
click at [1014, 292] on input "checkbox" at bounding box center [1011, 301] width 18 height 18
click at [1195, 73] on input "Mob Name" at bounding box center [1307, 77] width 277 height 37
click at [1012, 292] on input "checkbox" at bounding box center [1011, 301] width 18 height 18
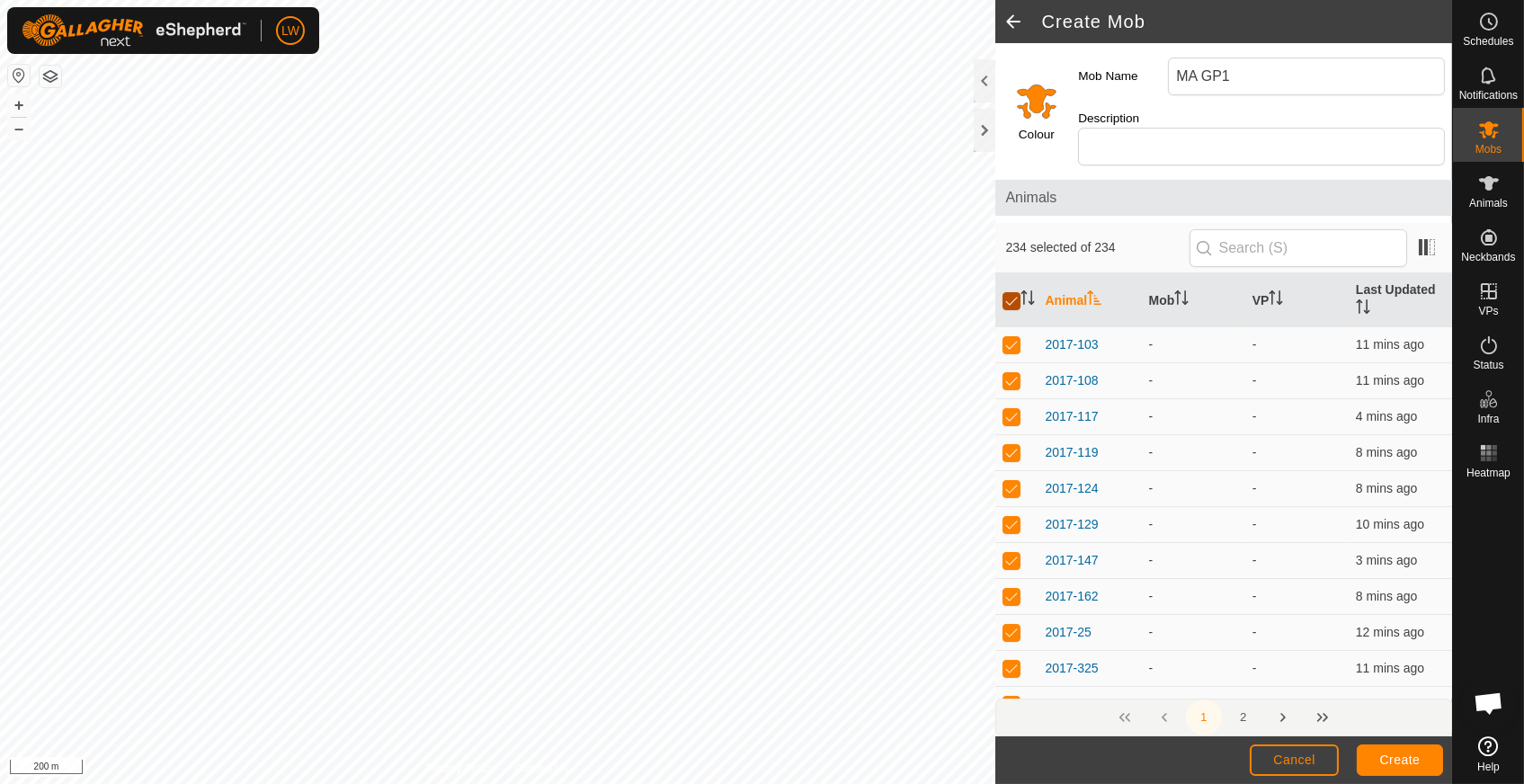
click at [1012, 292] on input "checkbox" at bounding box center [1011, 301] width 18 height 18
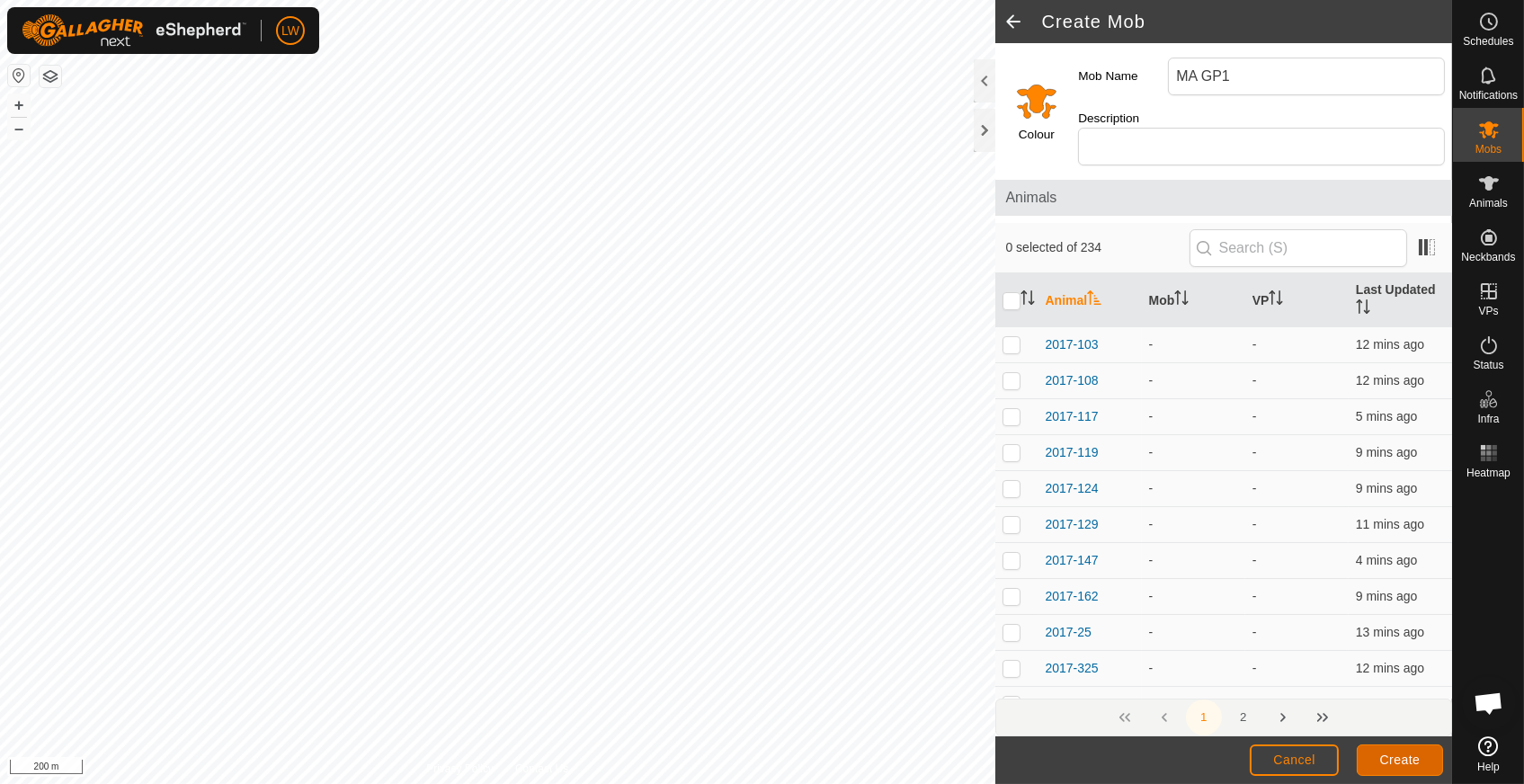
click at [1404, 764] on span "Create" at bounding box center [1400, 759] width 40 height 15
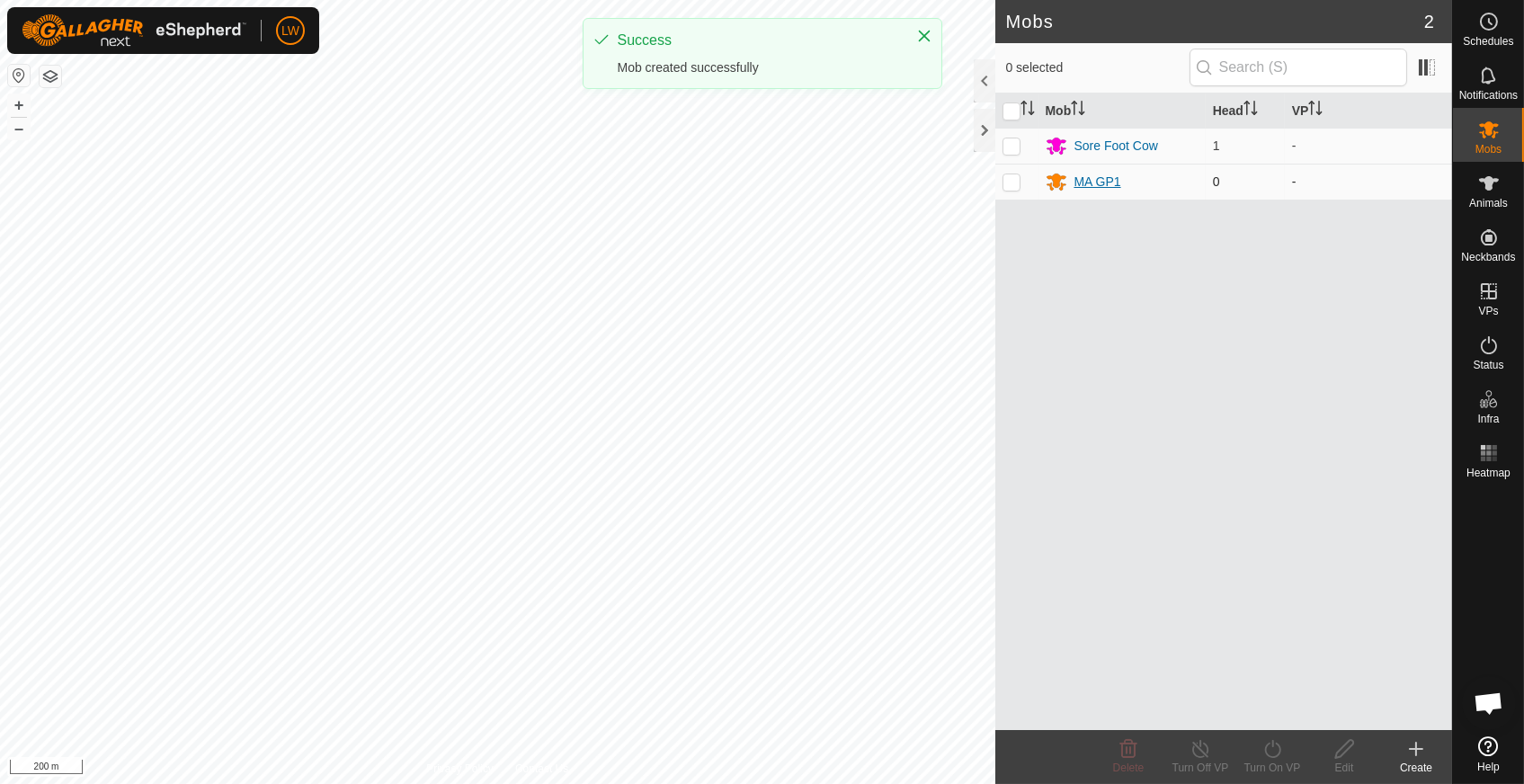
click at [1090, 171] on div "MA GP1" at bounding box center [1122, 182] width 153 height 22
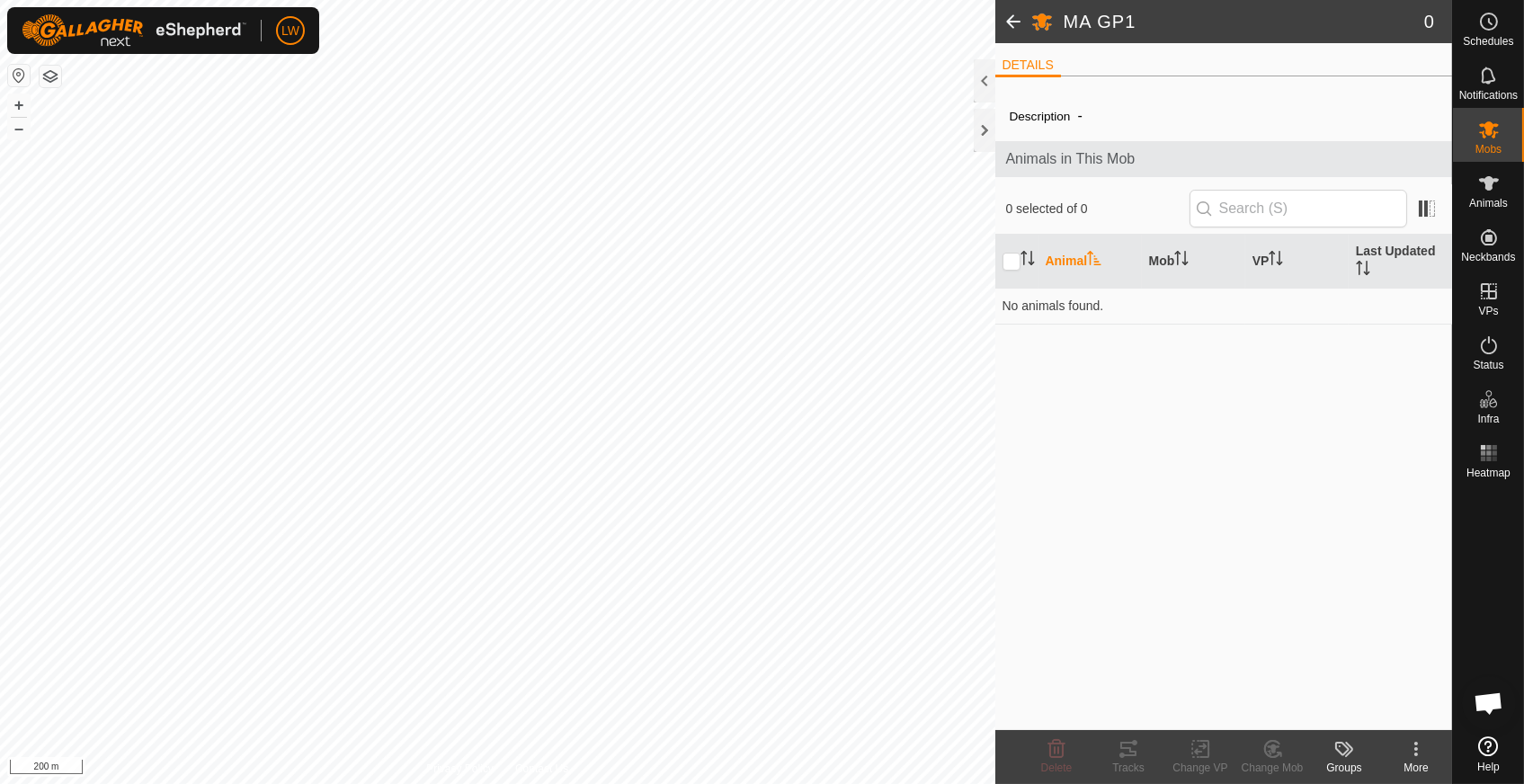
click at [1018, 20] on span at bounding box center [1013, 22] width 36 height 43
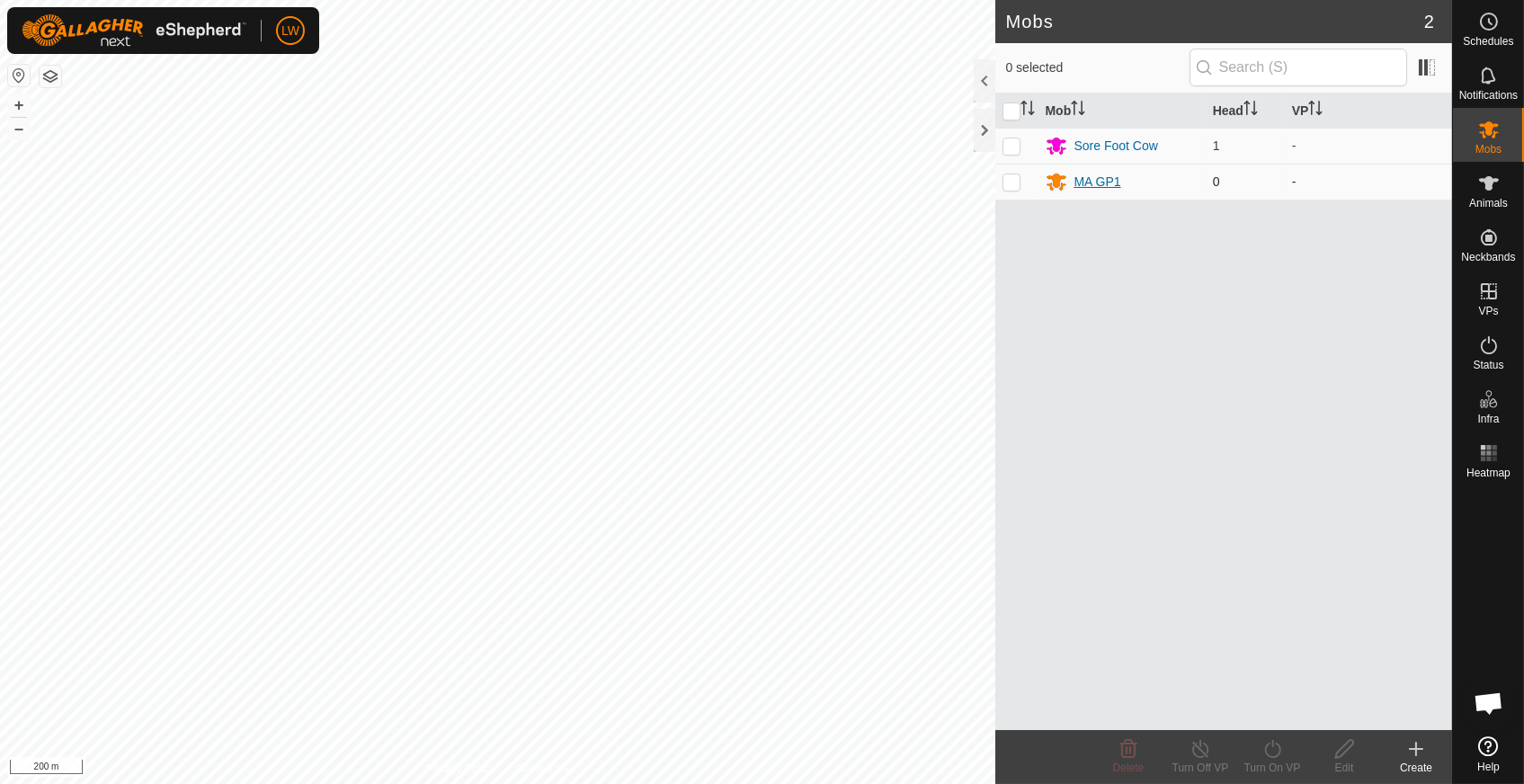
click at [1090, 183] on div "MA GP1" at bounding box center [1099, 182] width 47 height 19
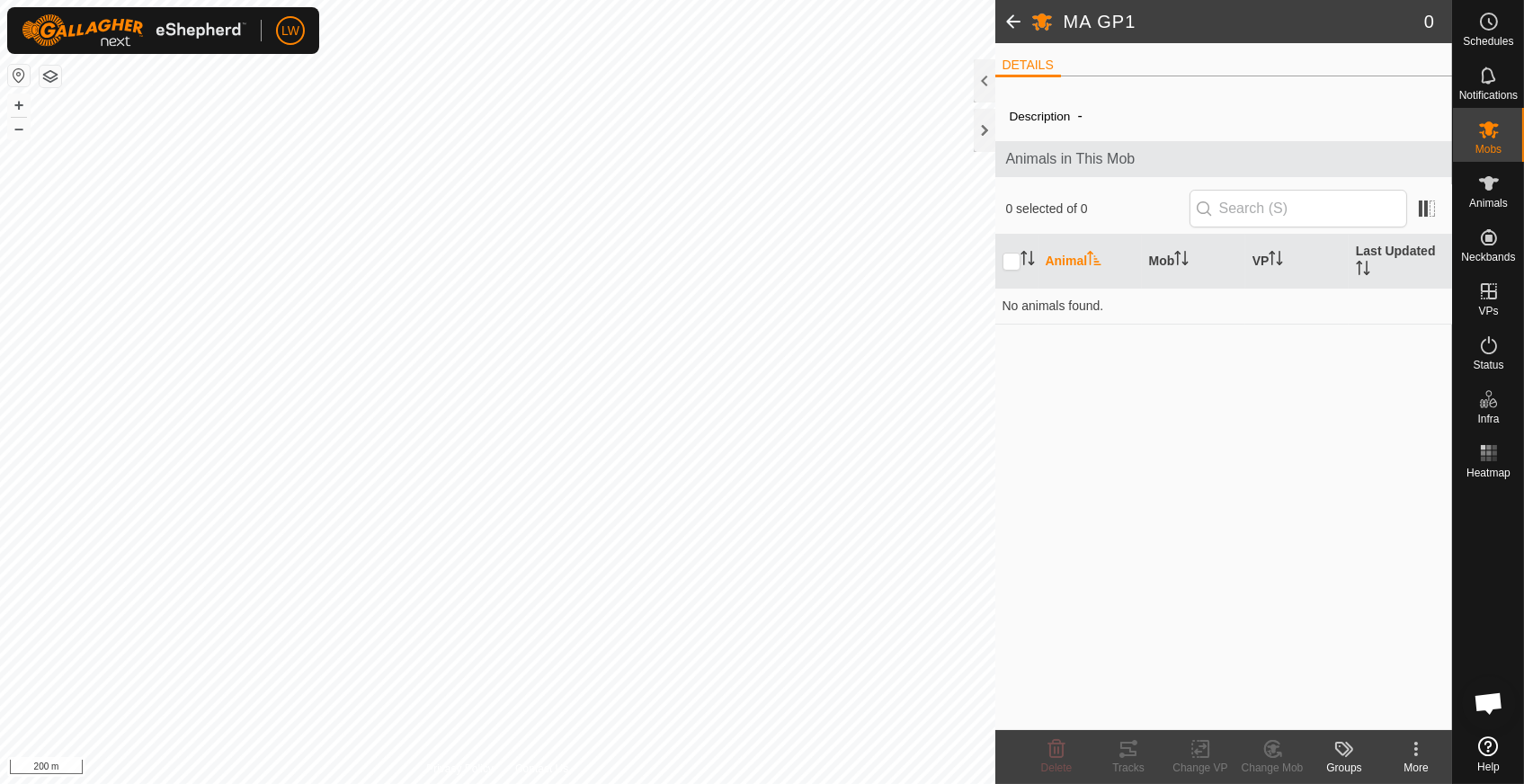
click at [1420, 759] on div "More" at bounding box center [1416, 767] width 72 height 16
click at [1403, 711] on link "Edit Mob Detail" at bounding box center [1362, 709] width 178 height 36
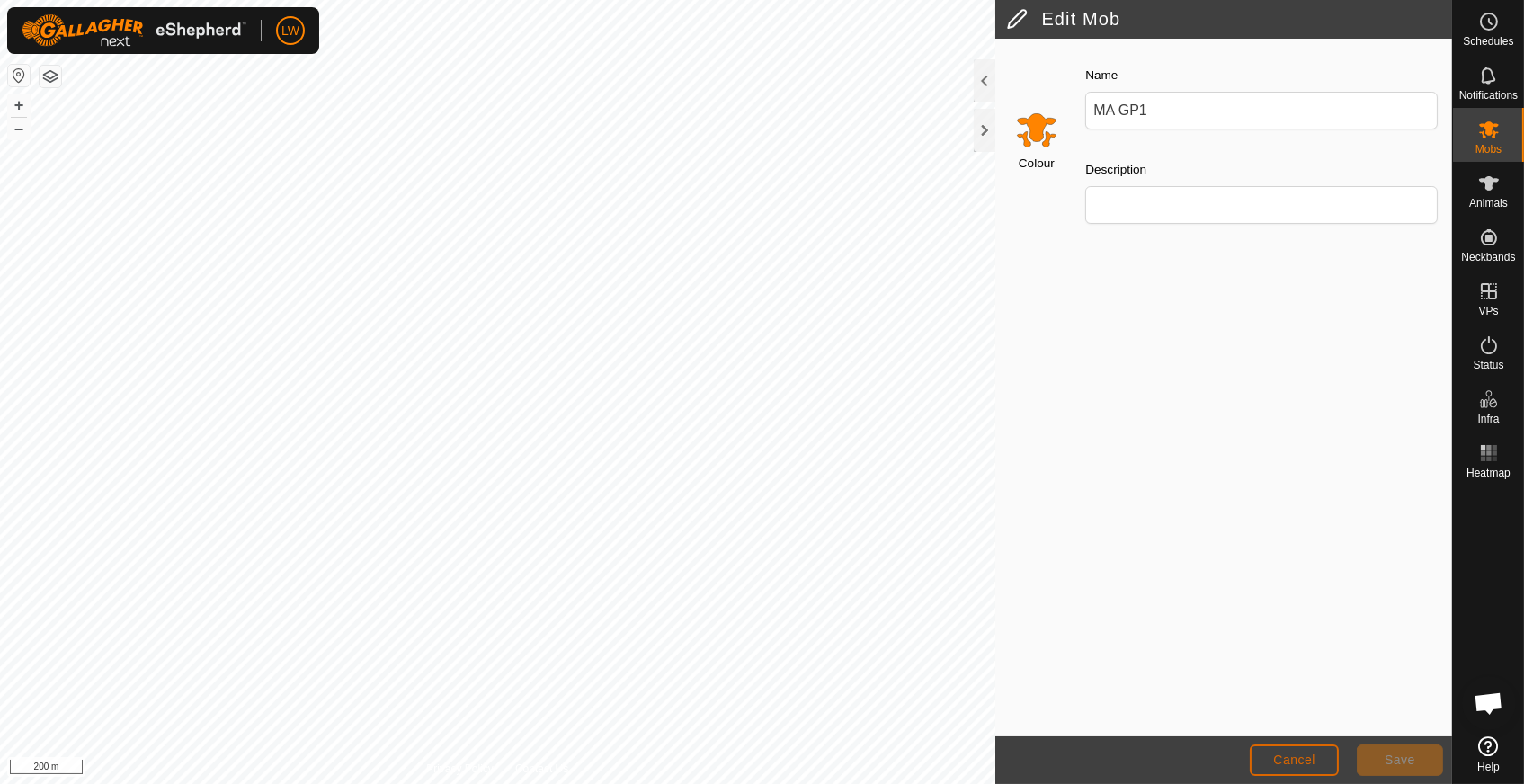
click at [1307, 757] on span "Cancel" at bounding box center [1294, 759] width 42 height 15
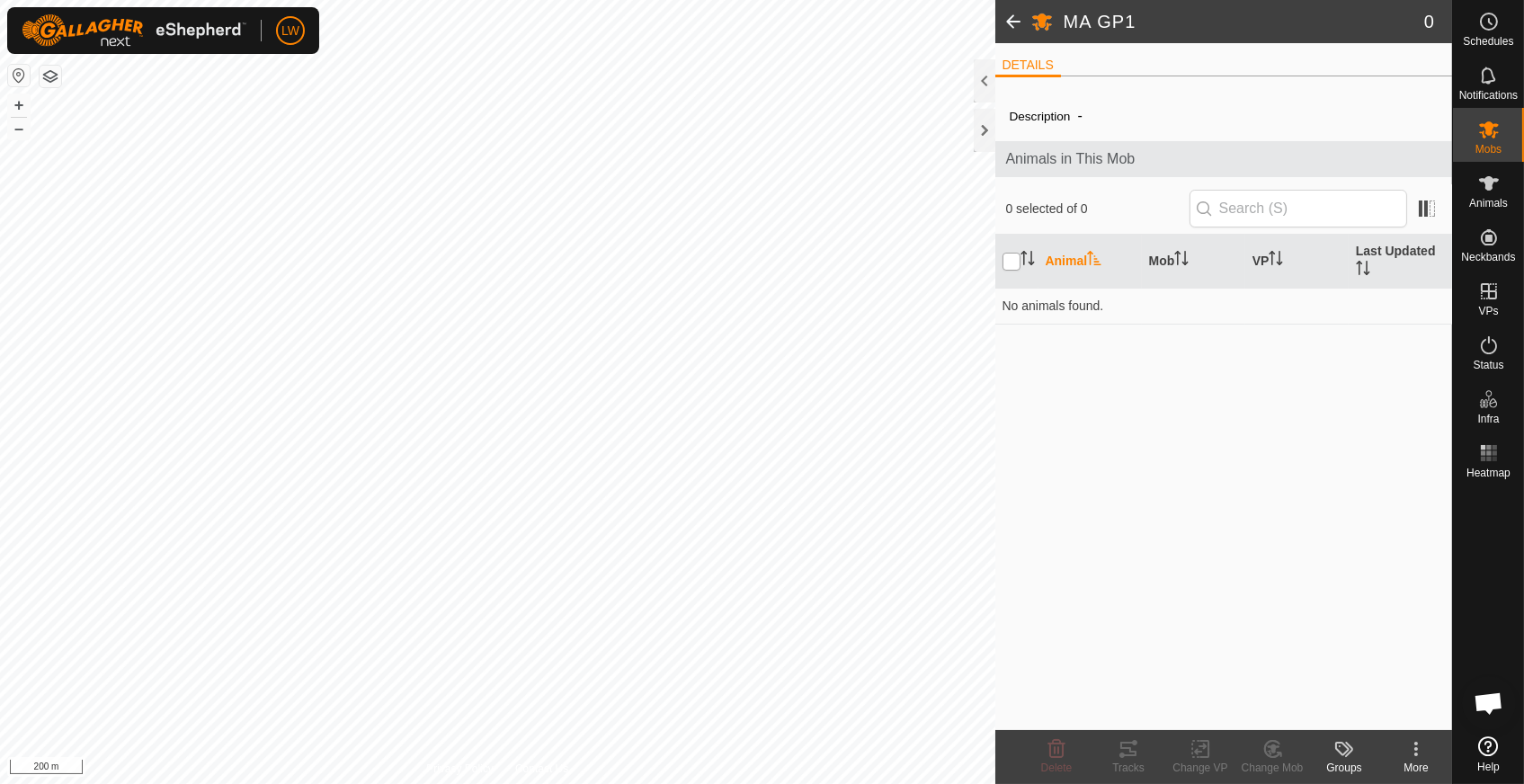
click at [1014, 258] on input "checkbox" at bounding box center [1011, 261] width 18 height 18
click at [1016, 23] on span at bounding box center [1013, 22] width 36 height 43
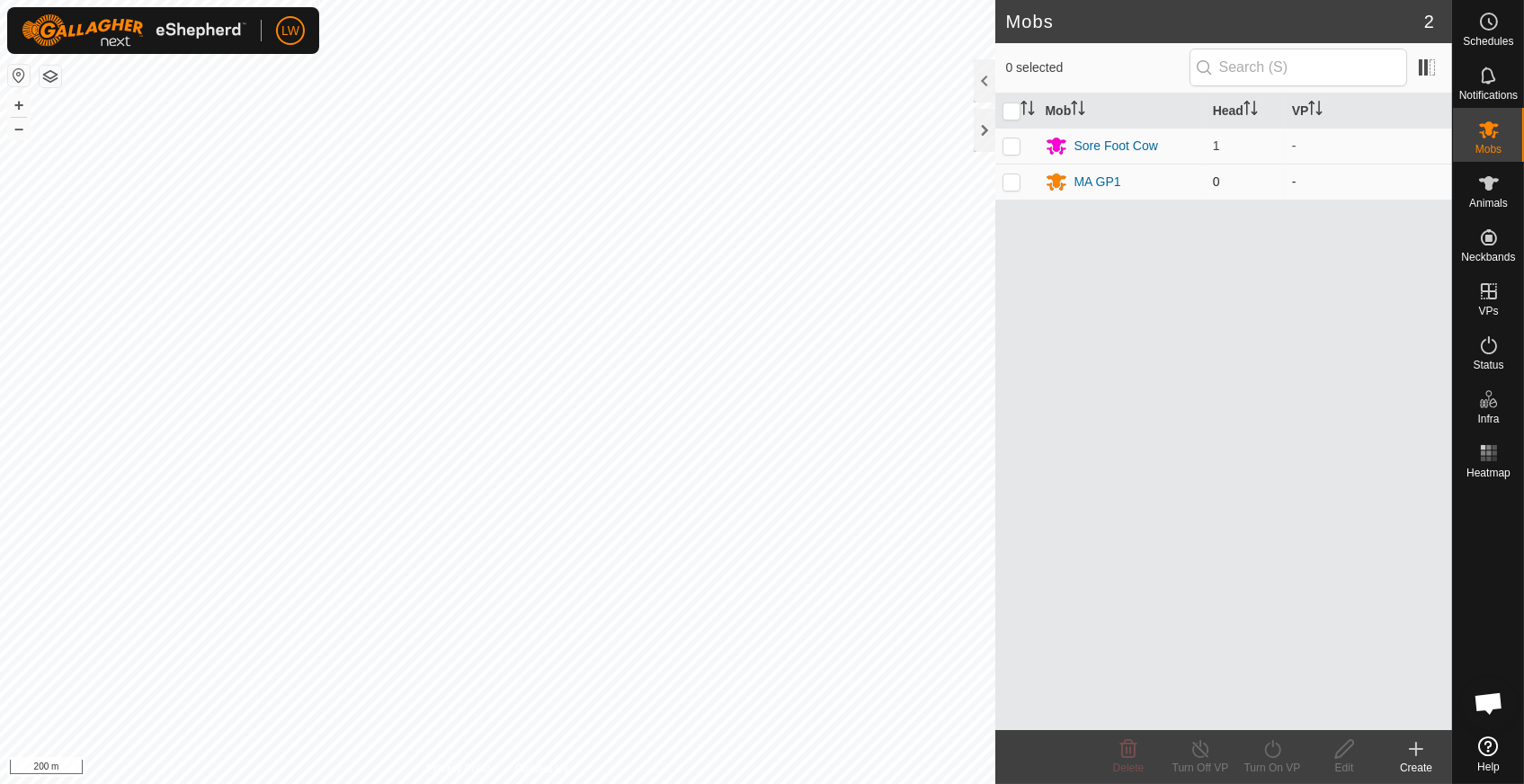
click at [1012, 179] on p-checkbox at bounding box center [1011, 182] width 18 height 15
click at [1340, 761] on div "Edit" at bounding box center [1344, 767] width 72 height 16
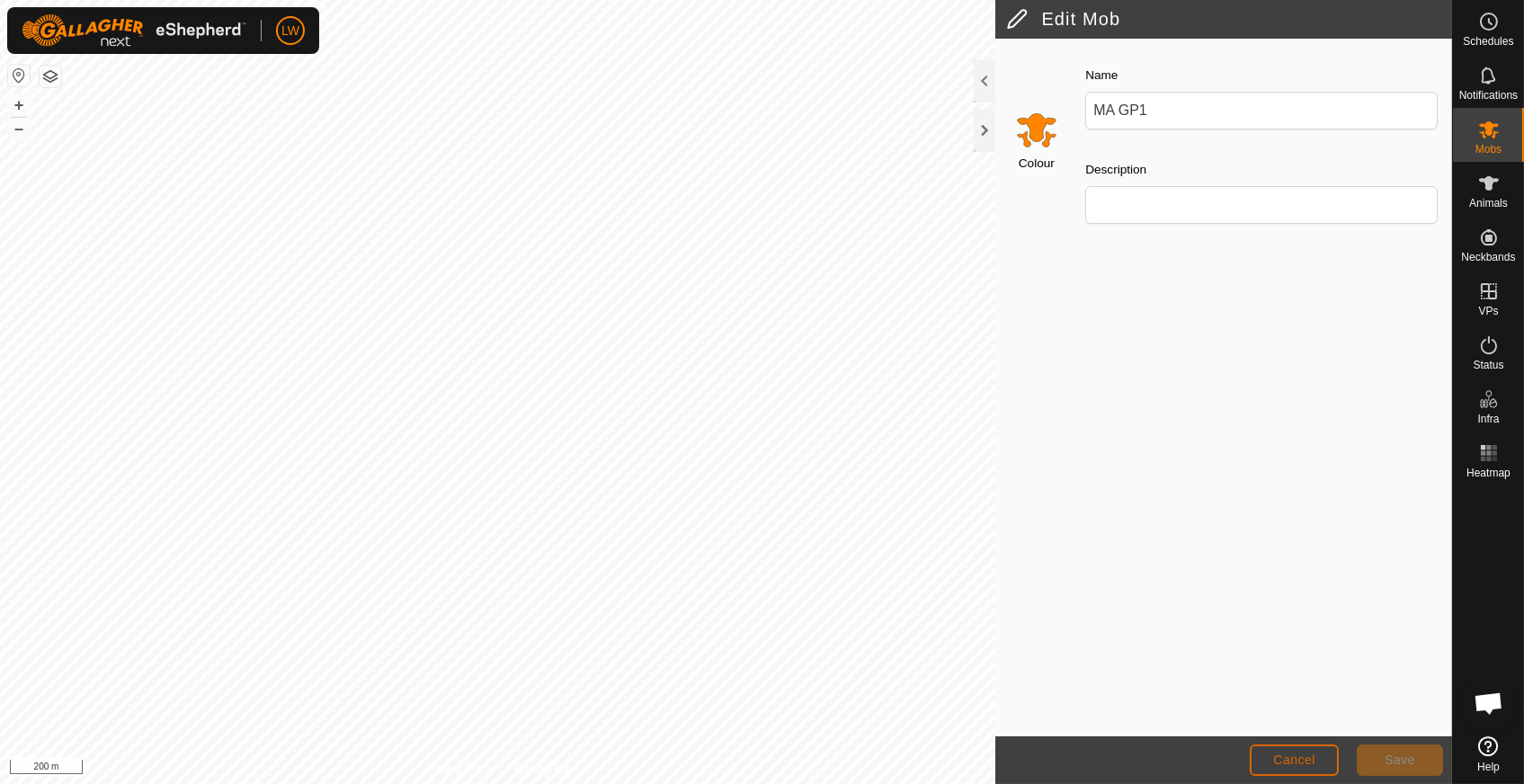
click at [1270, 752] on button "Cancel" at bounding box center [1294, 760] width 89 height 31
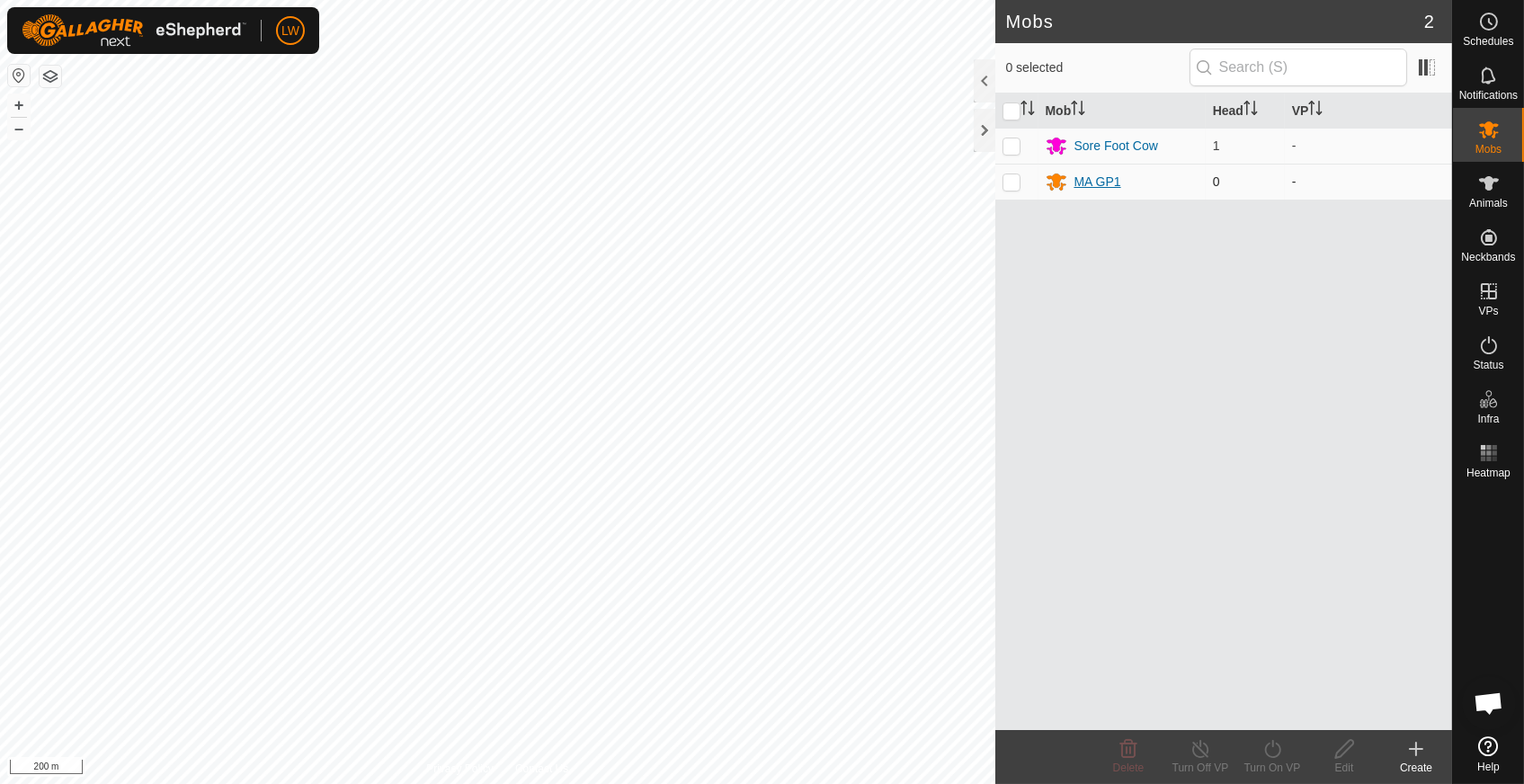
click at [1068, 182] on div "MA GP1" at bounding box center [1122, 182] width 153 height 22
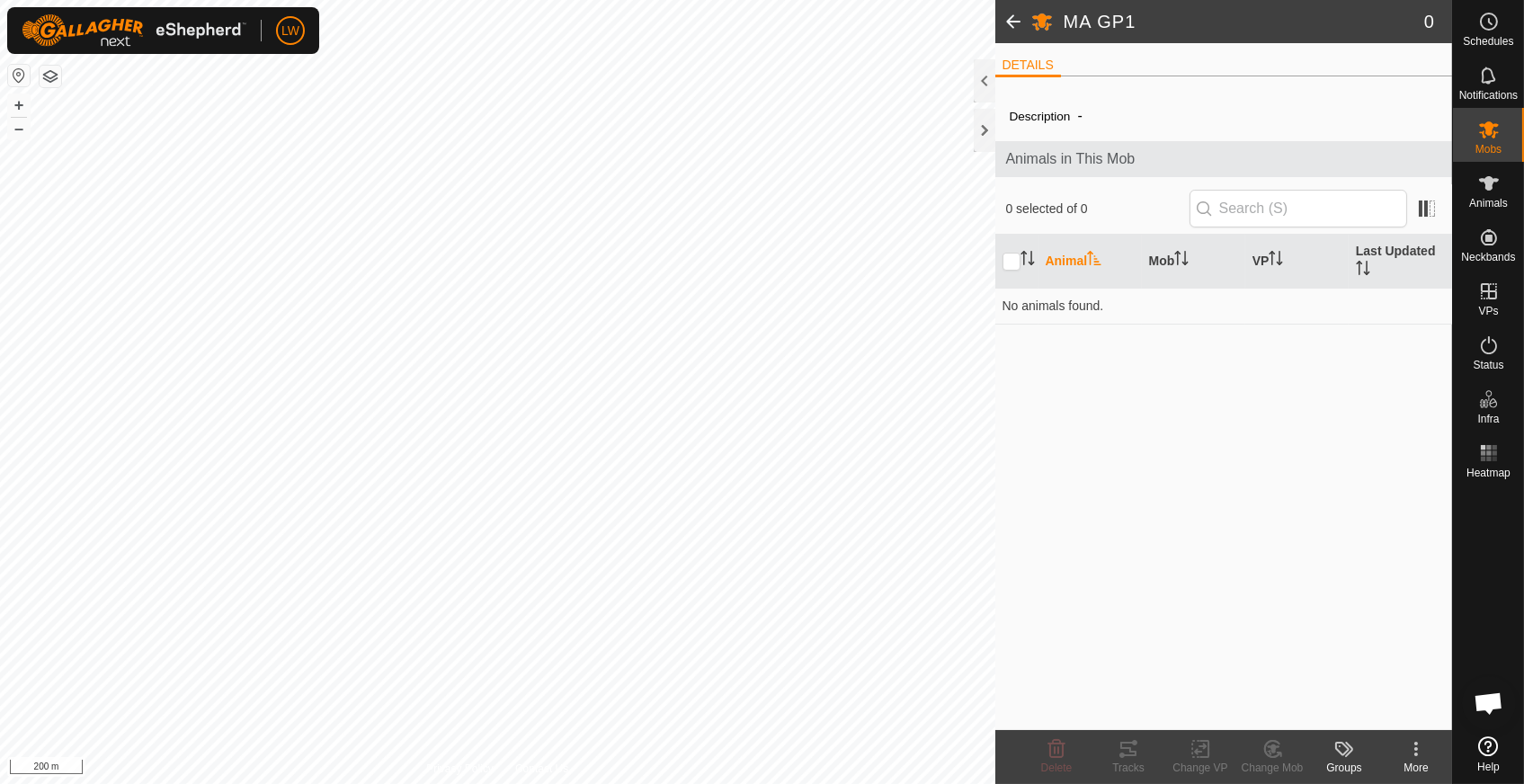
click at [1006, 27] on span at bounding box center [1013, 22] width 36 height 43
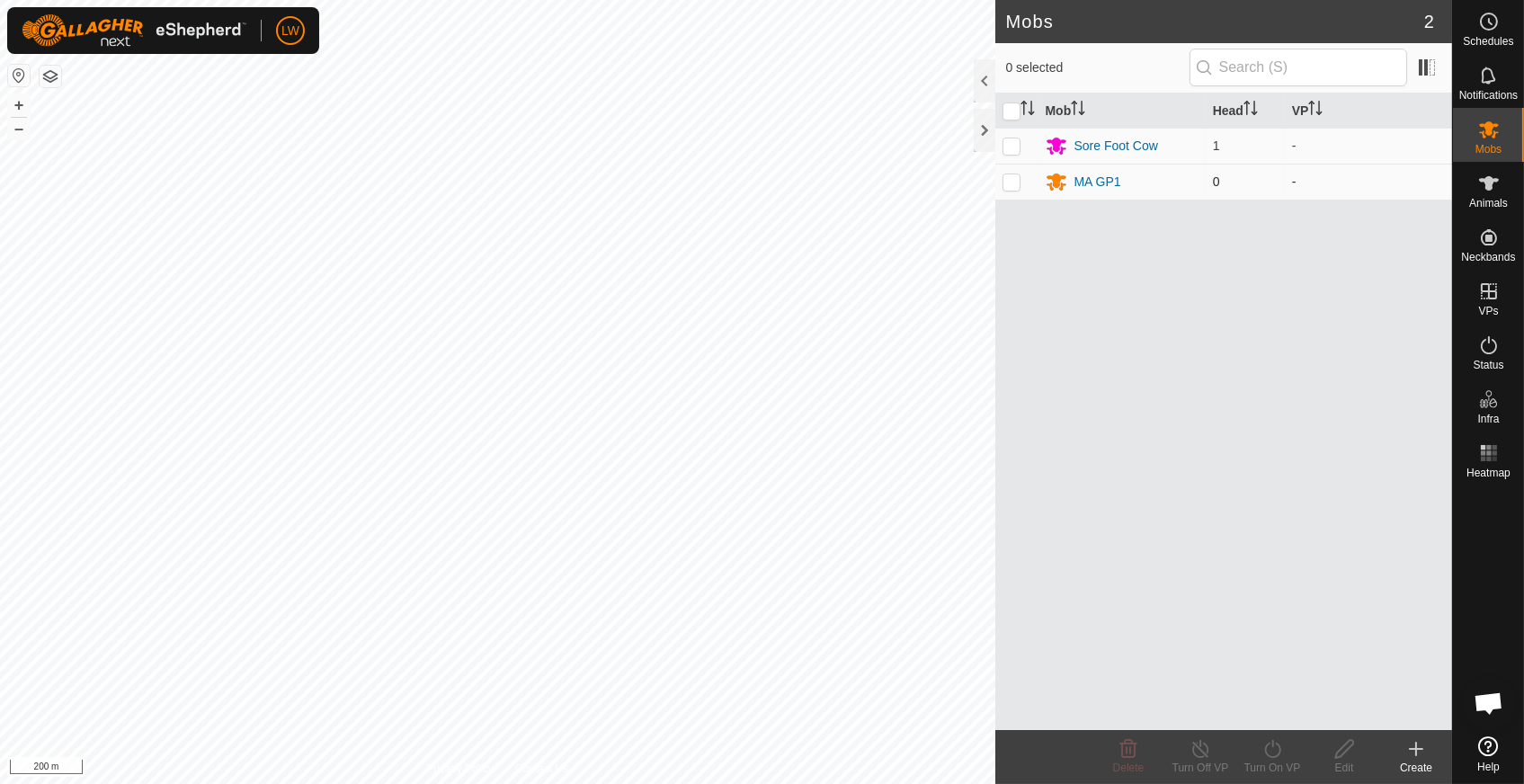
click at [1014, 179] on p-checkbox at bounding box center [1011, 182] width 18 height 15
click at [1129, 759] on div "Delete" at bounding box center [1128, 767] width 72 height 16
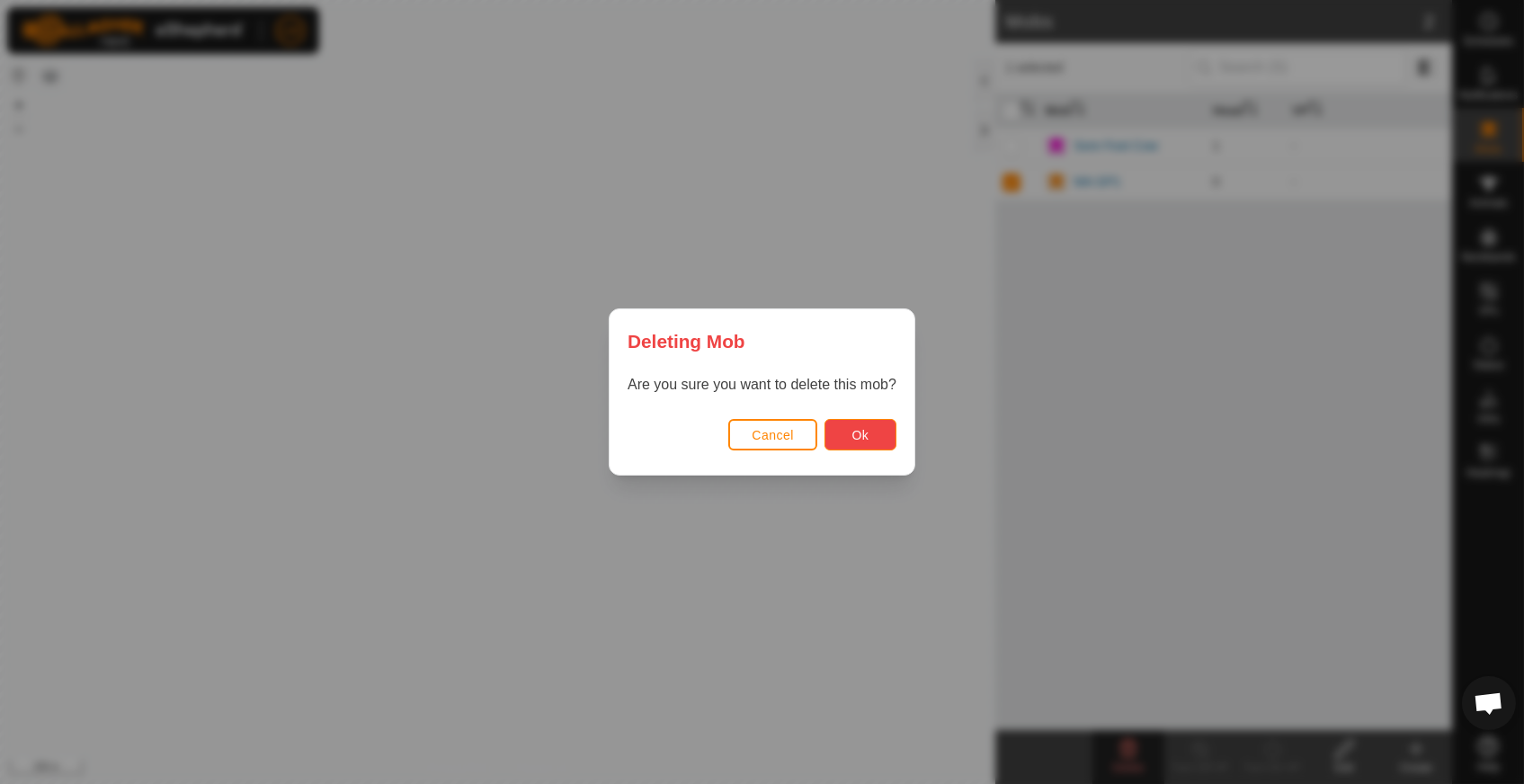
click at [856, 419] on button "Ok" at bounding box center [860, 434] width 72 height 31
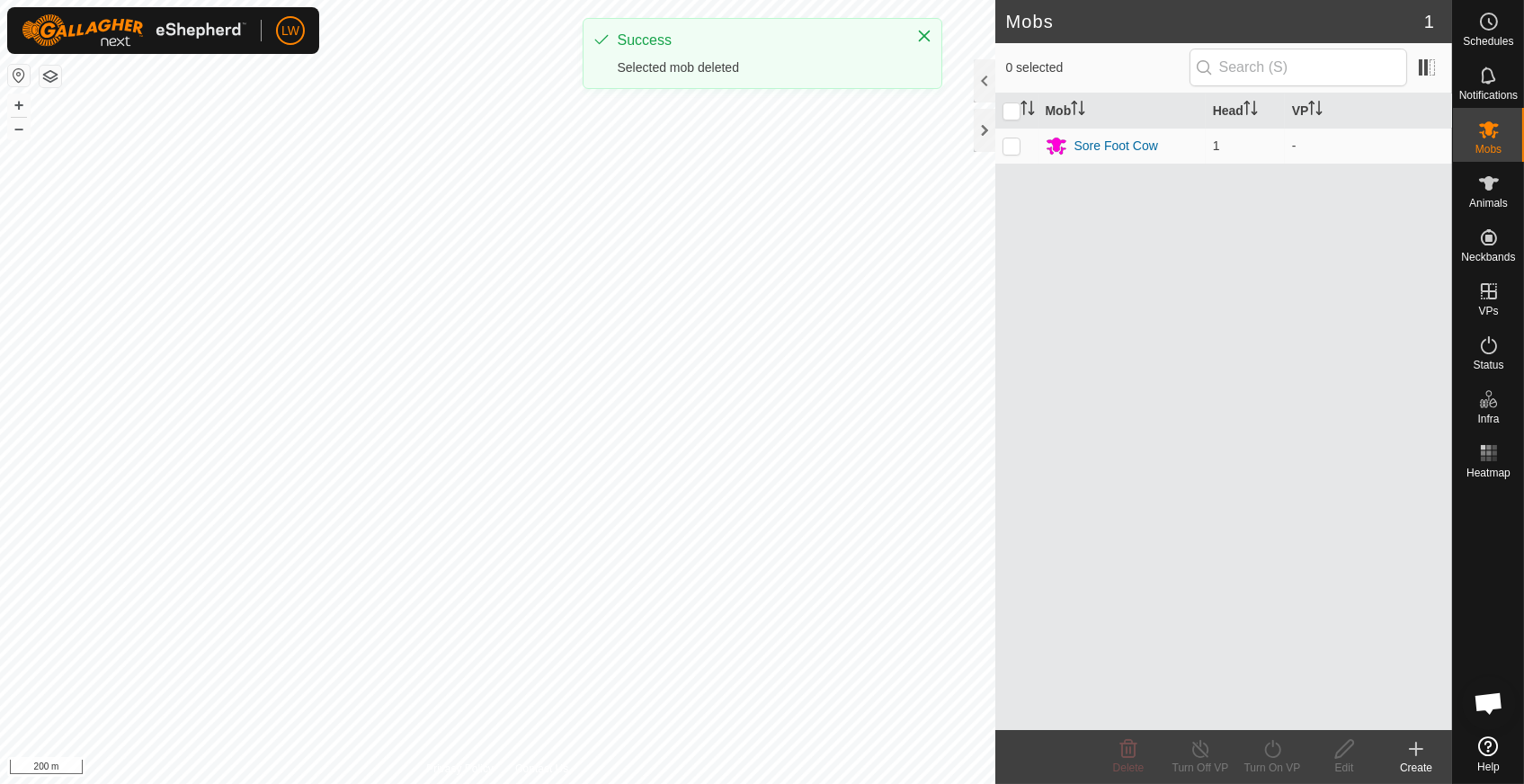
click at [1420, 757] on icon at bounding box center [1416, 749] width 22 height 22
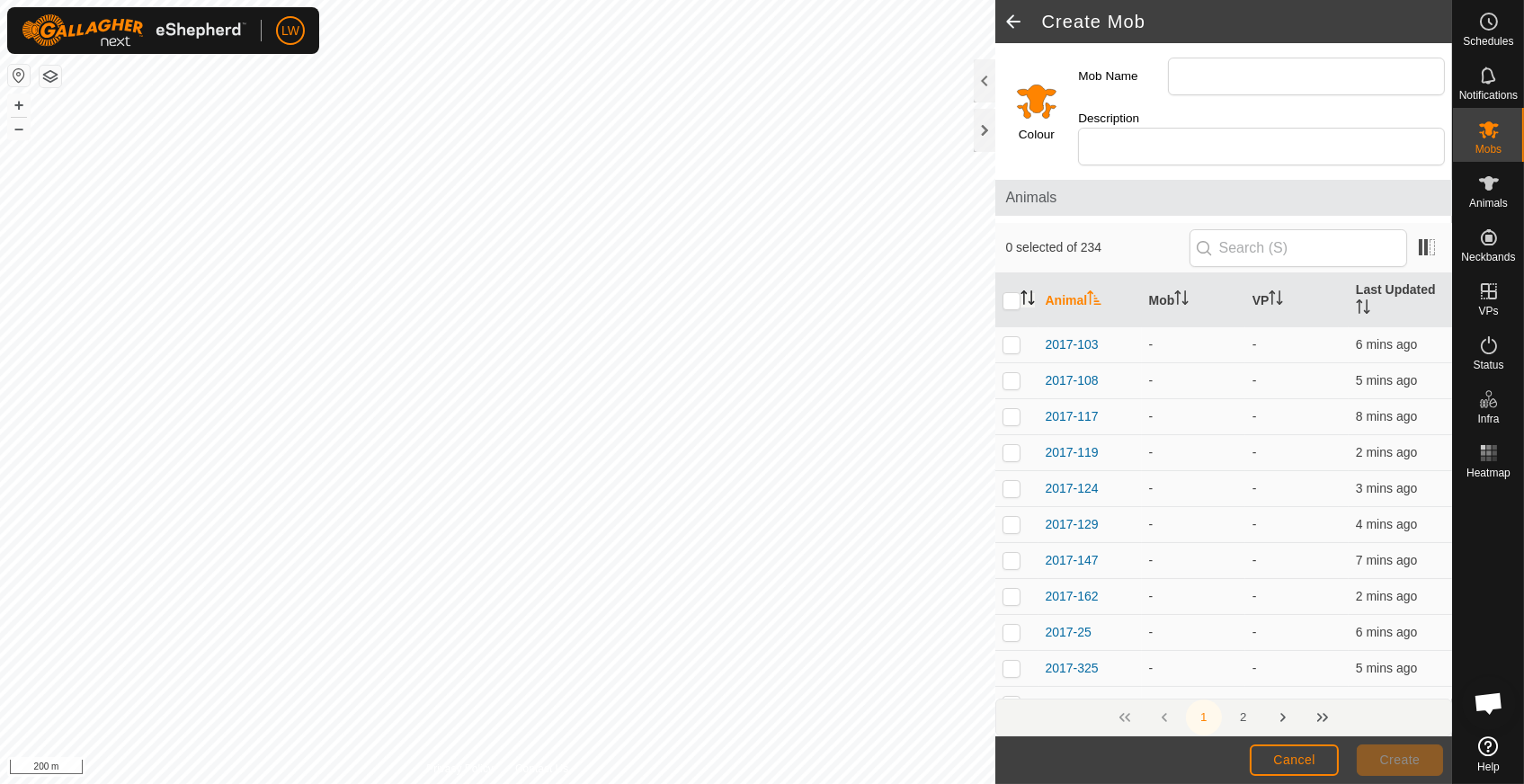
click at [1031, 291] on icon "Activate to sort" at bounding box center [1032, 298] width 2 height 15
click at [1015, 292] on input "checkbox" at bounding box center [1011, 301] width 18 height 18
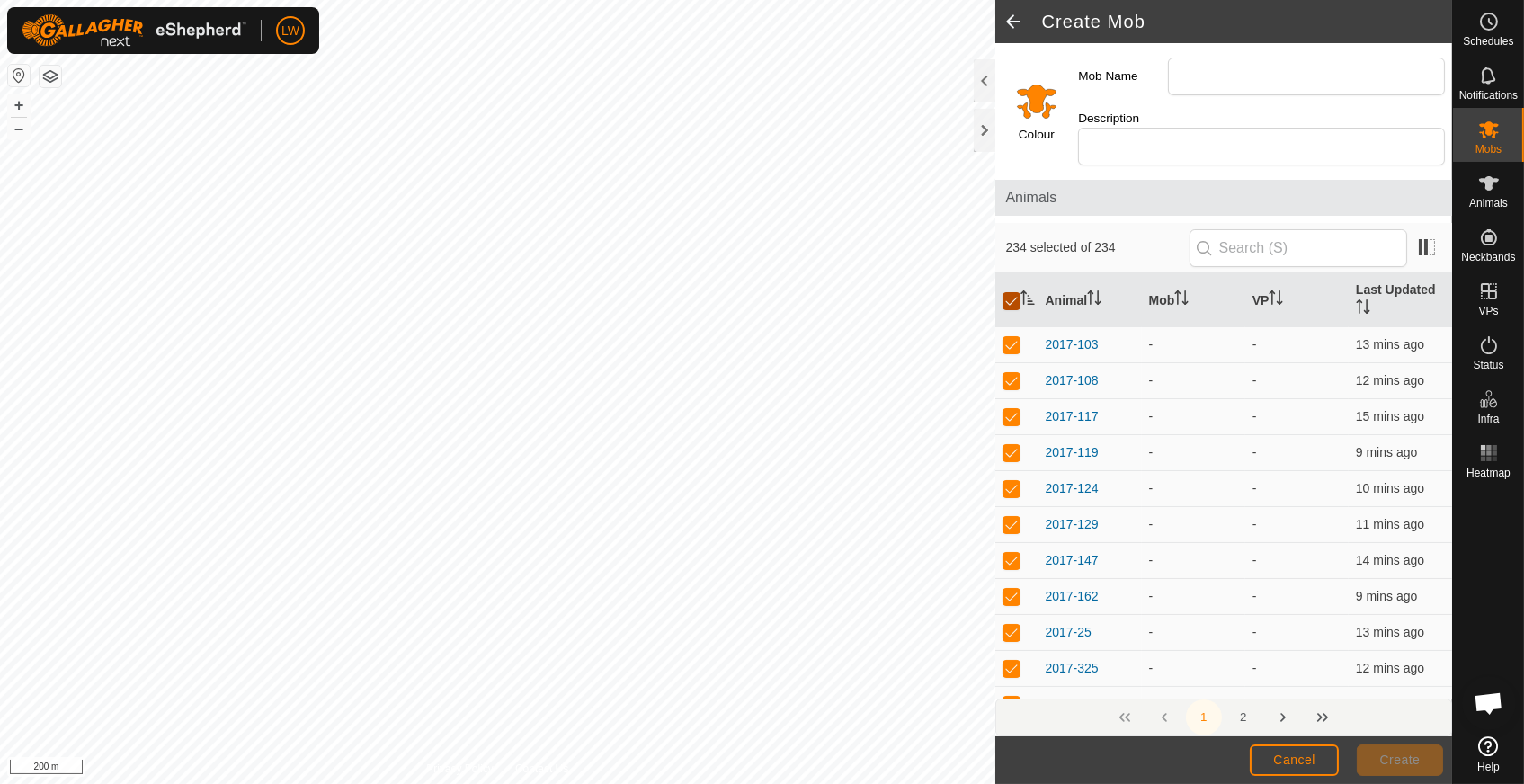
click at [1014, 292] on input "checkbox" at bounding box center [1011, 301] width 18 height 18
click at [1033, 291] on icon "Activate to sort" at bounding box center [1028, 298] width 15 height 15
click at [560, 531] on div "2018-2 0170402352 - - + – ⇧ i 200 m" at bounding box center [497, 392] width 995 height 784
click at [1011, 292] on input "checkbox" at bounding box center [1011, 301] width 18 height 18
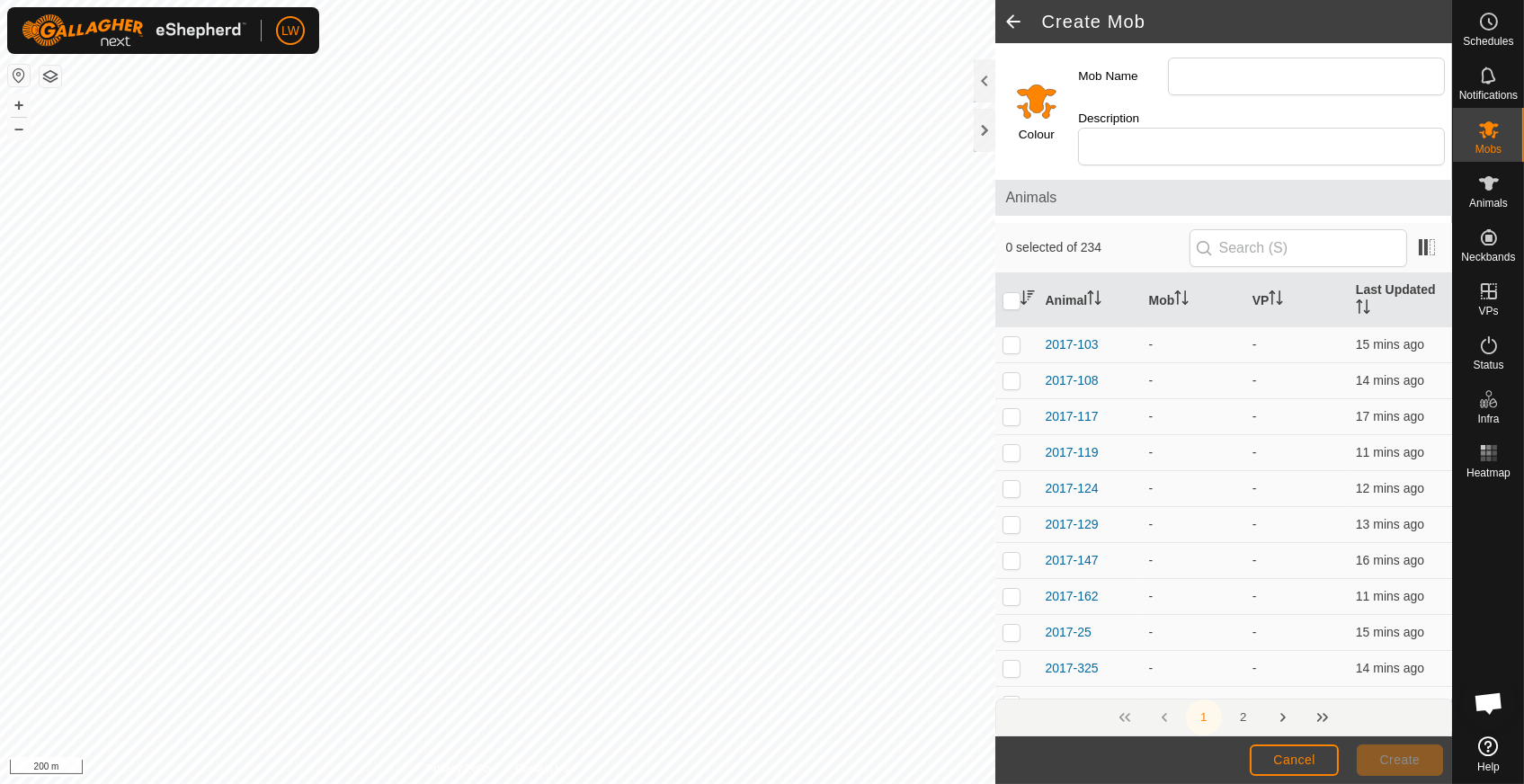
click at [1022, 291] on icon "Activate to sort" at bounding box center [1028, 298] width 15 height 15
click at [1029, 291] on icon "Activate to sort" at bounding box center [1028, 298] width 14 height 15
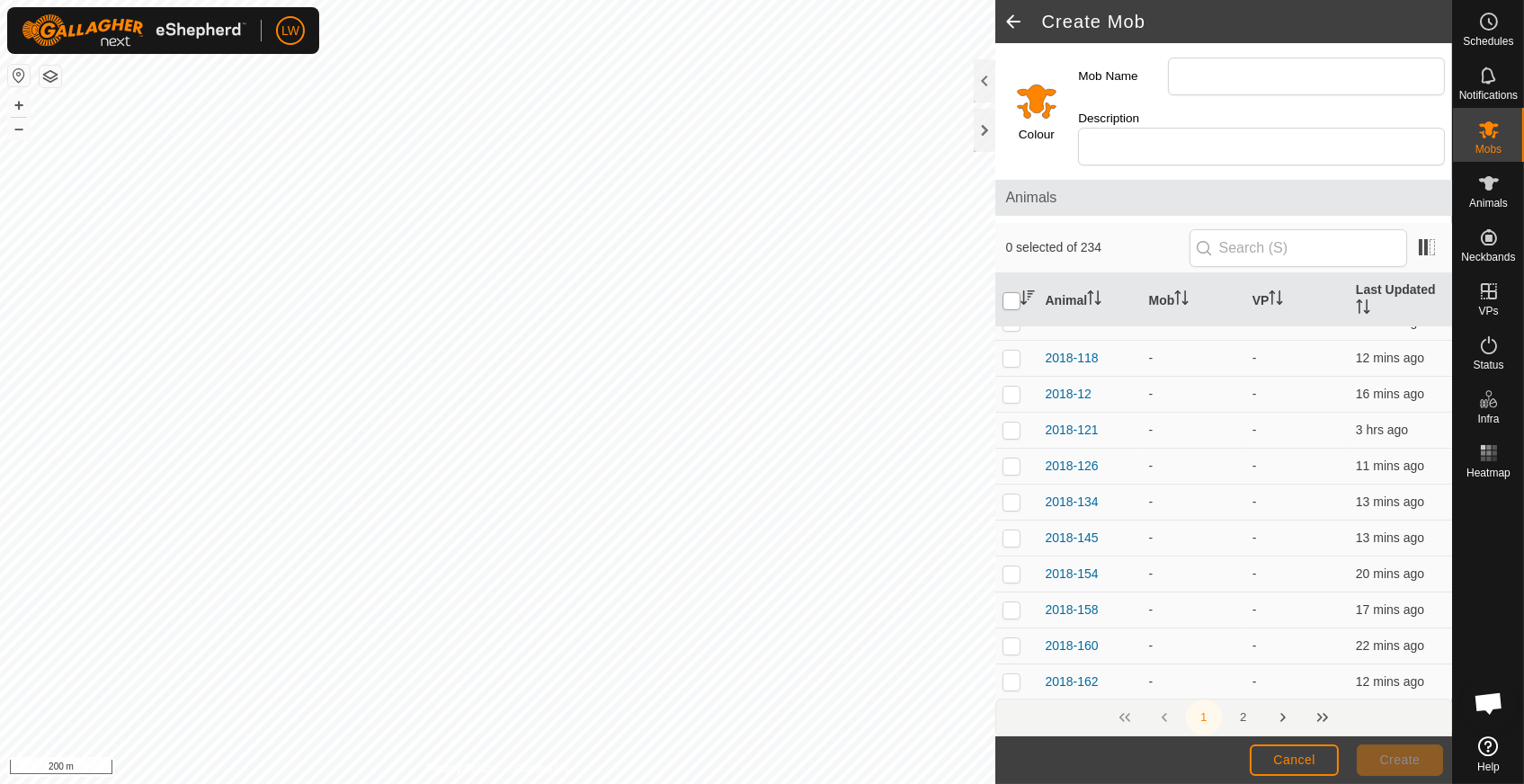
click at [1019, 292] on input "checkbox" at bounding box center [1011, 301] width 18 height 18
click at [1002, 292] on input "checkbox" at bounding box center [1011, 301] width 18 height 18
click at [1185, 68] on input "Mob Name" at bounding box center [1307, 77] width 277 height 37
click at [1013, 17] on span at bounding box center [1013, 22] width 36 height 43
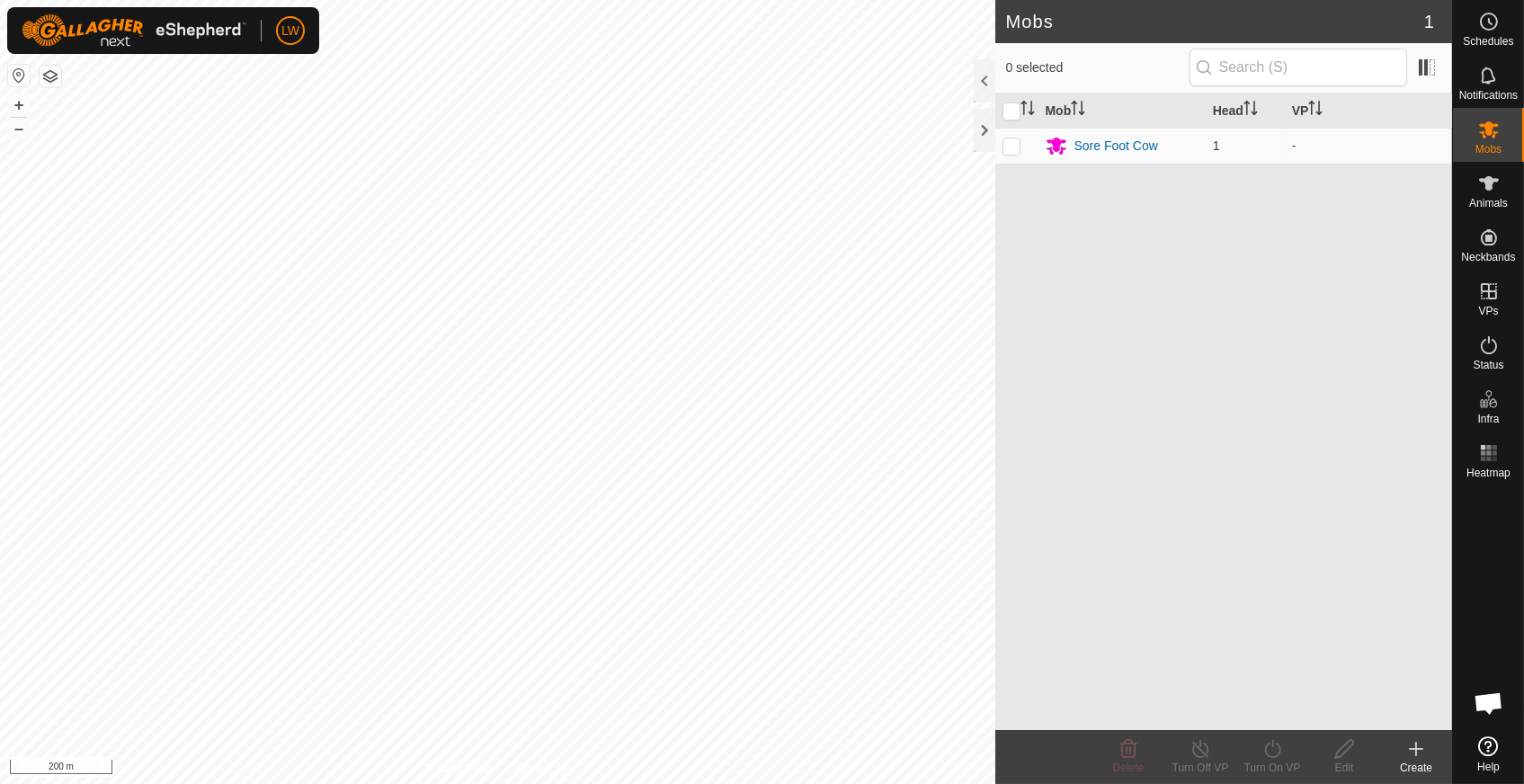
click at [1418, 756] on icon at bounding box center [1416, 749] width 22 height 22
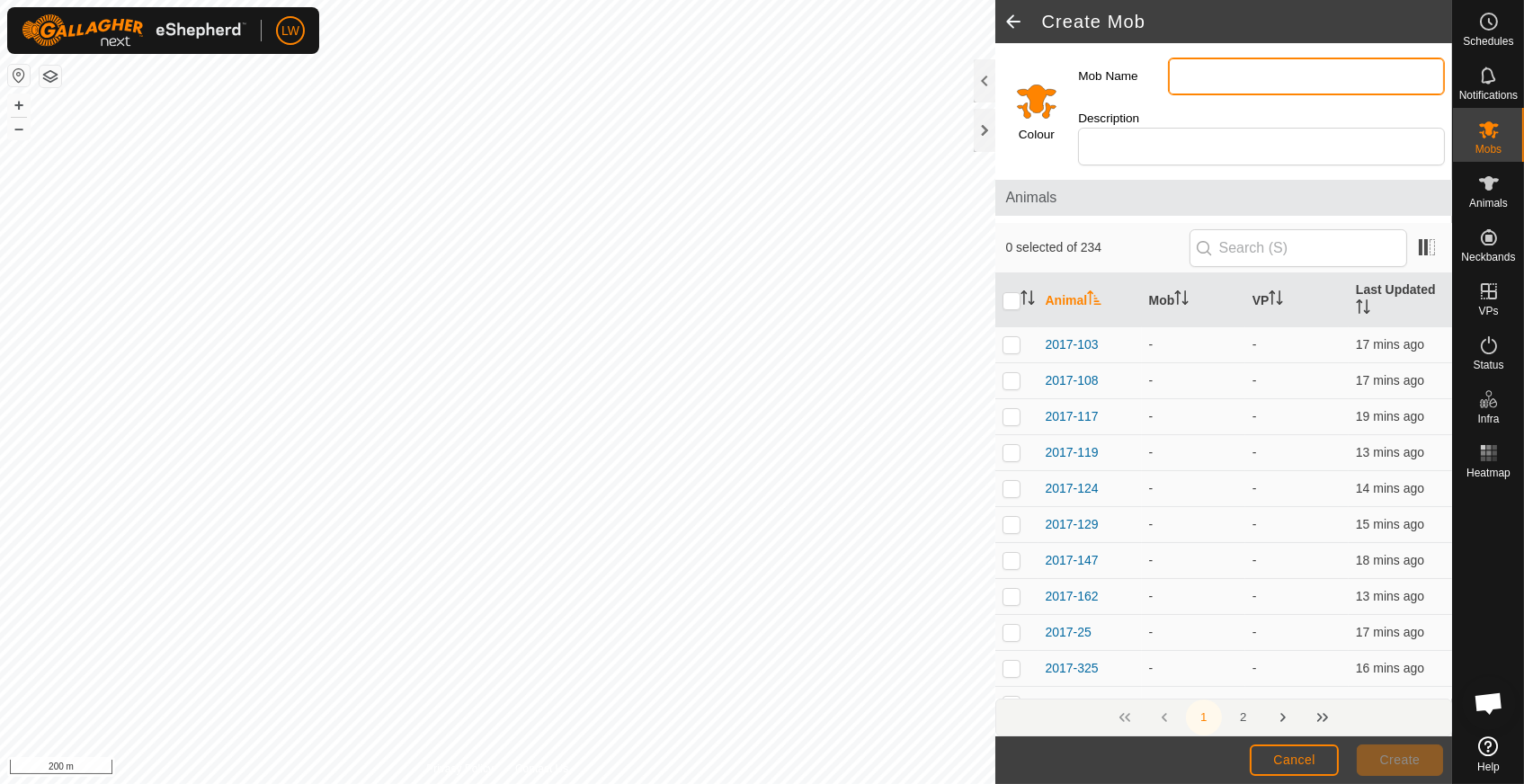
click at [1213, 78] on input "Mob Name" at bounding box center [1307, 77] width 277 height 37
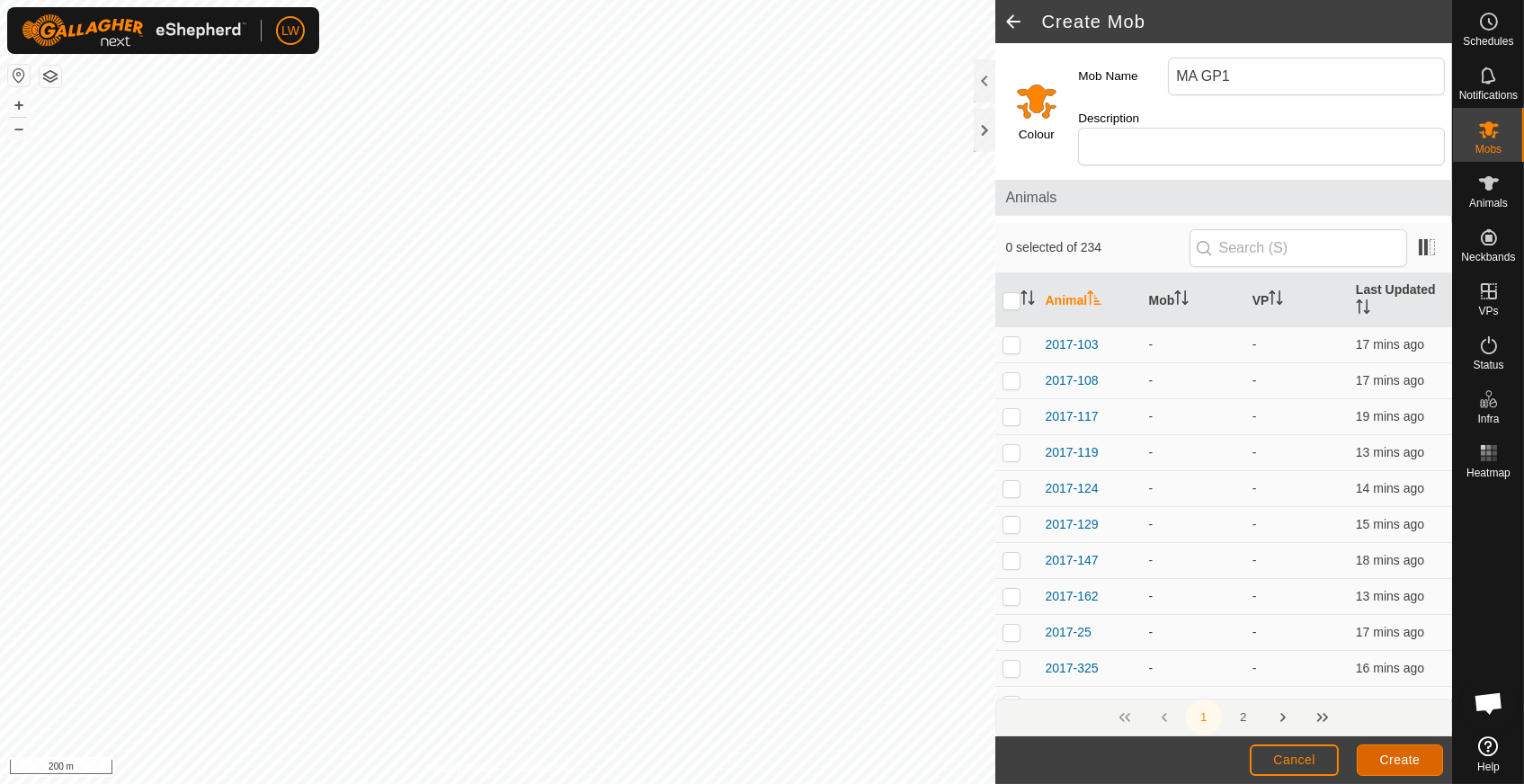
click at [1398, 757] on span "Create" at bounding box center [1400, 759] width 40 height 15
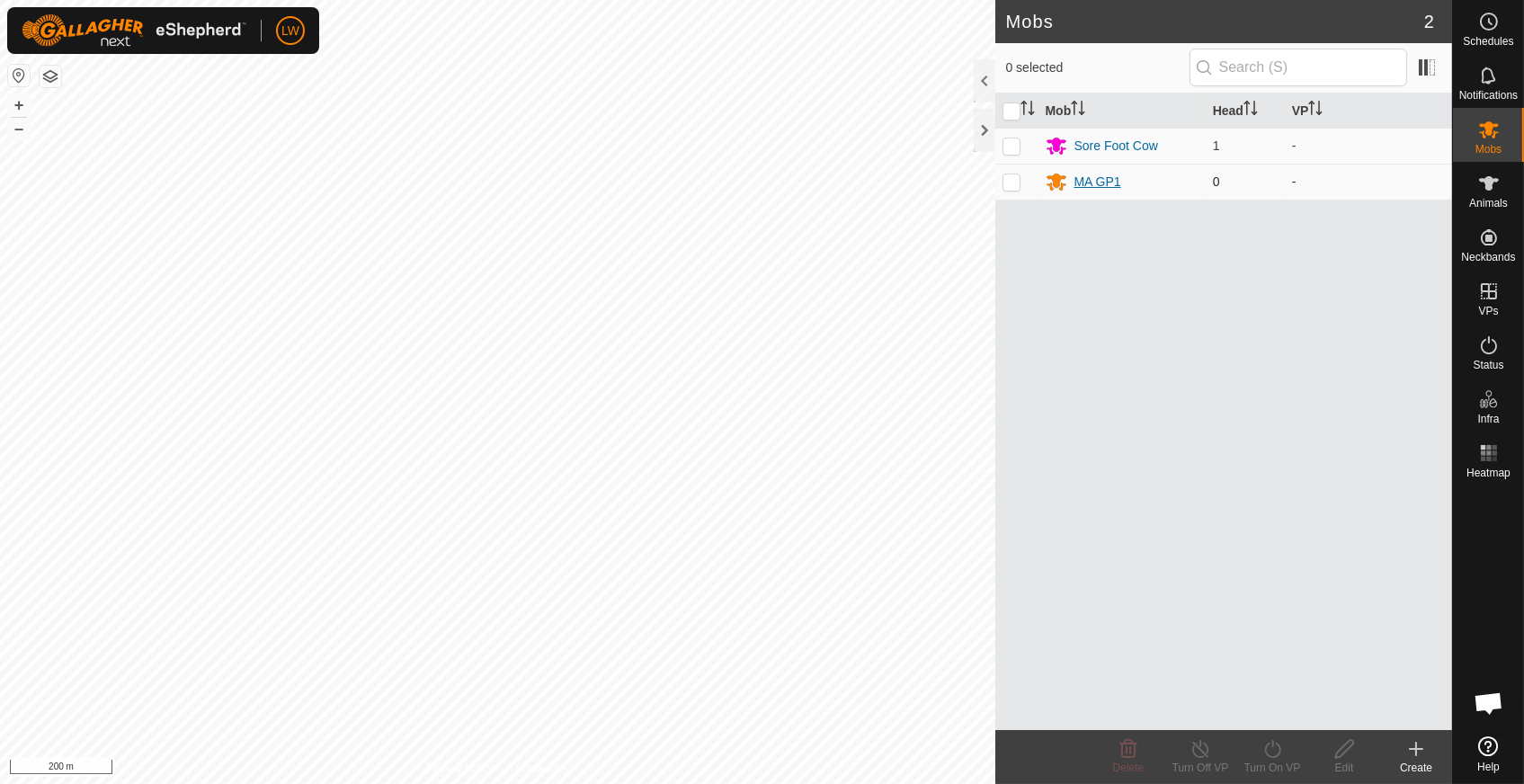
click at [1090, 176] on div "MA GP1" at bounding box center [1099, 182] width 47 height 19
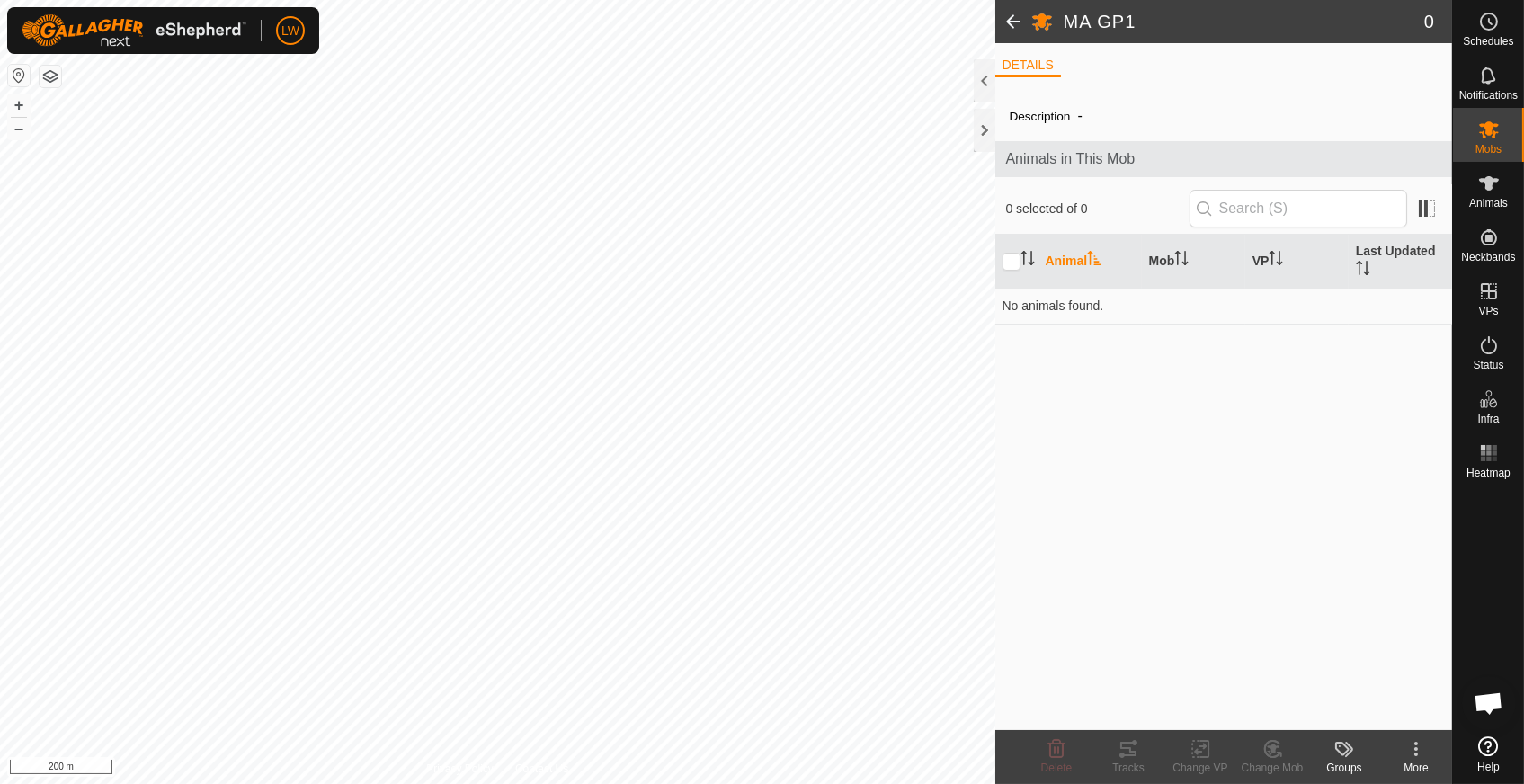
click at [1417, 753] on icon at bounding box center [1416, 755] width 4 height 4
click at [1401, 711] on link "Edit Mob Detail" at bounding box center [1362, 709] width 178 height 36
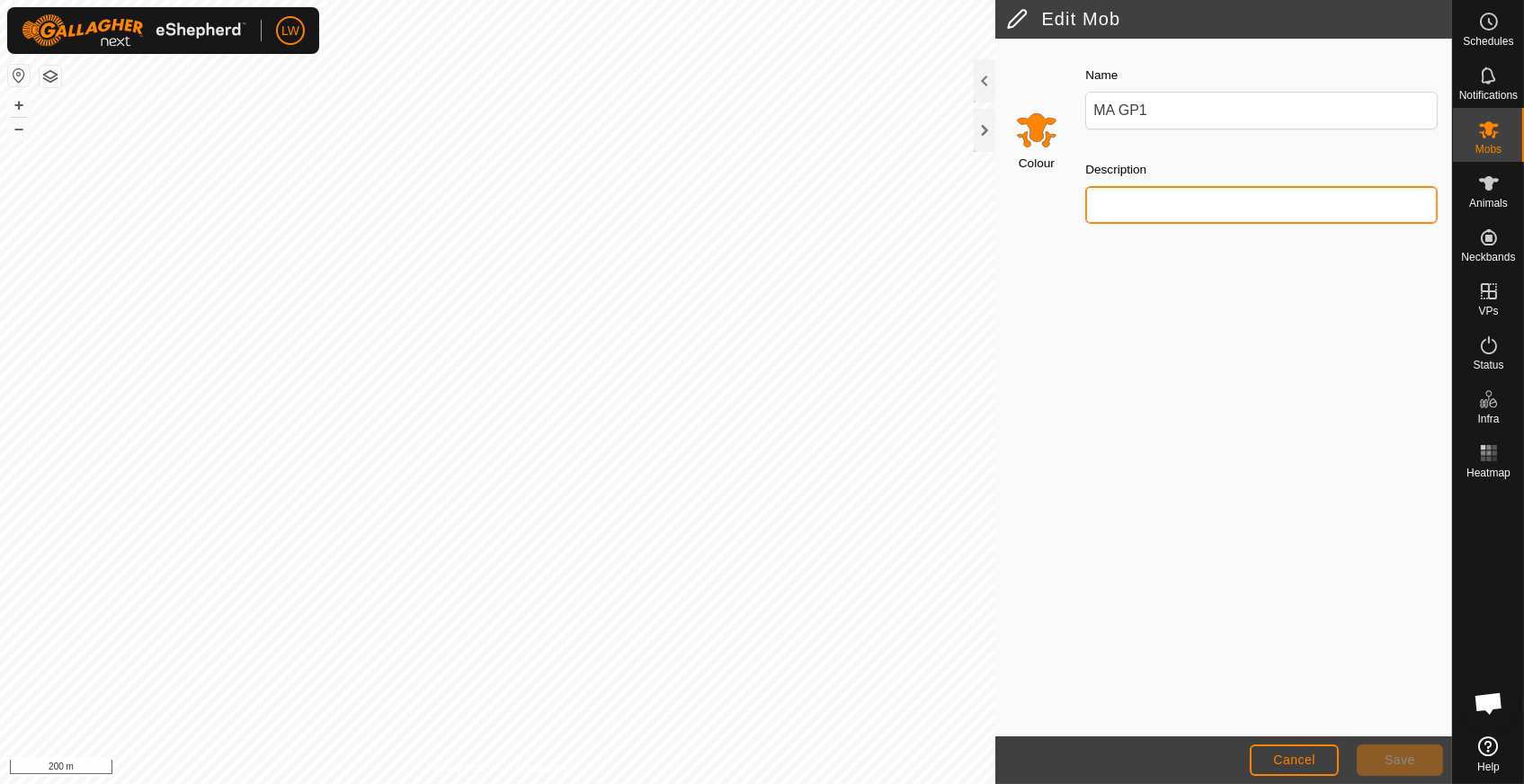
click at [1144, 210] on input "Description" at bounding box center [1262, 204] width 353 height 37
click at [1306, 760] on span "Cancel" at bounding box center [1294, 759] width 42 height 15
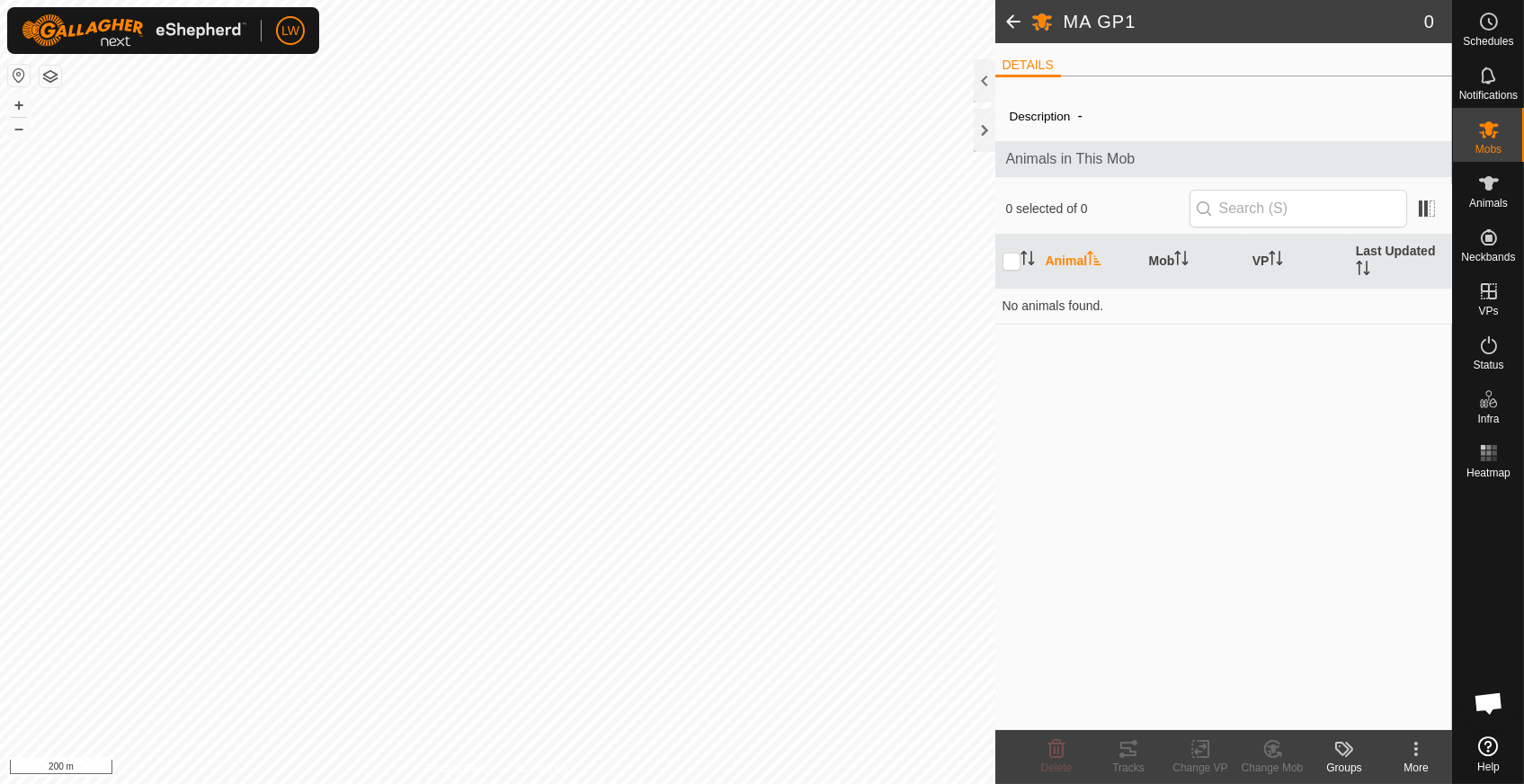
click at [1012, 24] on span at bounding box center [1013, 22] width 36 height 43
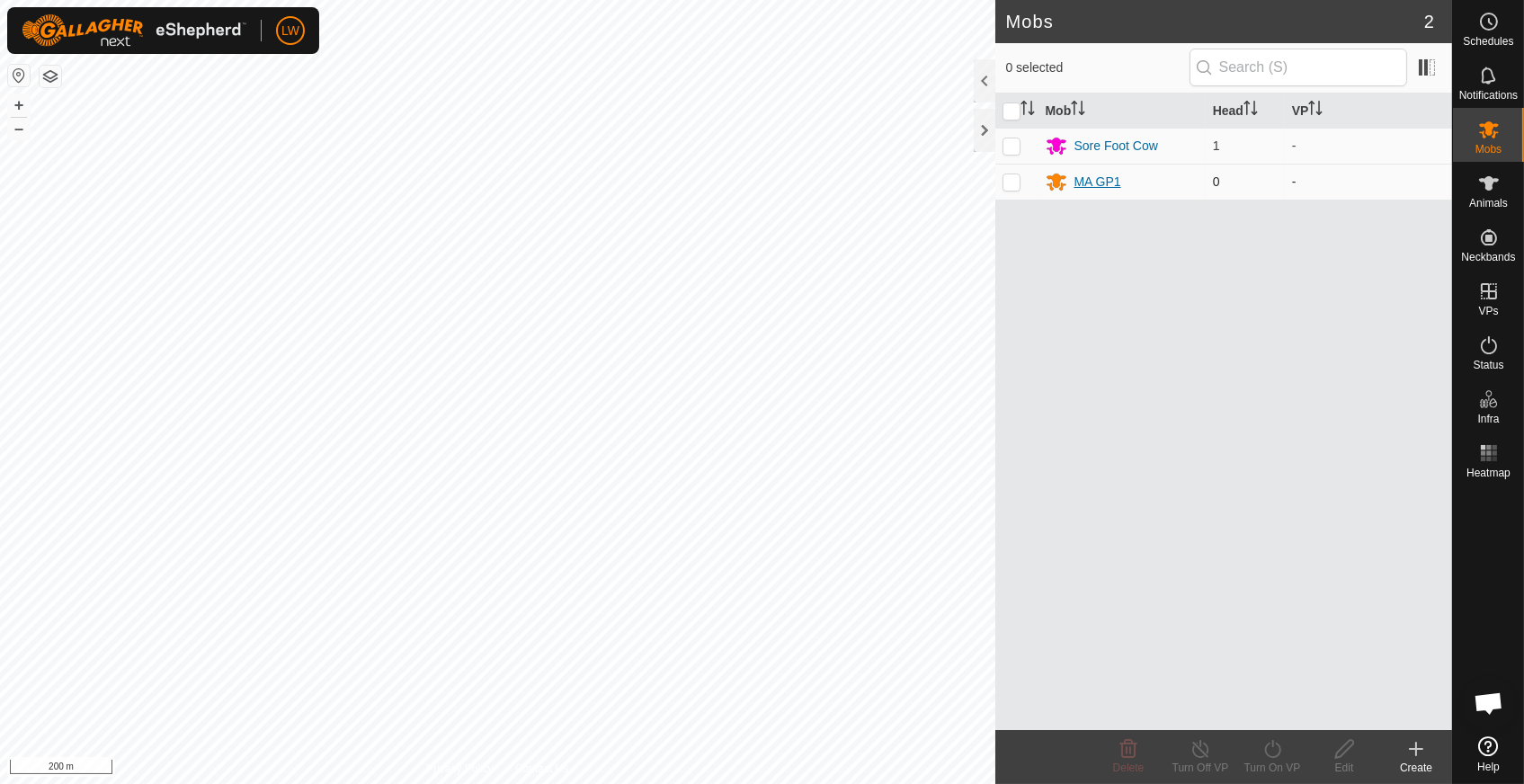
click at [1075, 183] on div "MA GP1" at bounding box center [1099, 182] width 47 height 19
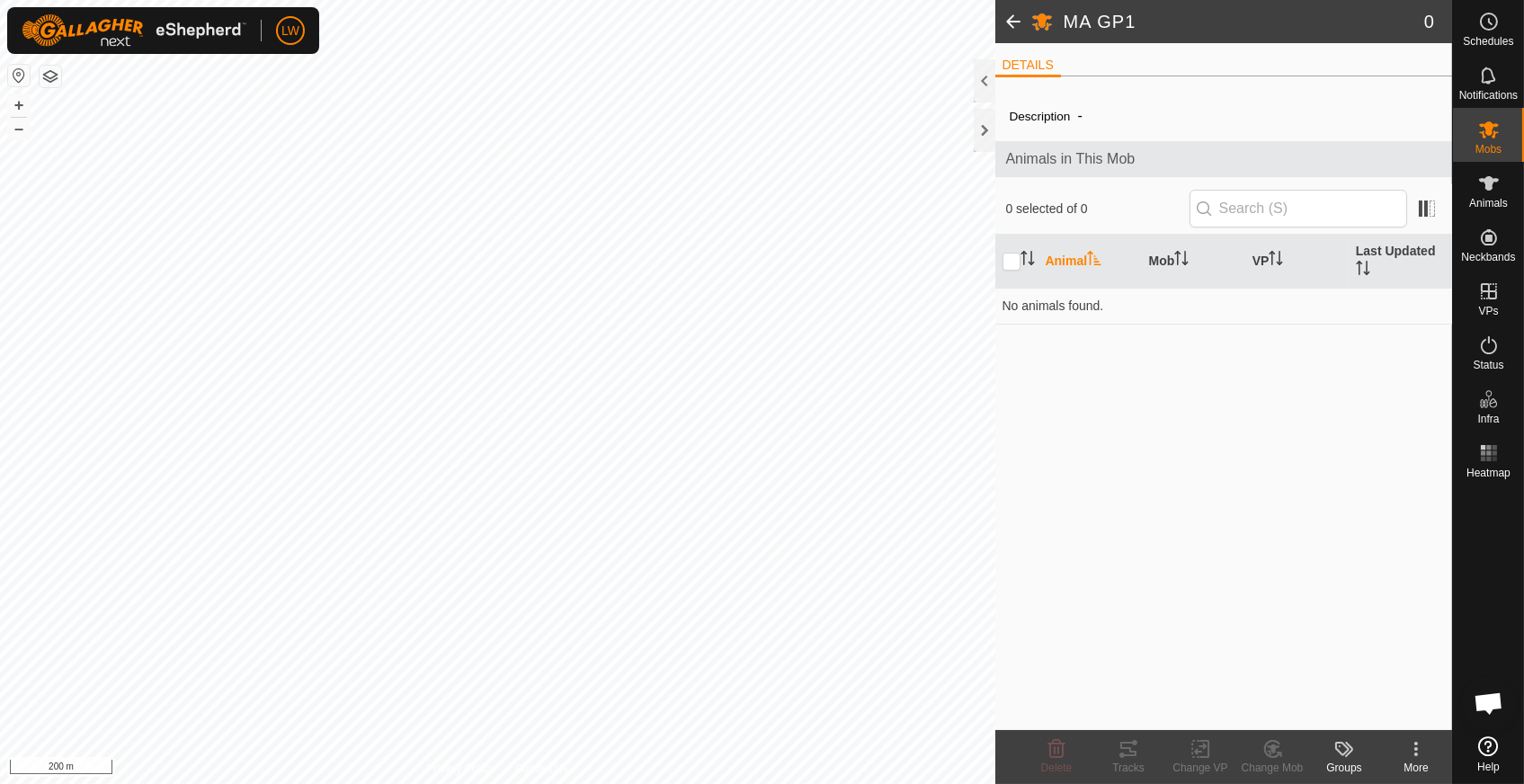
click at [1414, 754] on icon at bounding box center [1416, 749] width 22 height 22
click at [1370, 661] on link "Delete Mob" at bounding box center [1362, 671] width 178 height 36
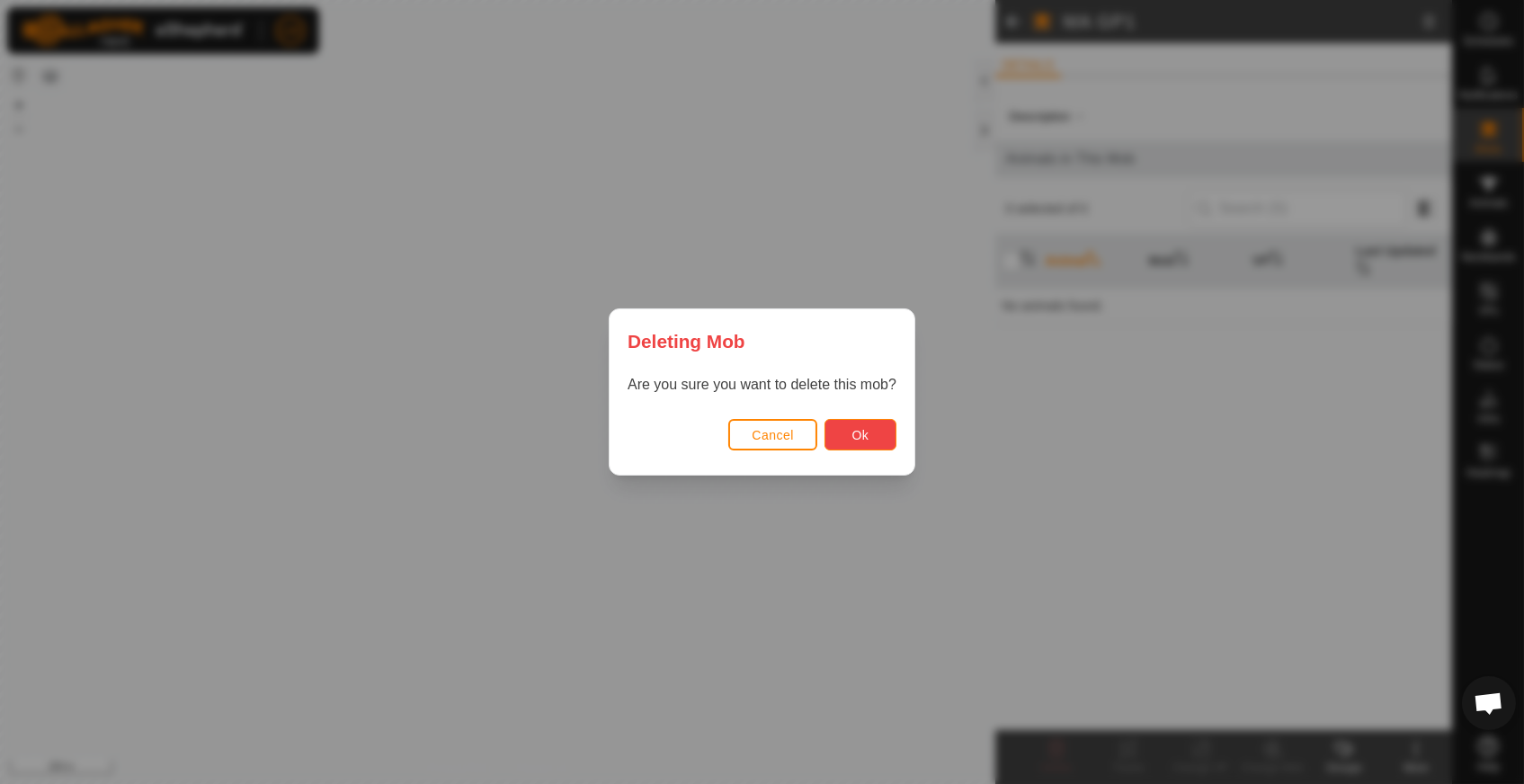
click at [874, 431] on button "Ok" at bounding box center [860, 434] width 72 height 31
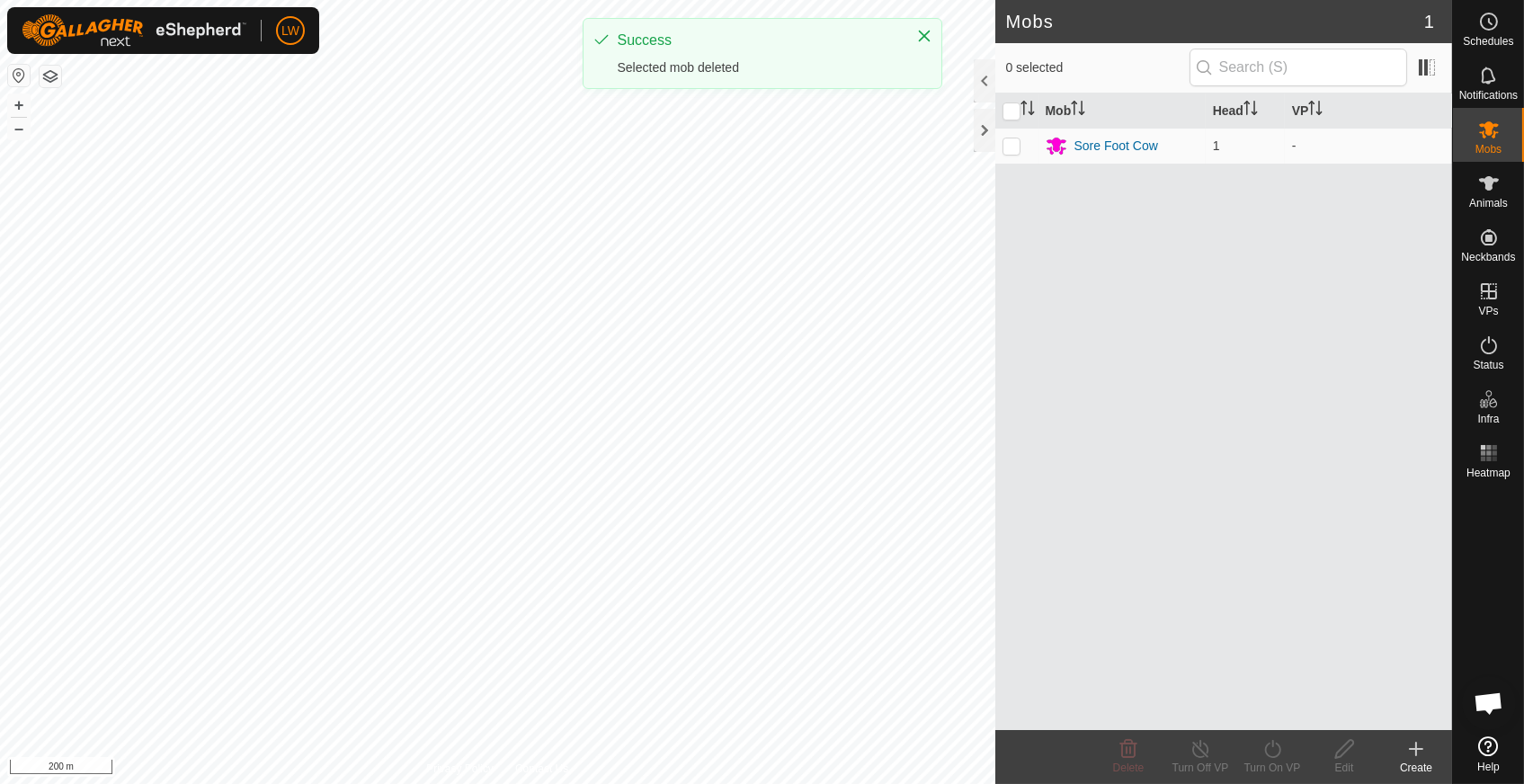
click at [1412, 751] on icon at bounding box center [1416, 749] width 22 height 22
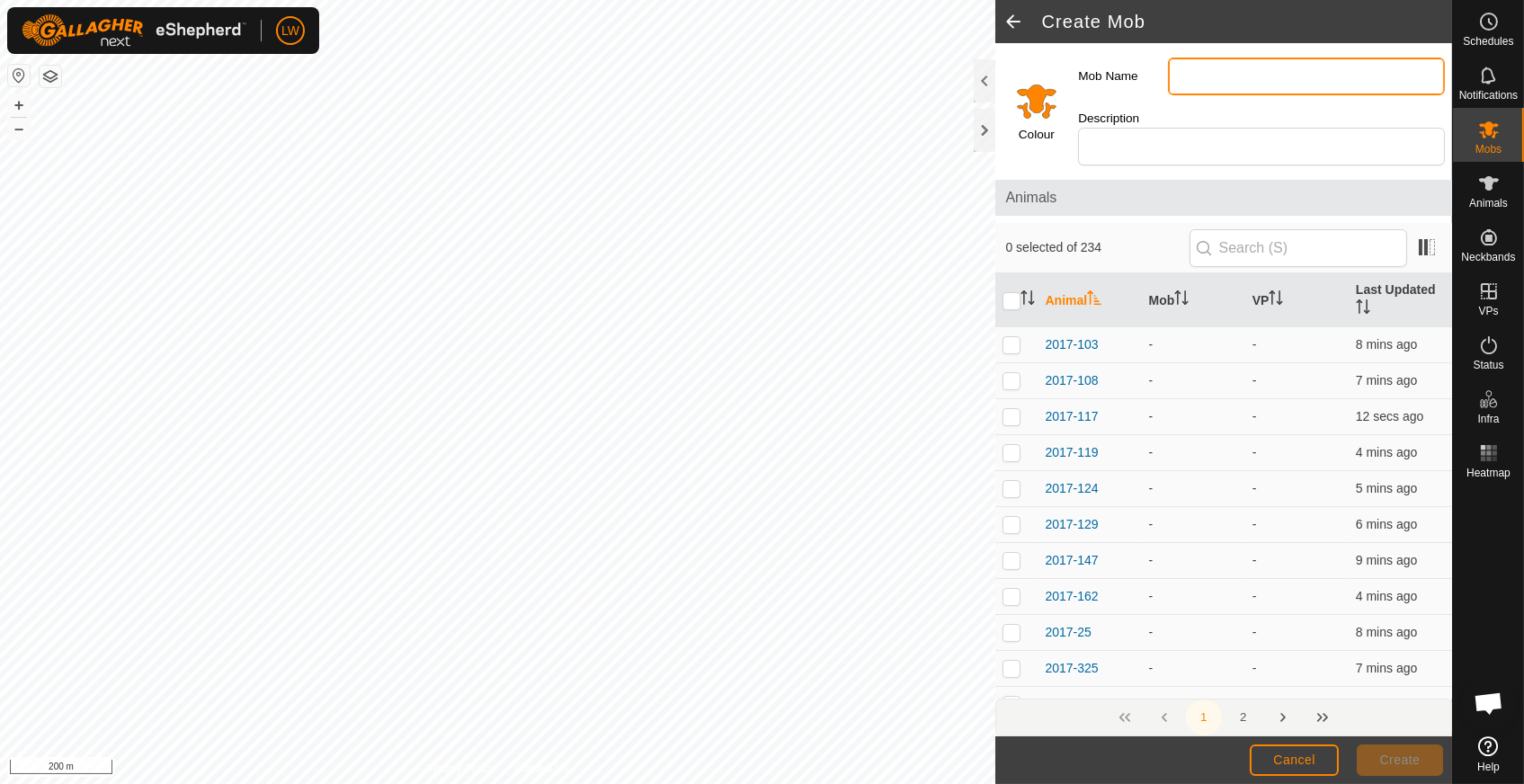
click at [1218, 82] on input "Mob Name" at bounding box center [1307, 77] width 277 height 37
click at [1198, 71] on input "Mob Name" at bounding box center [1307, 77] width 277 height 37
type input "MA GP1"
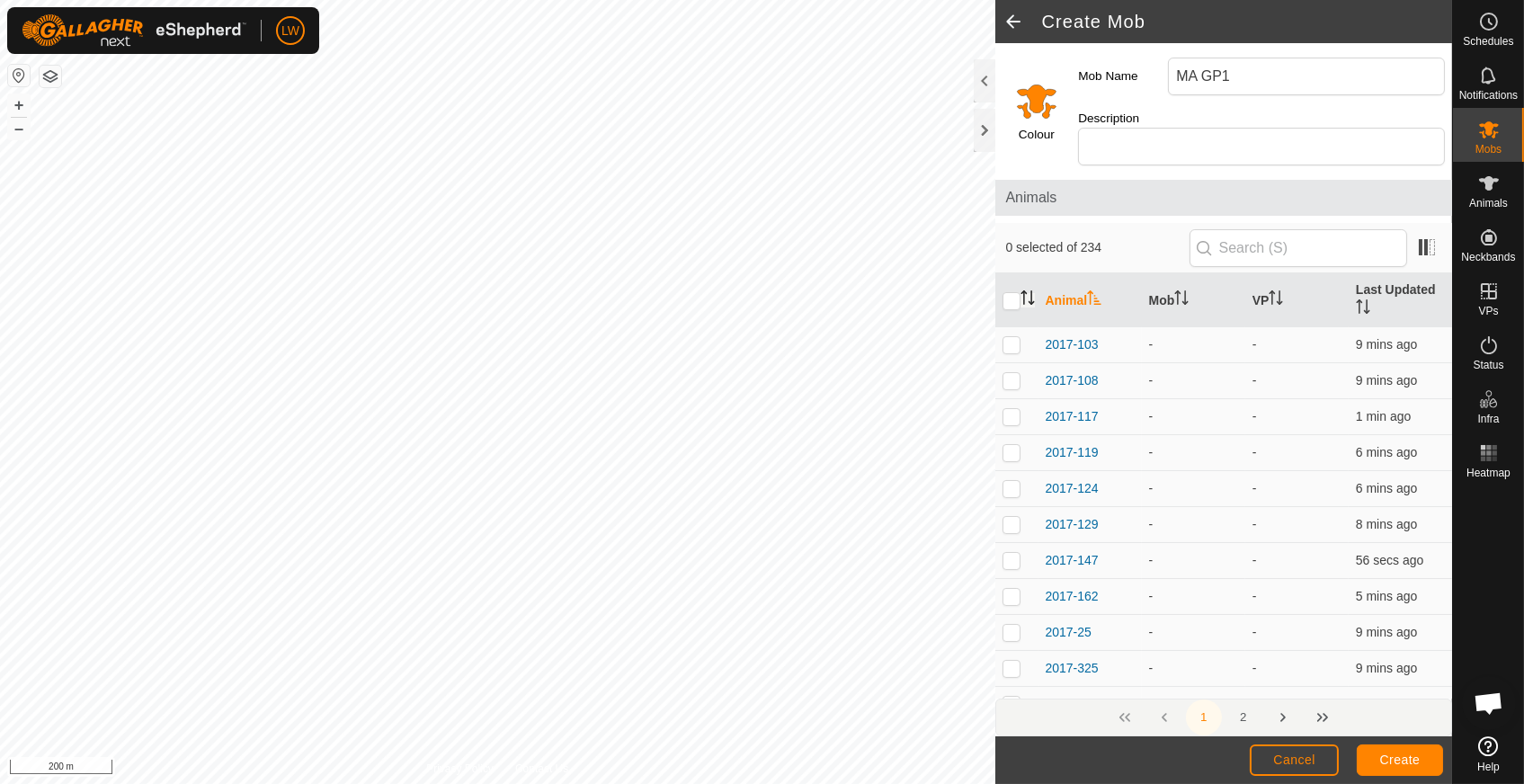
click at [1029, 291] on icon "Activate to sort" at bounding box center [1028, 298] width 15 height 15
drag, startPoint x: 127, startPoint y: 352, endPoint x: 1027, endPoint y: 281, distance: 902.8
click at [1027, 291] on icon "Activate to sort" at bounding box center [1028, 298] width 15 height 15
